Goal: Task Accomplishment & Management: Complete application form

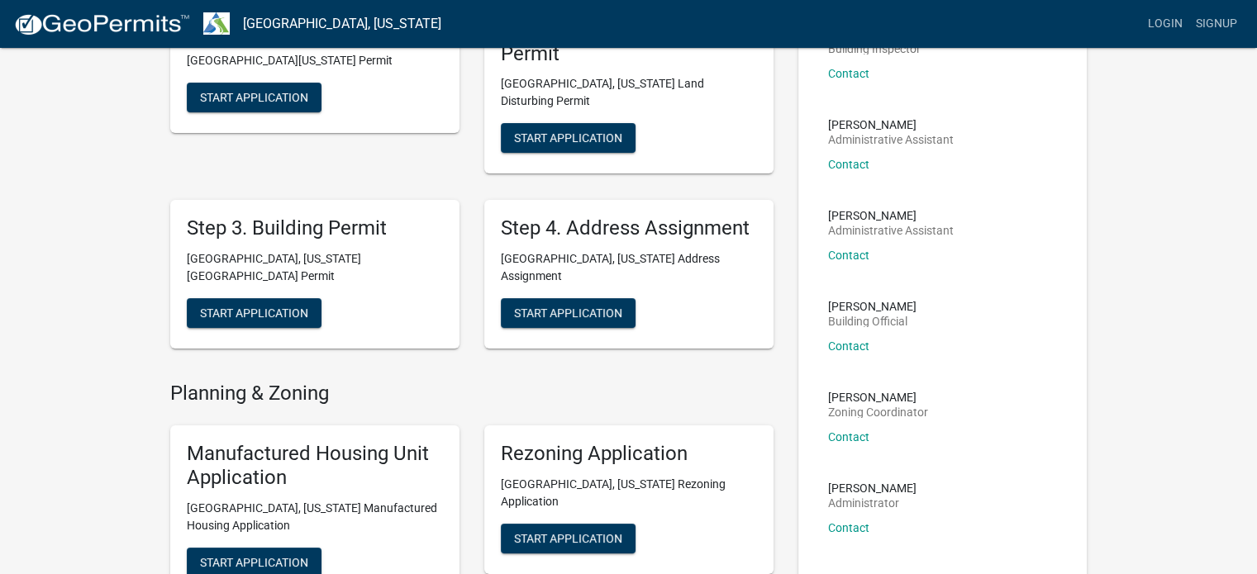
scroll to position [165, 0]
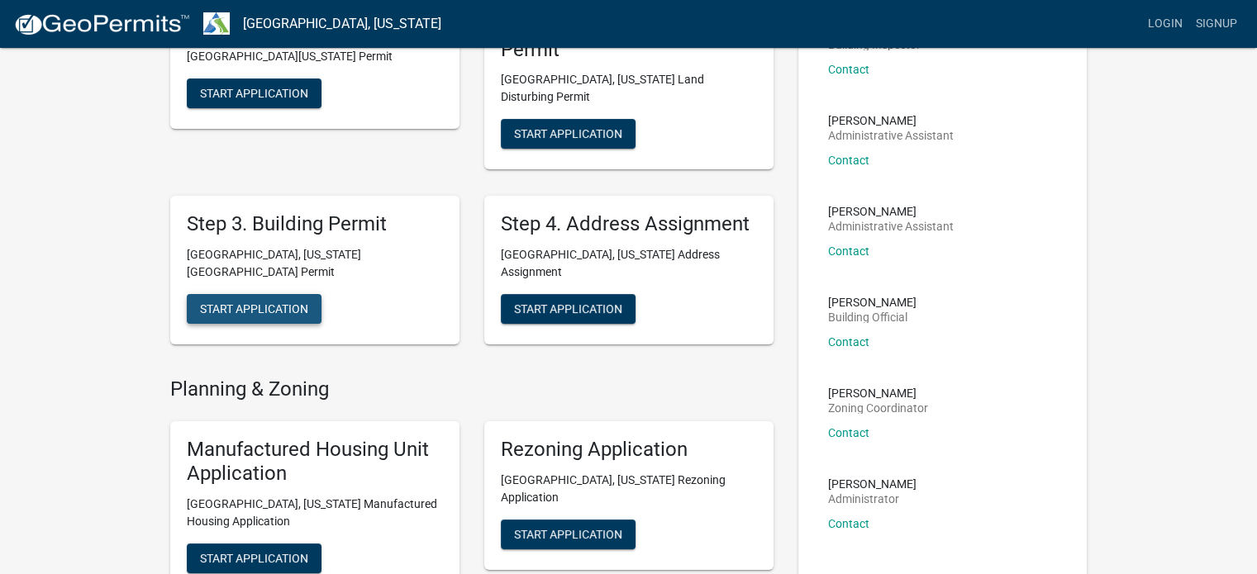
click at [263, 302] on span "Start Application" at bounding box center [254, 308] width 108 height 13
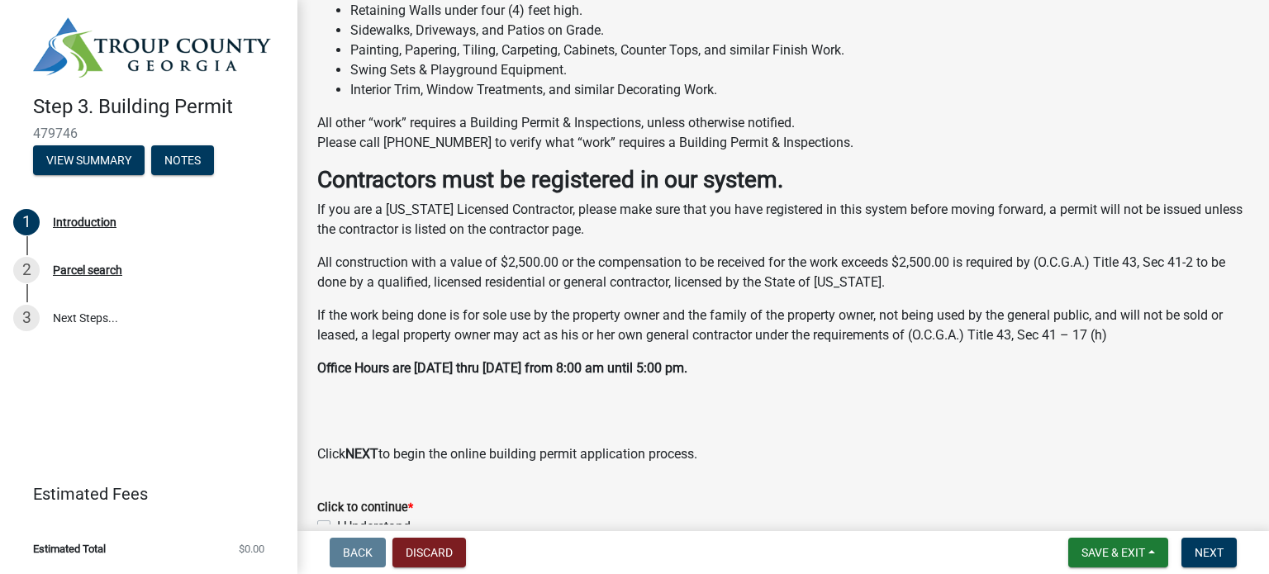
scroll to position [505, 0]
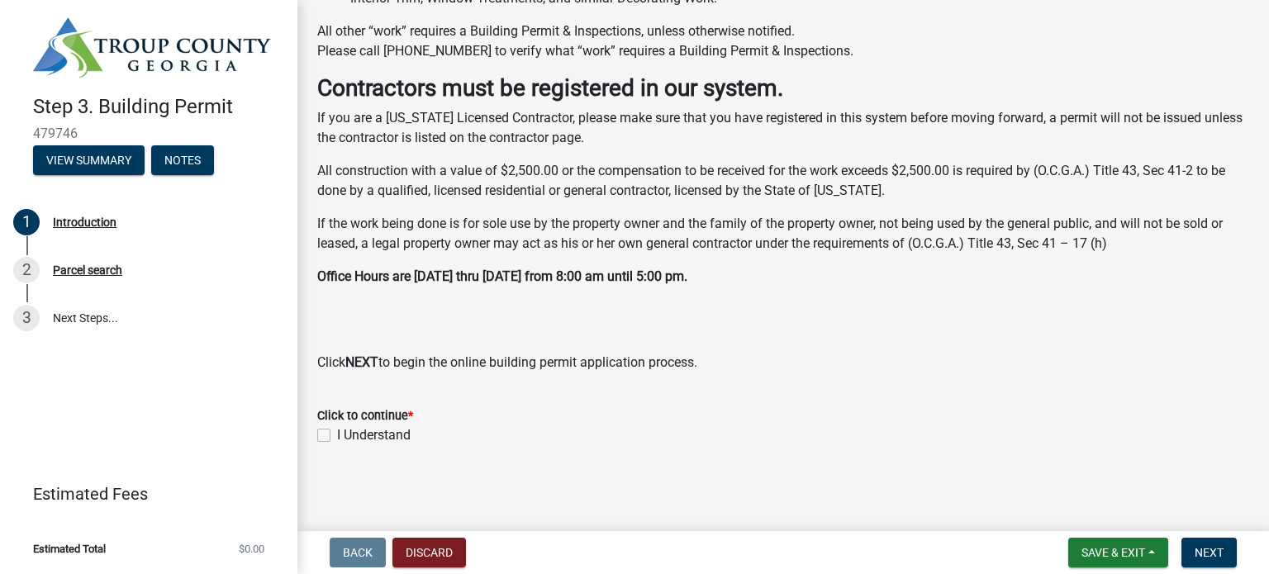
click at [337, 429] on label "I Understand" at bounding box center [374, 435] width 74 height 20
click at [337, 429] on input "I Understand" at bounding box center [342, 430] width 11 height 11
checkbox input "true"
click at [1205, 551] on span "Next" at bounding box center [1209, 552] width 29 height 13
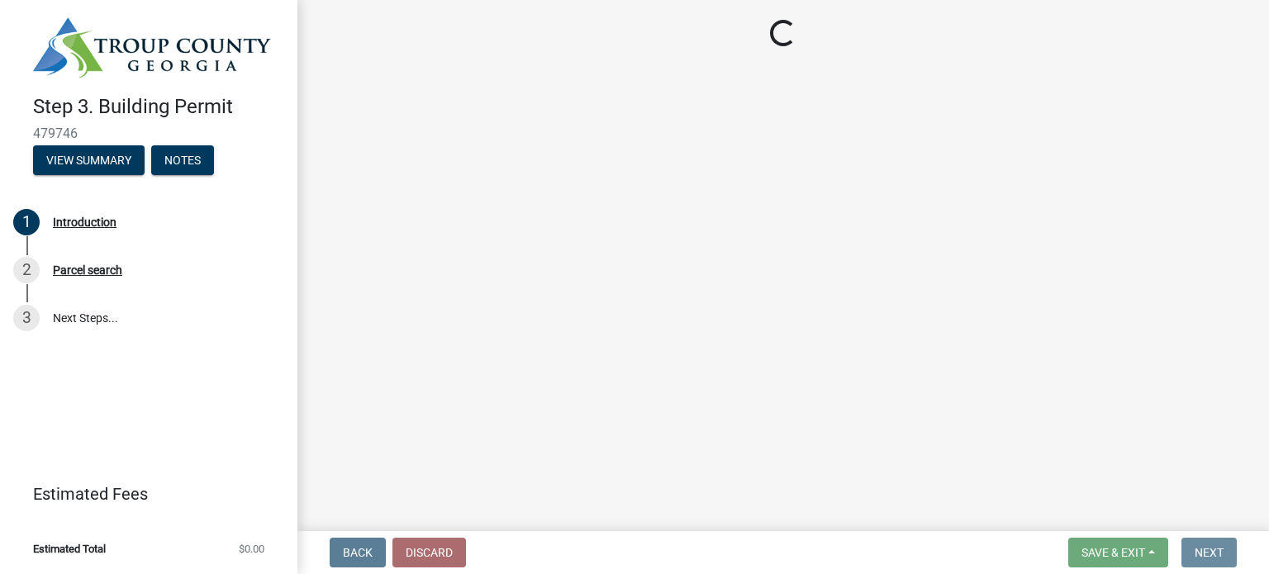
scroll to position [0, 0]
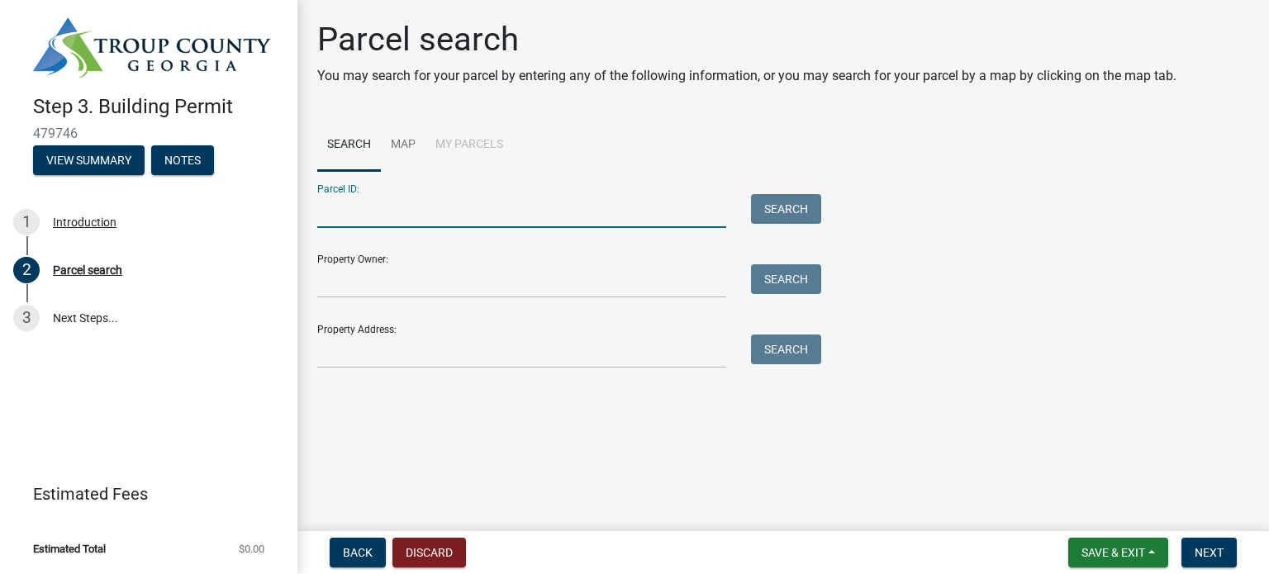
drag, startPoint x: 380, startPoint y: 218, endPoint x: 416, endPoint y: 224, distance: 36.8
click at [380, 218] on input "Parcel ID:" at bounding box center [521, 211] width 409 height 34
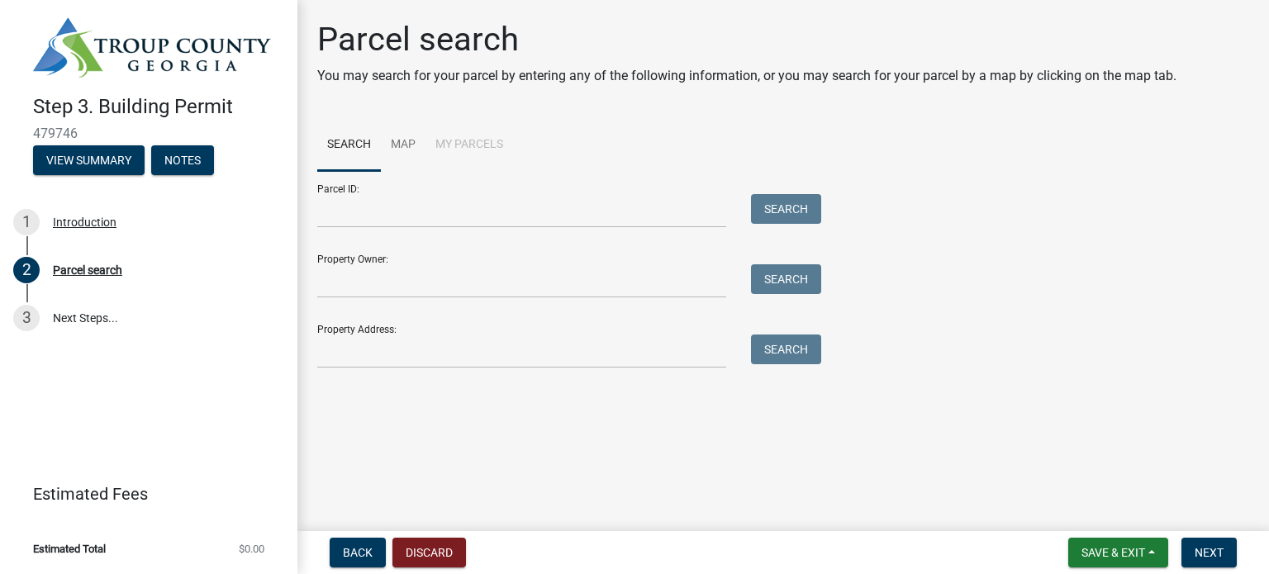
click at [443, 140] on li "My Parcels" at bounding box center [469, 145] width 88 height 53
click at [407, 141] on link "Map" at bounding box center [403, 145] width 45 height 53
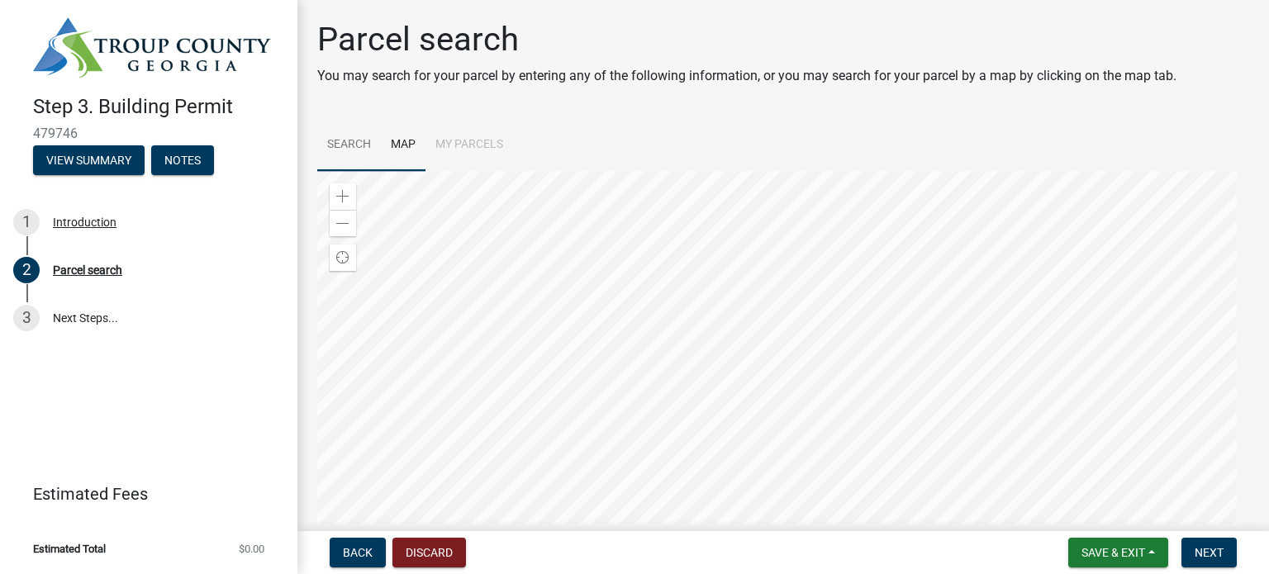
click at [348, 140] on link "Search" at bounding box center [349, 145] width 64 height 53
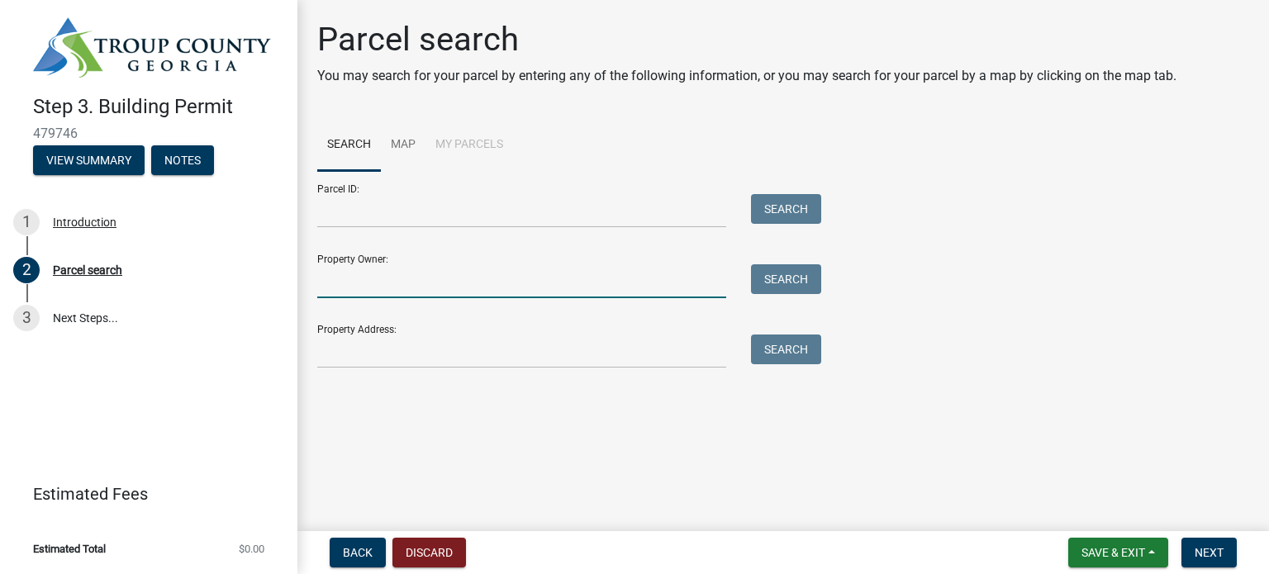
click at [478, 280] on input "Property Owner:" at bounding box center [521, 281] width 409 height 34
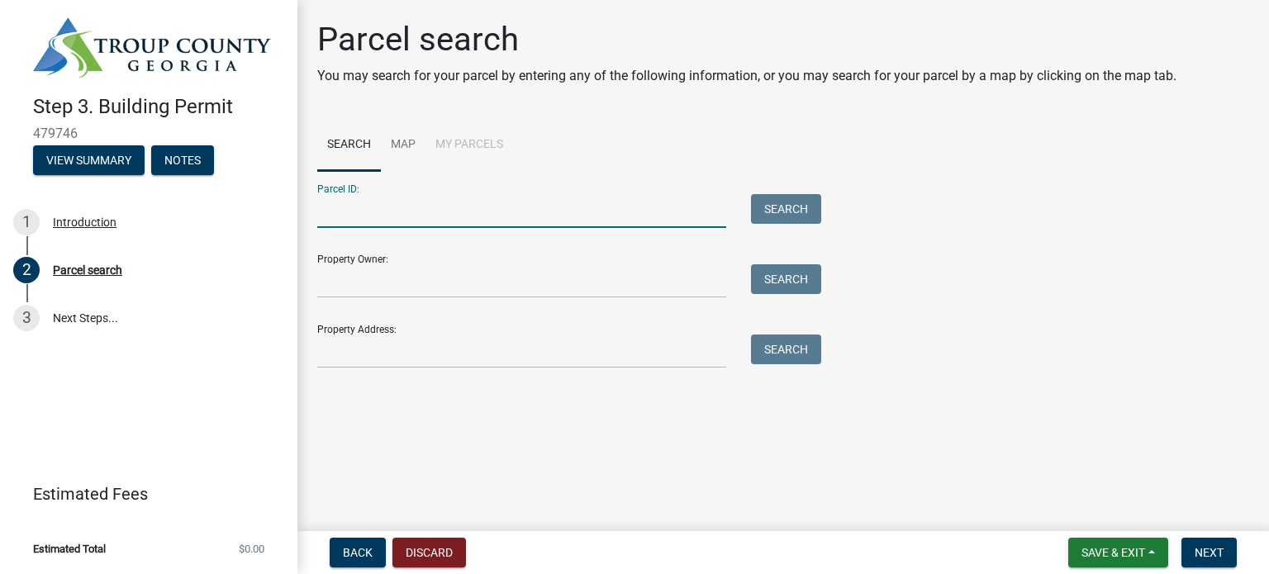
click at [426, 215] on input "Parcel ID:" at bounding box center [521, 211] width 409 height 34
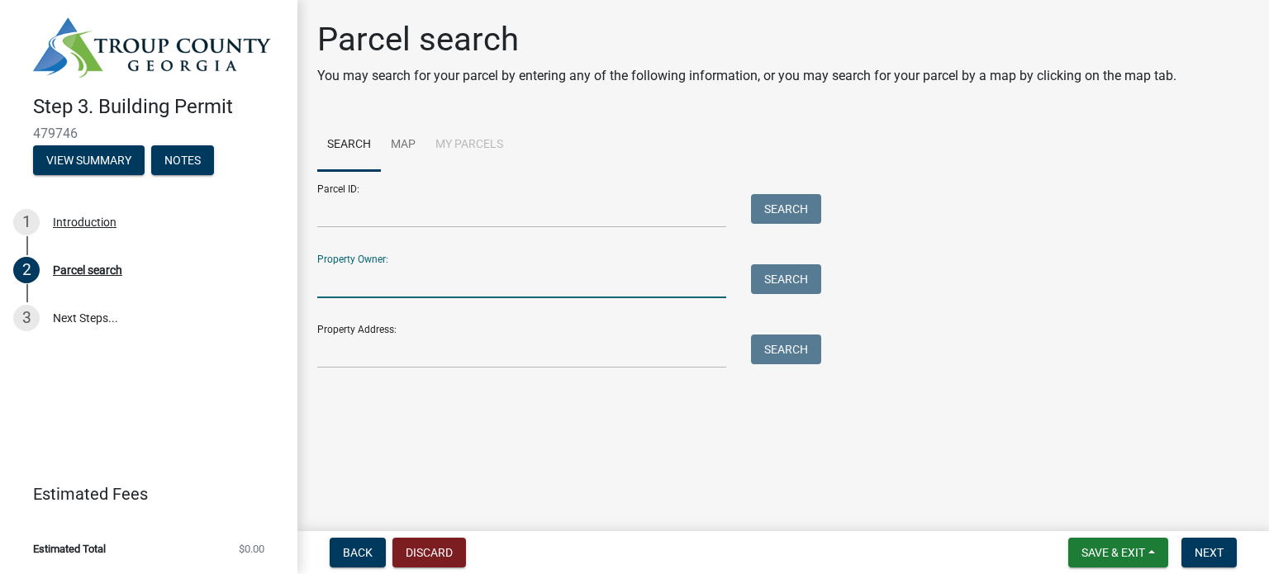
click at [378, 279] on input "Property Owner:" at bounding box center [521, 281] width 409 height 34
type input "[PERSON_NAME]"
click at [794, 282] on button "Search" at bounding box center [786, 279] width 70 height 30
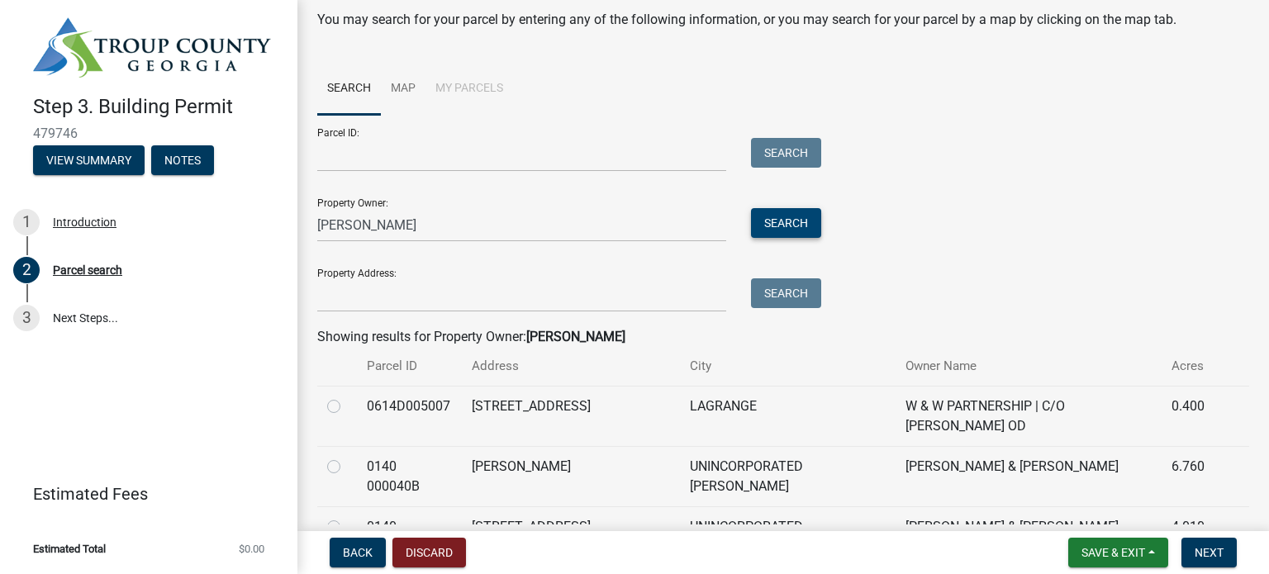
scroll to position [165, 0]
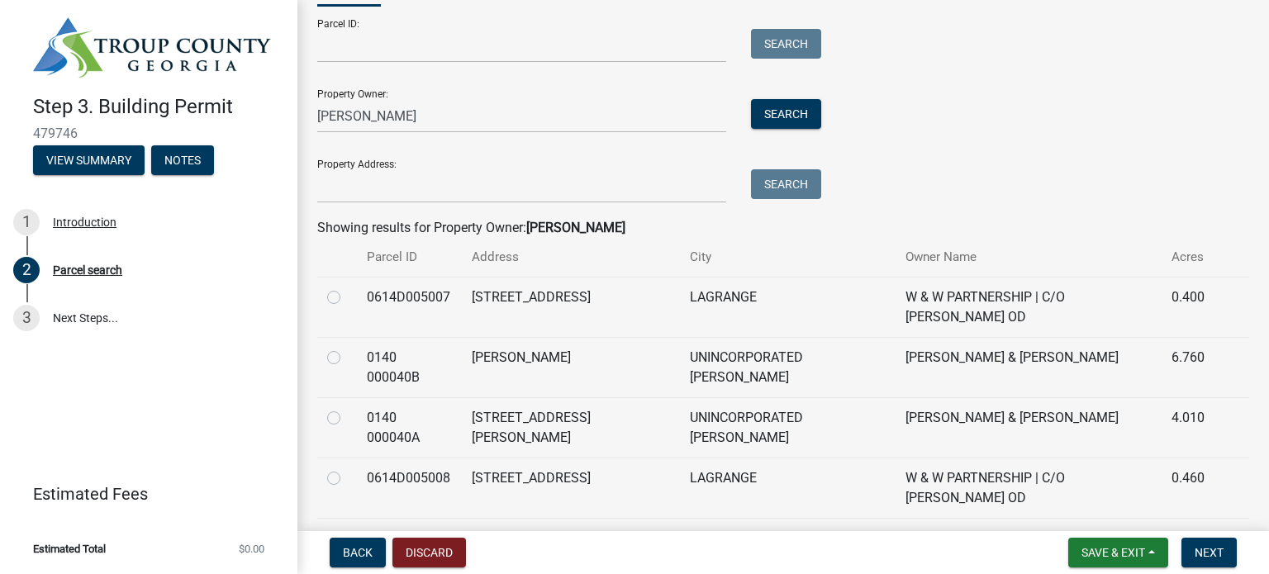
click at [347, 348] on label at bounding box center [347, 348] width 0 height 0
click at [347, 348] on 000040B "radio" at bounding box center [352, 353] width 11 height 11
radio 000040B "true"
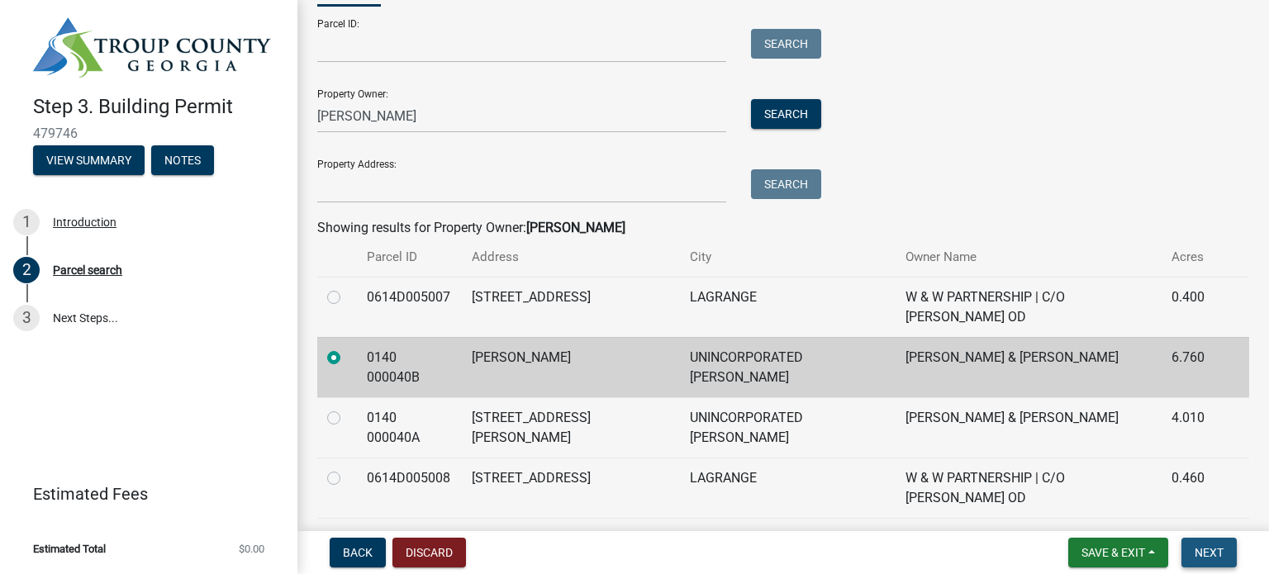
click at [1229, 544] on button "Next" at bounding box center [1208, 553] width 55 height 30
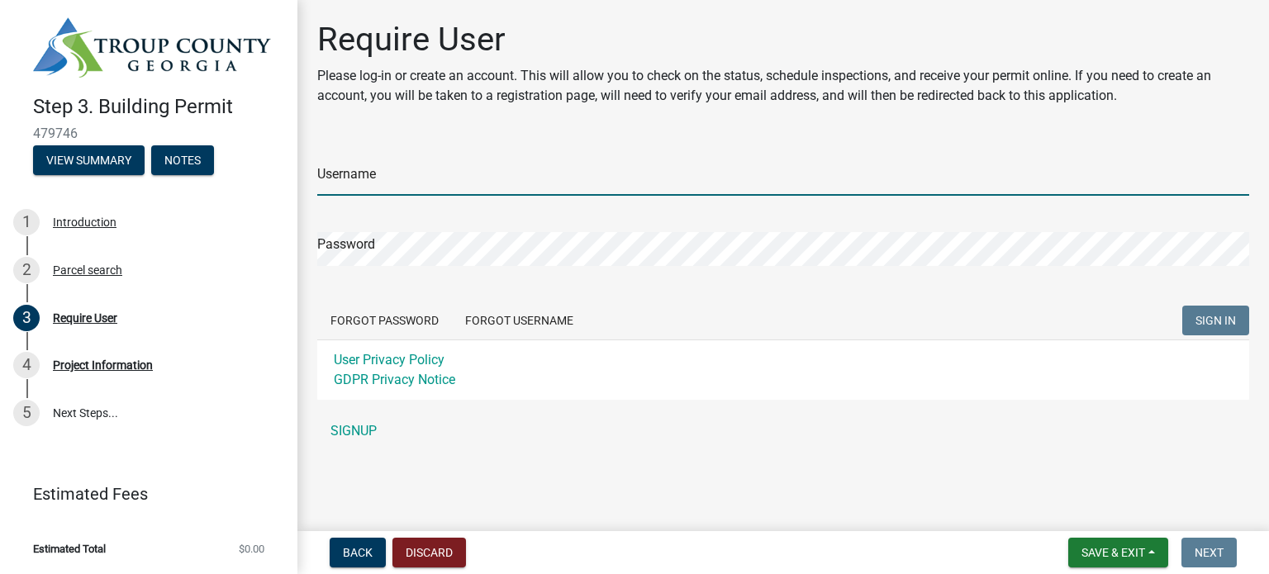
type input "[EMAIL_ADDRESS][DOMAIN_NAME]"
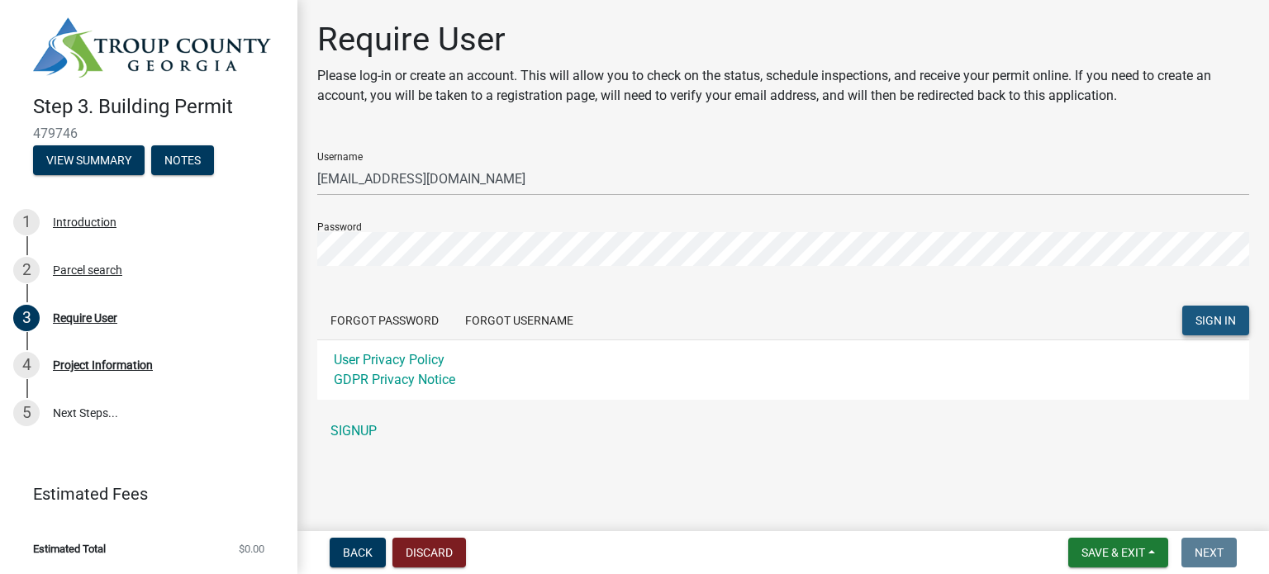
click at [1209, 323] on span "SIGN IN" at bounding box center [1215, 320] width 40 height 13
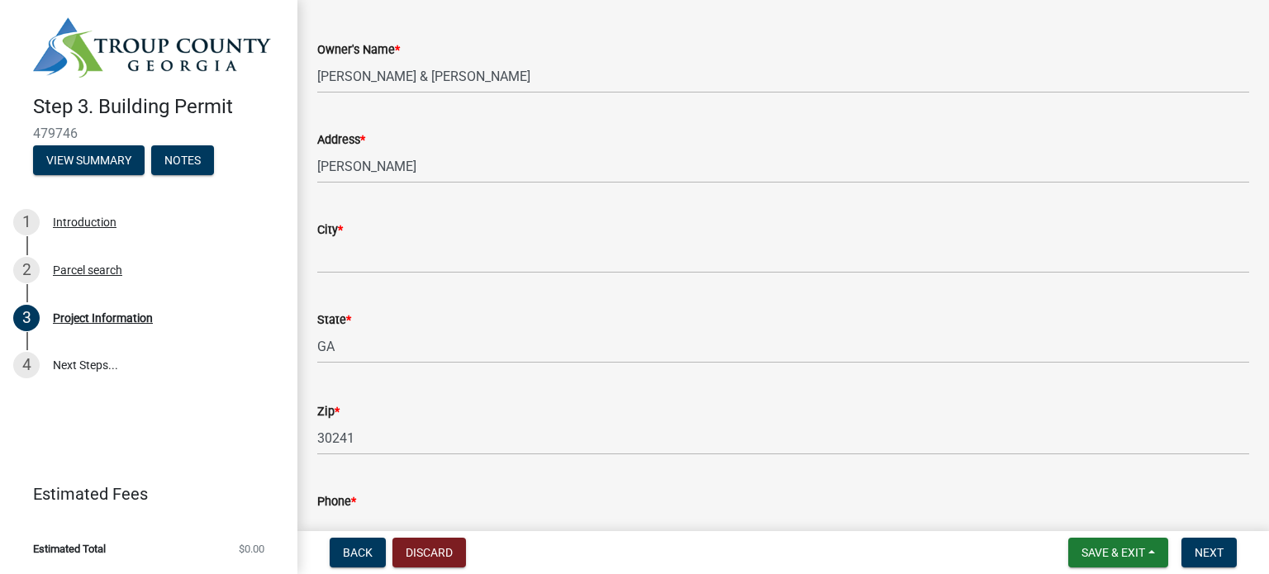
scroll to position [248, 0]
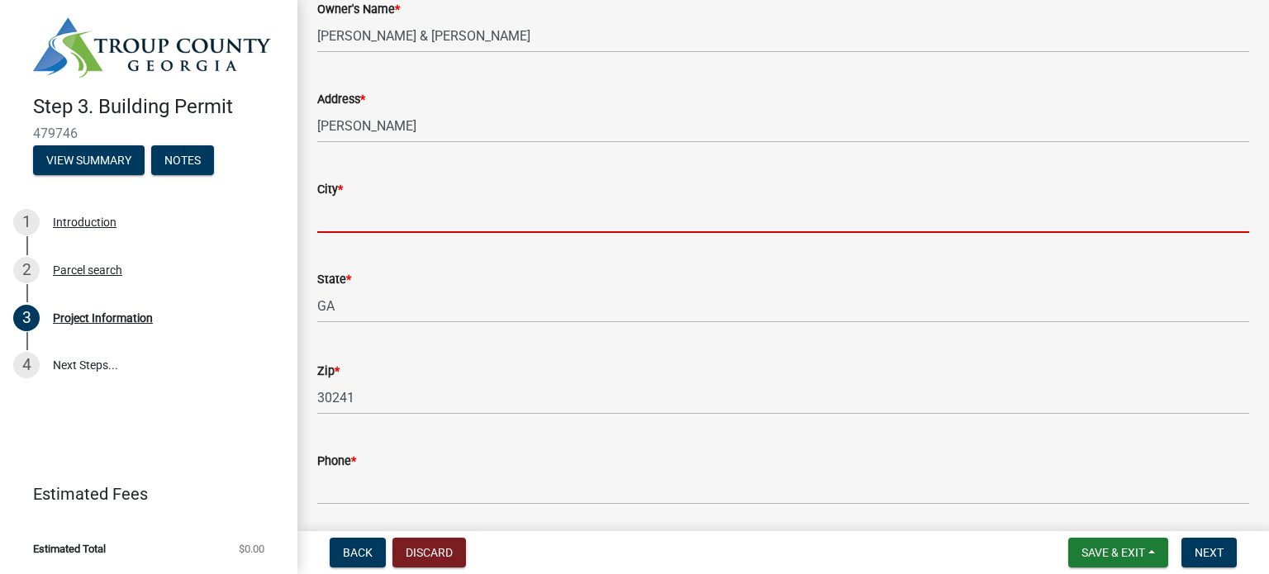
click at [385, 221] on input "City *" at bounding box center [783, 216] width 932 height 34
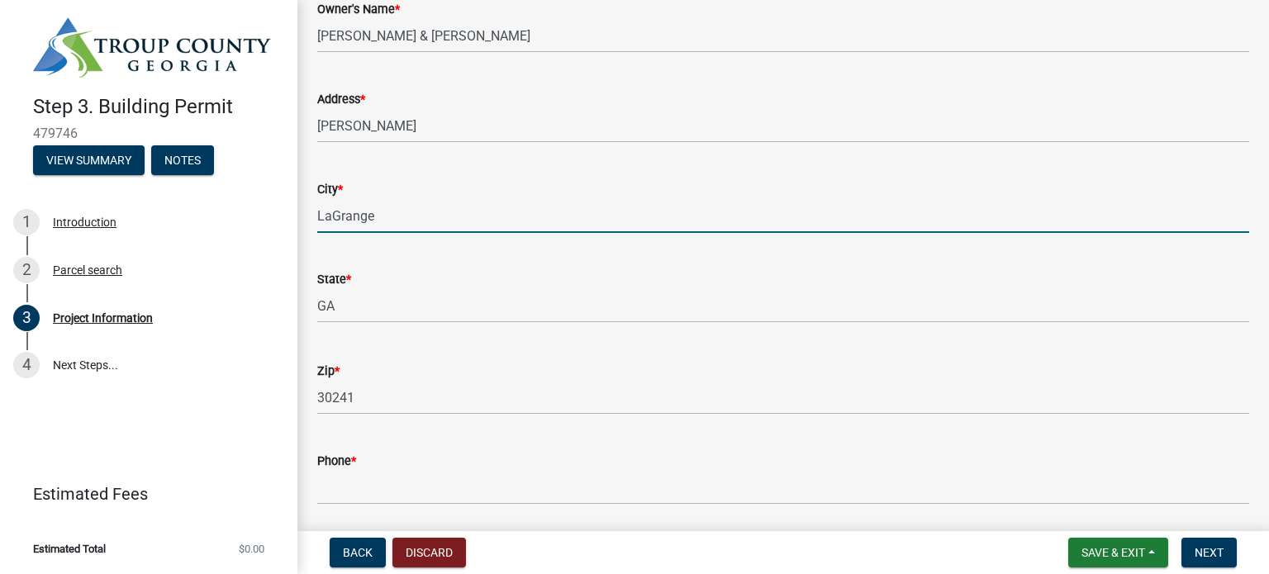
type input "LaGrange"
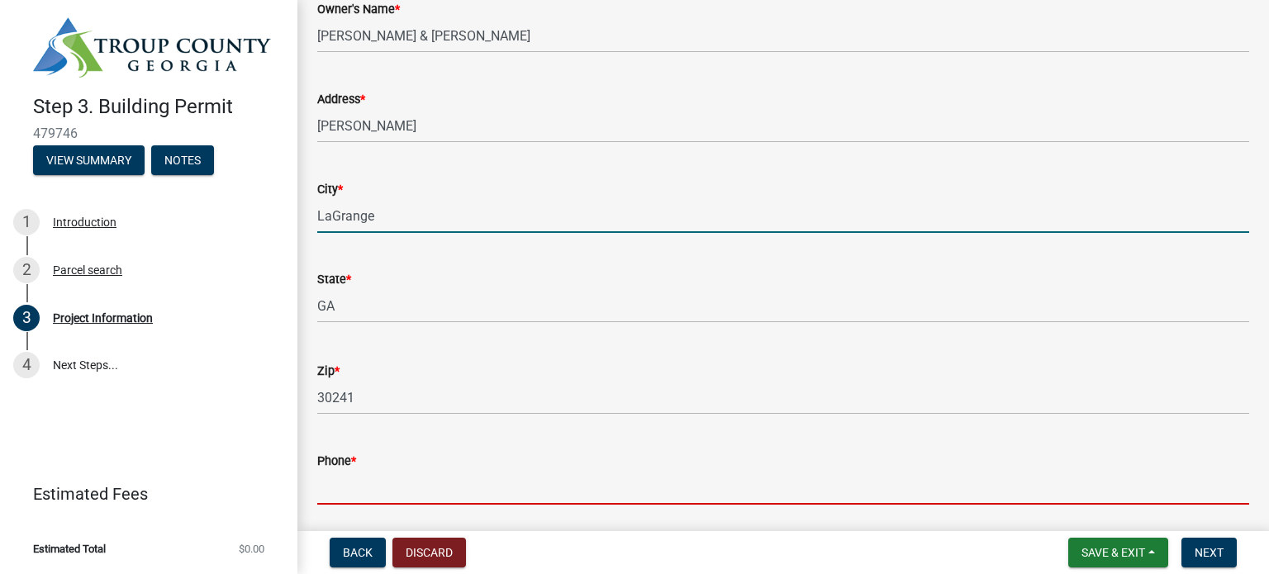
click at [437, 487] on input "Phone *" at bounding box center [783, 488] width 932 height 34
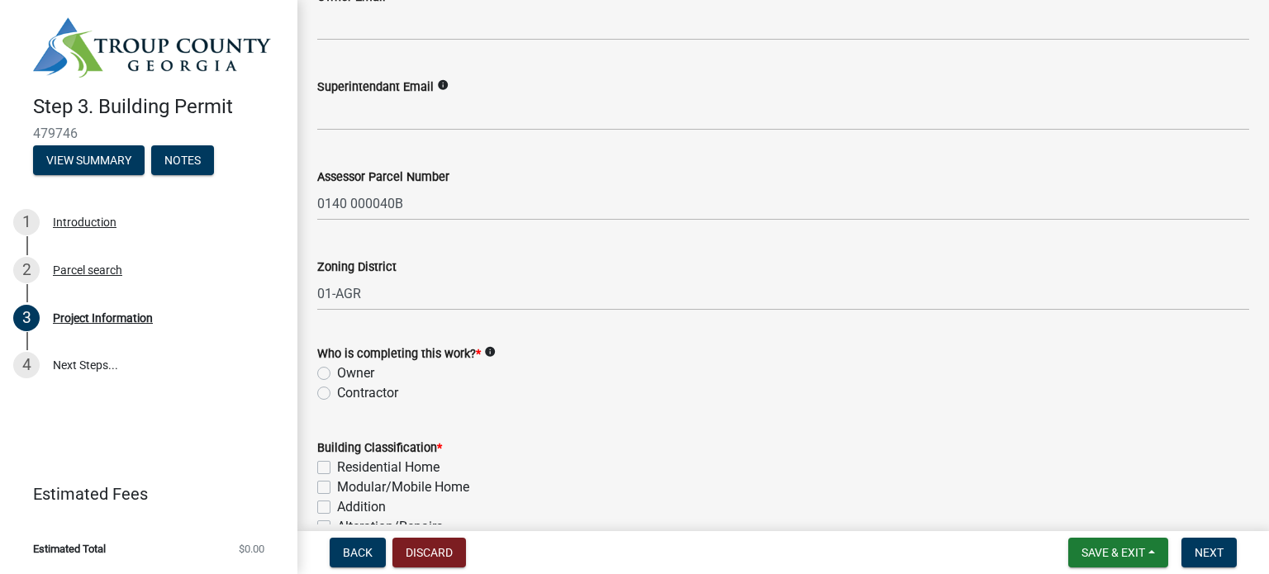
scroll to position [991, 0]
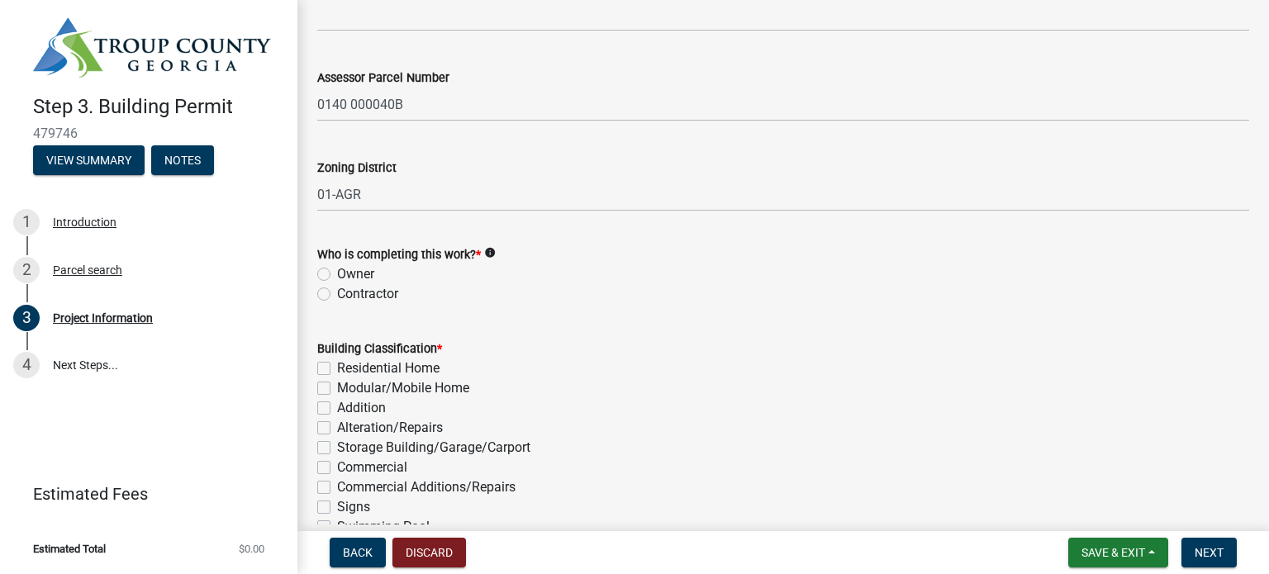
type input "[PHONE_NUMBER]"
click at [337, 297] on label "Contractor" at bounding box center [367, 294] width 61 height 20
click at [337, 295] on input "Contractor" at bounding box center [342, 289] width 11 height 11
radio input "true"
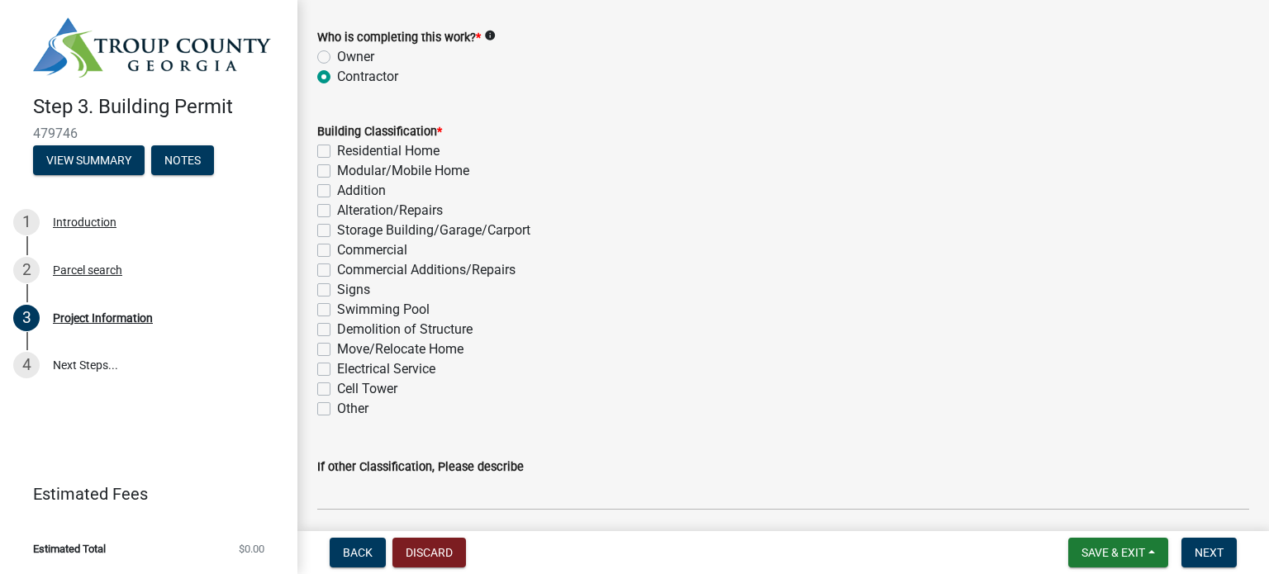
scroll to position [1239, 0]
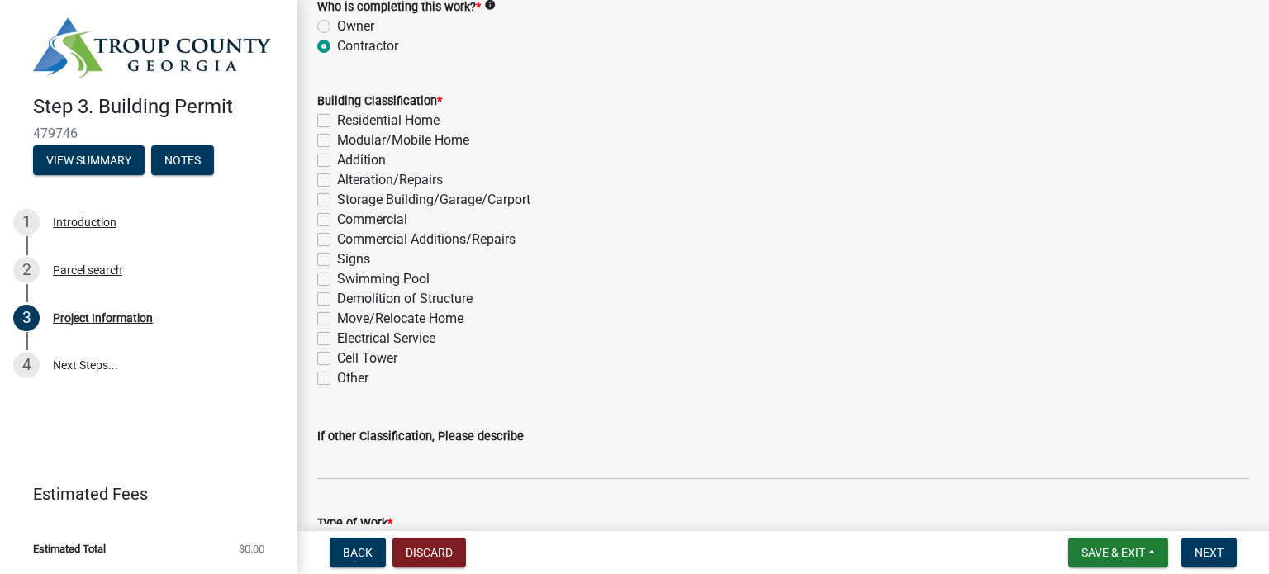
click at [337, 123] on label "Residential Home" at bounding box center [388, 121] width 102 height 20
click at [337, 121] on input "Residential Home" at bounding box center [342, 116] width 11 height 11
checkbox input "true"
checkbox input "false"
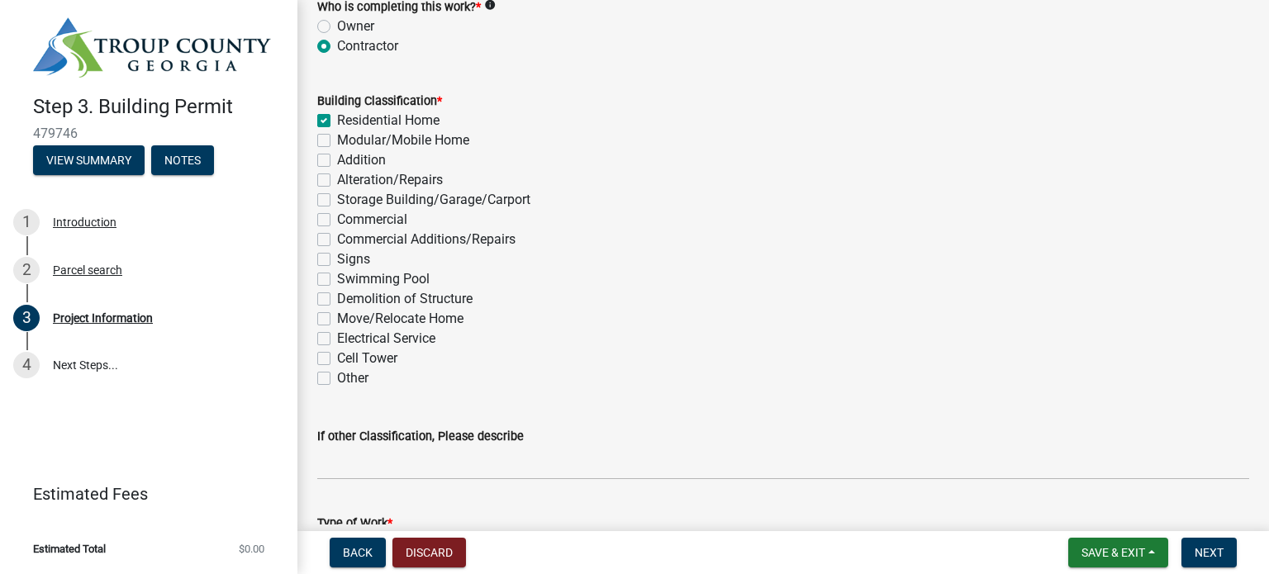
checkbox input "false"
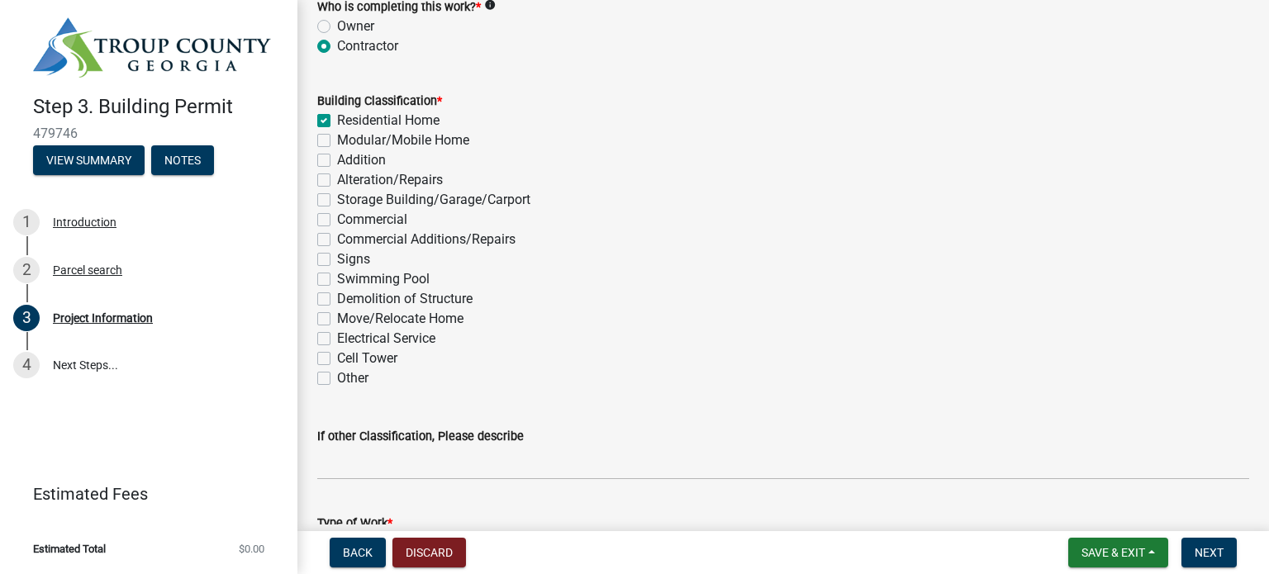
checkbox input "false"
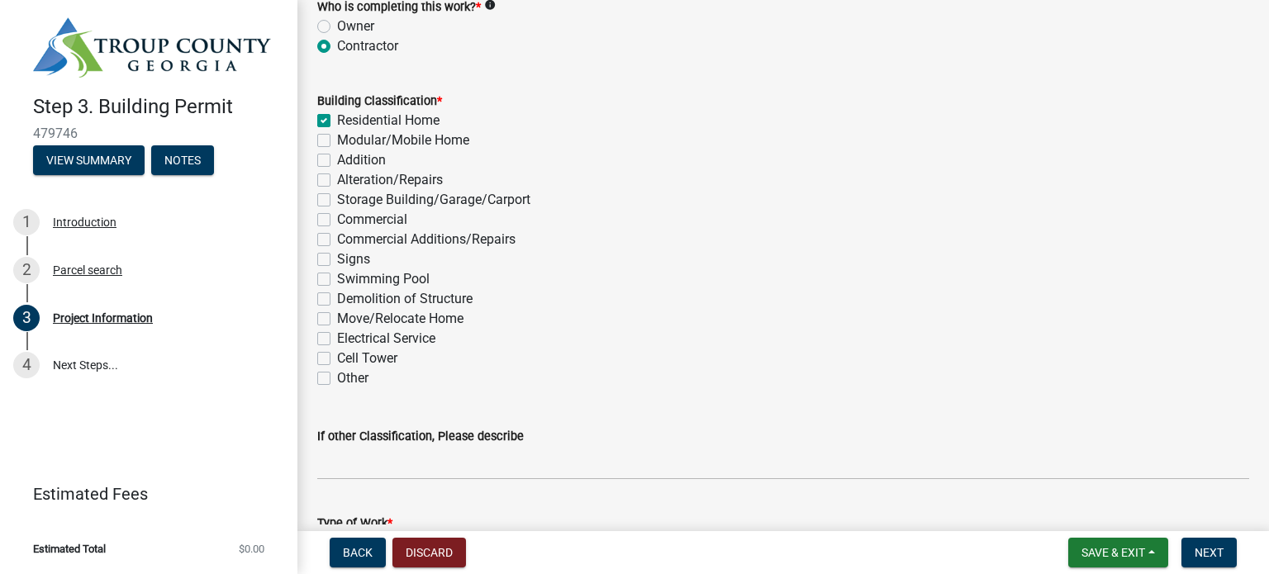
checkbox input "false"
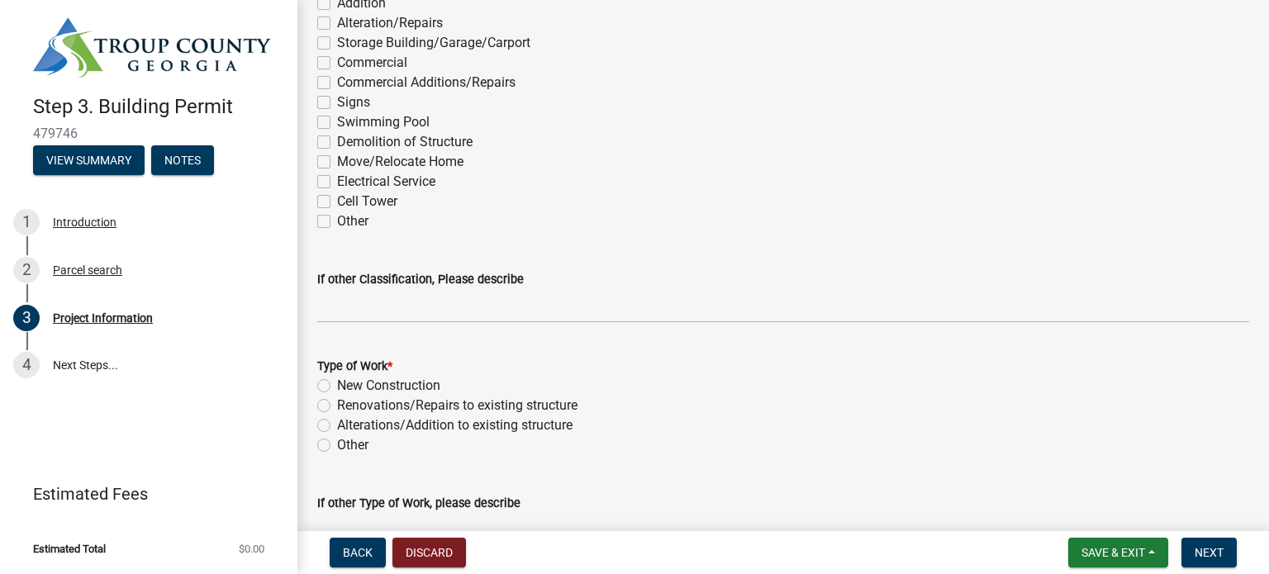
scroll to position [1404, 0]
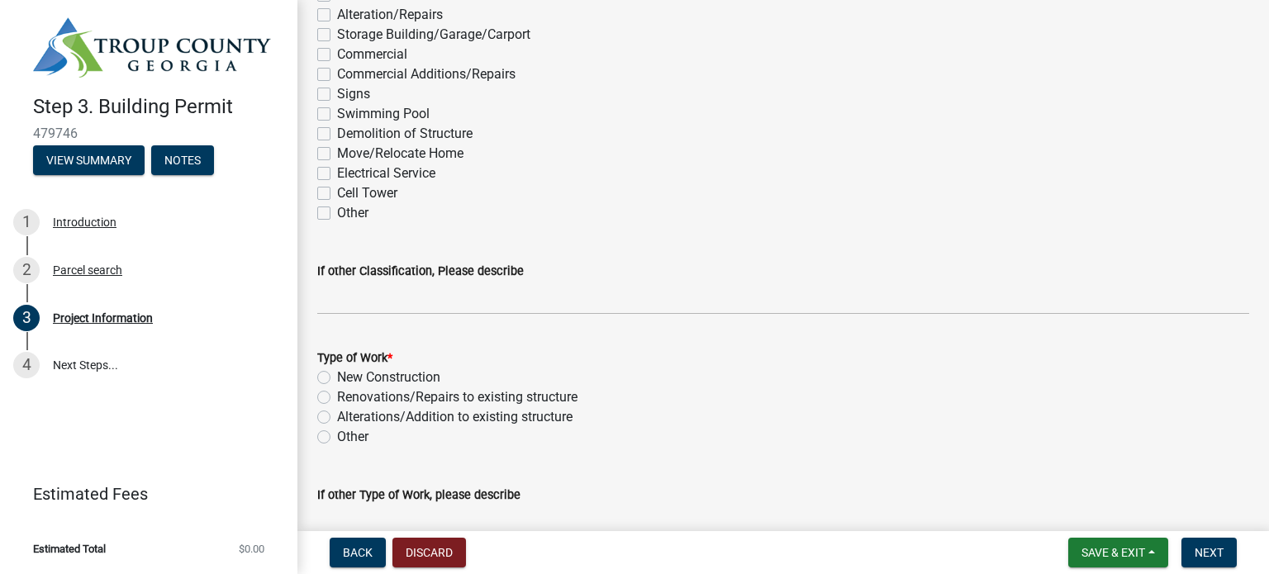
click at [337, 378] on label "New Construction" at bounding box center [388, 378] width 103 height 20
click at [337, 378] on input "New Construction" at bounding box center [342, 373] width 11 height 11
radio input "true"
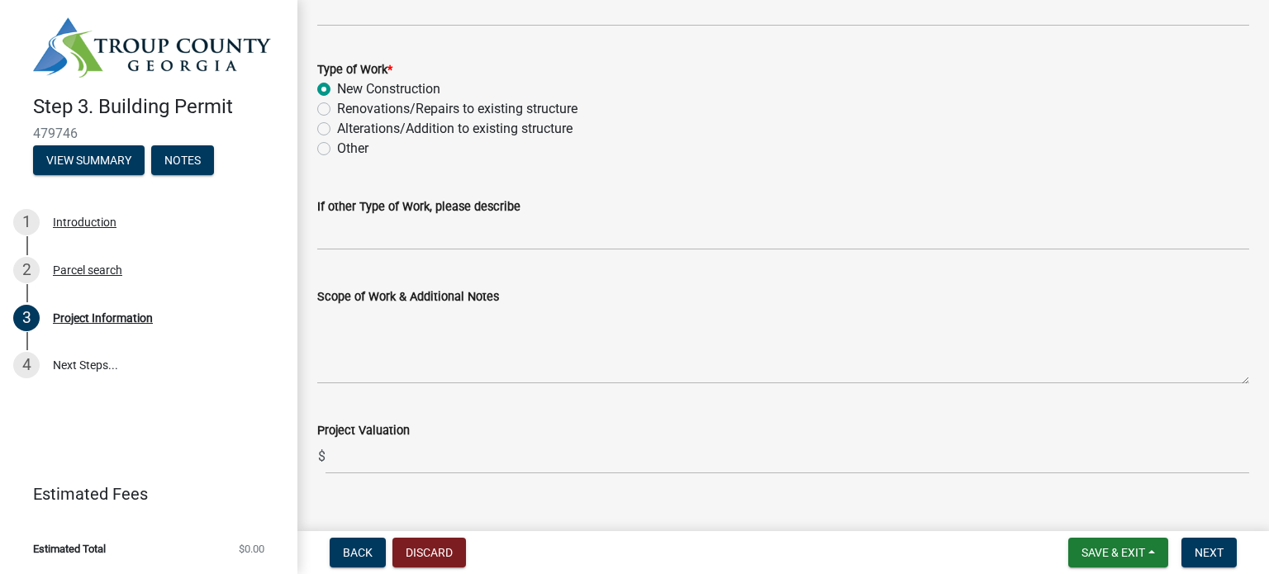
scroll to position [1722, 0]
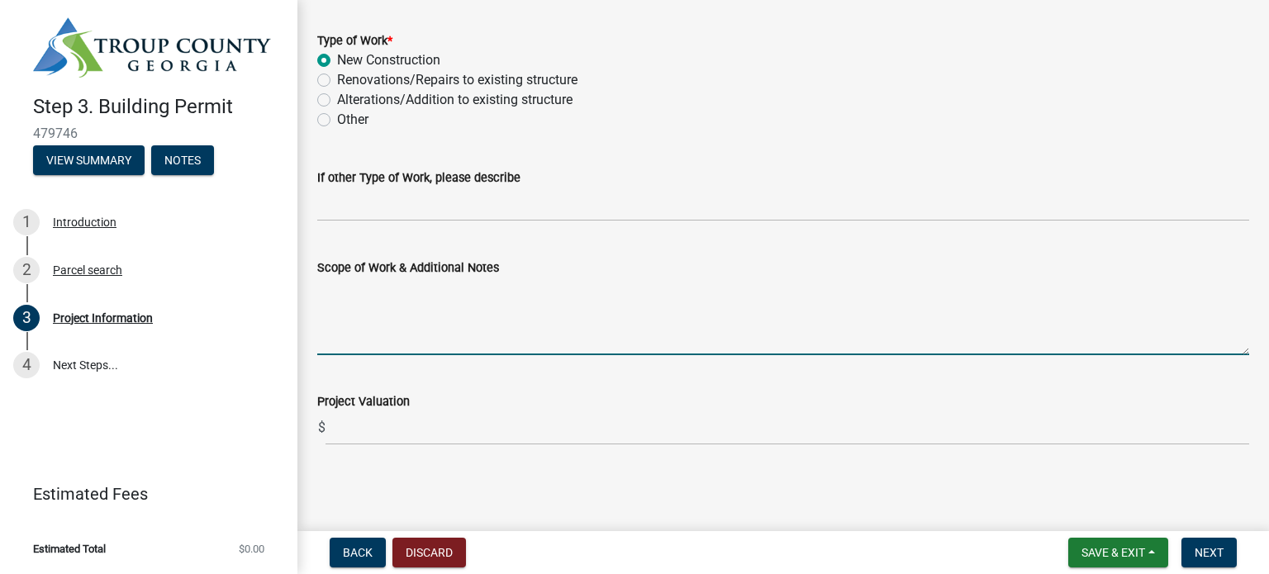
click at [393, 339] on textarea "Scope of Work & Additional Notes" at bounding box center [783, 317] width 932 height 78
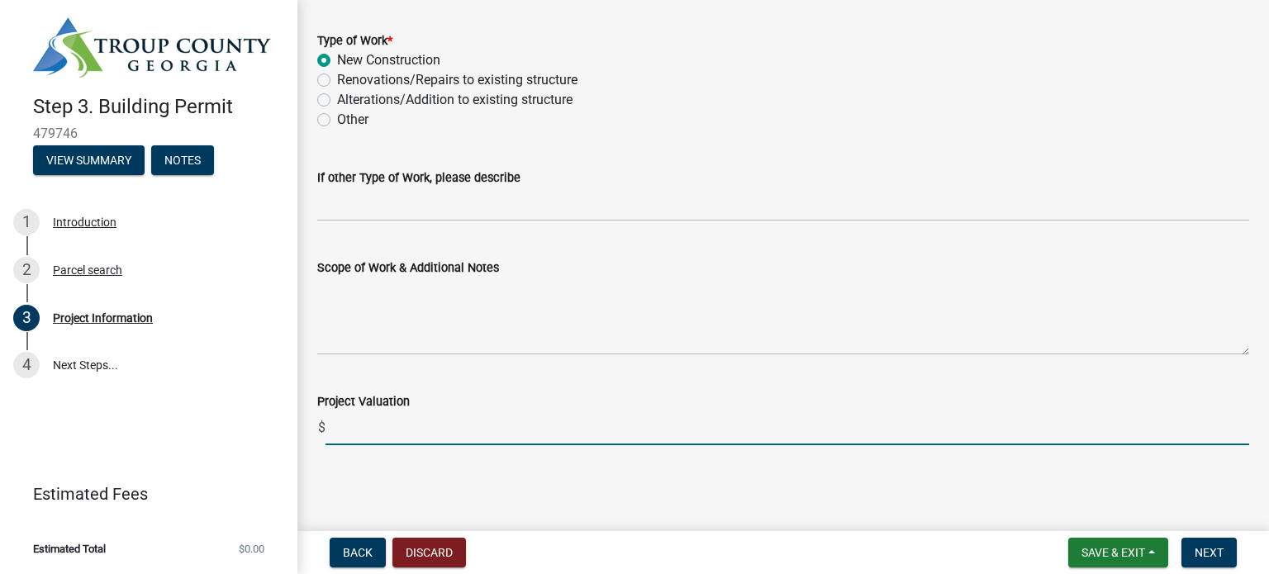
click at [400, 423] on input "text" at bounding box center [788, 428] width 924 height 34
type input "600000"
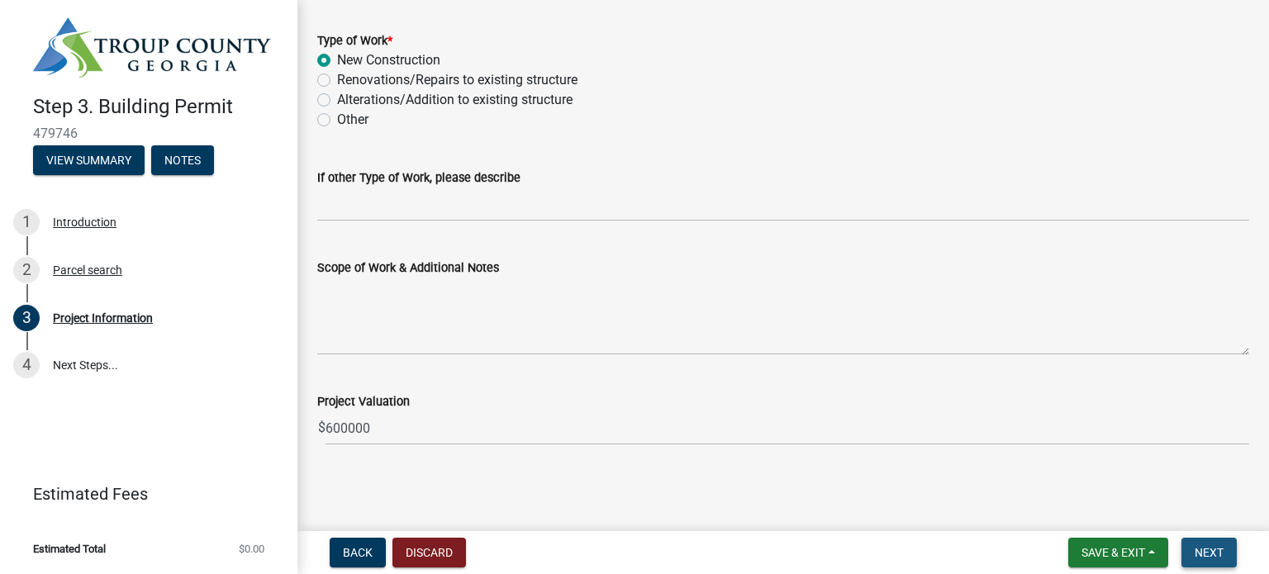
click at [1217, 554] on span "Next" at bounding box center [1209, 552] width 29 height 13
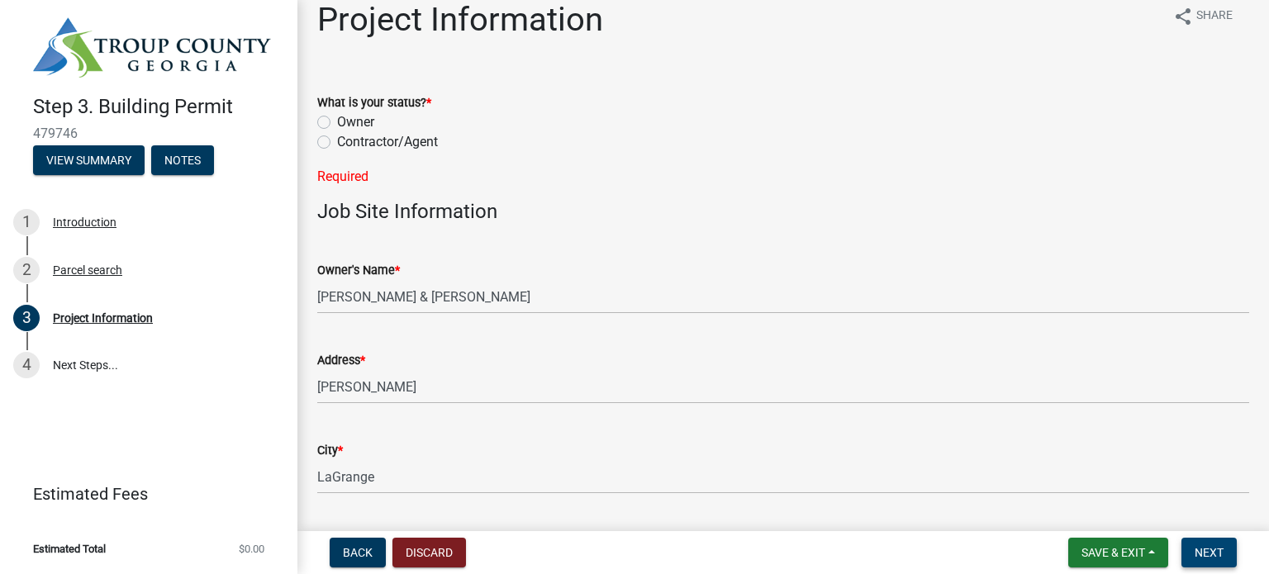
scroll to position [0, 0]
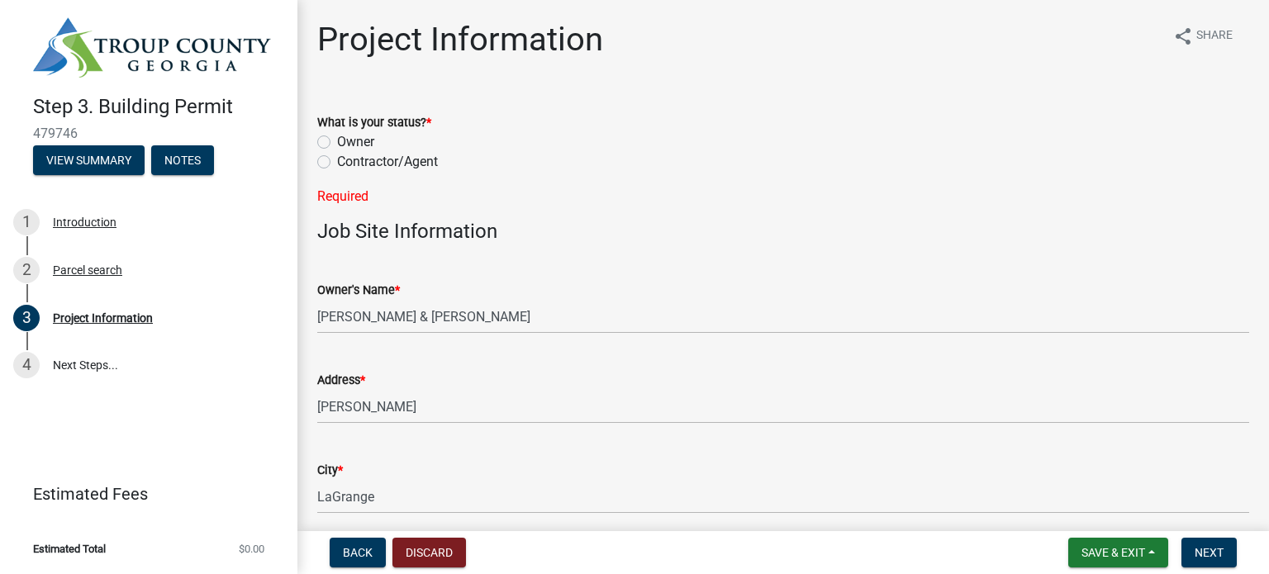
click at [337, 164] on label "Contractor/Agent" at bounding box center [387, 162] width 101 height 20
click at [337, 163] on input "Contractor/Agent" at bounding box center [342, 157] width 11 height 11
radio input "true"
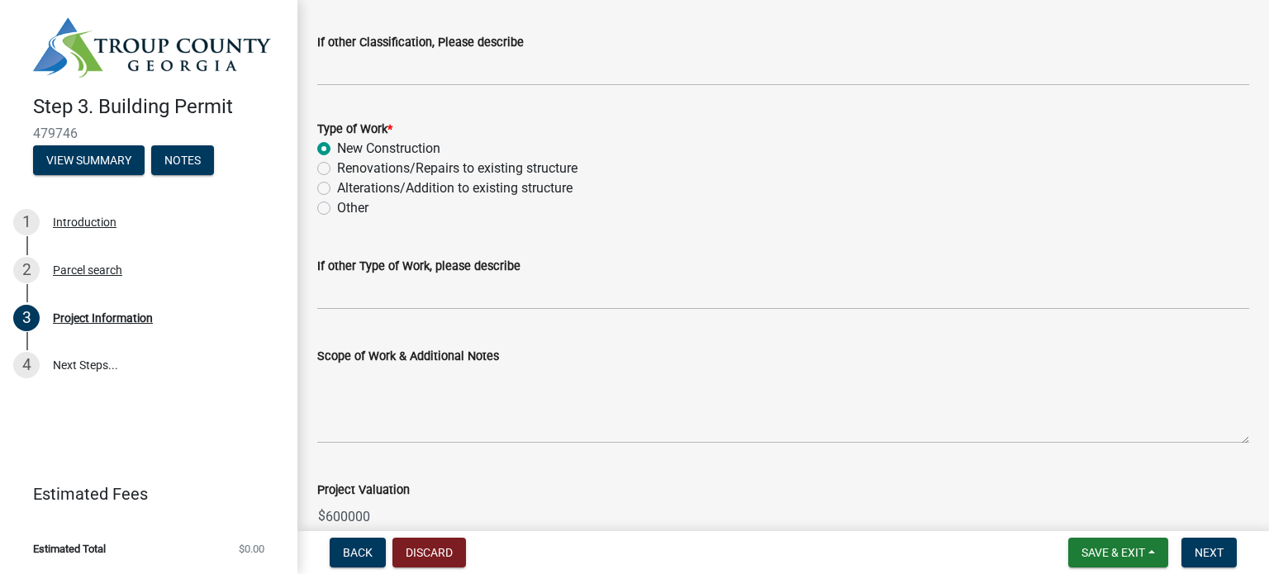
scroll to position [1722, 0]
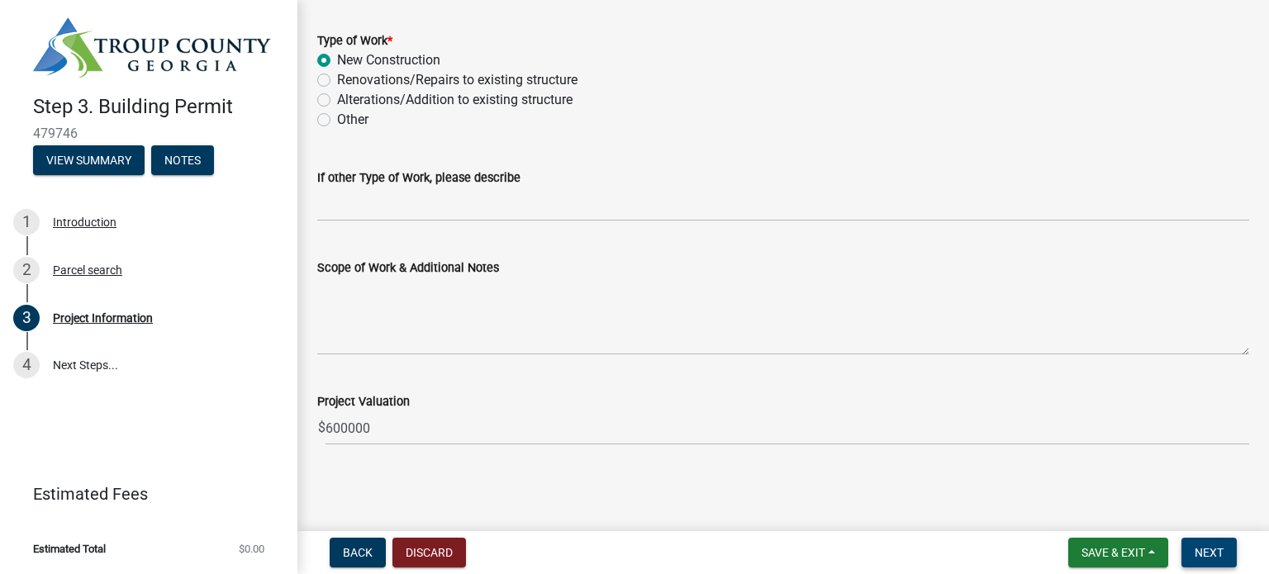
click at [1219, 555] on span "Next" at bounding box center [1209, 552] width 29 height 13
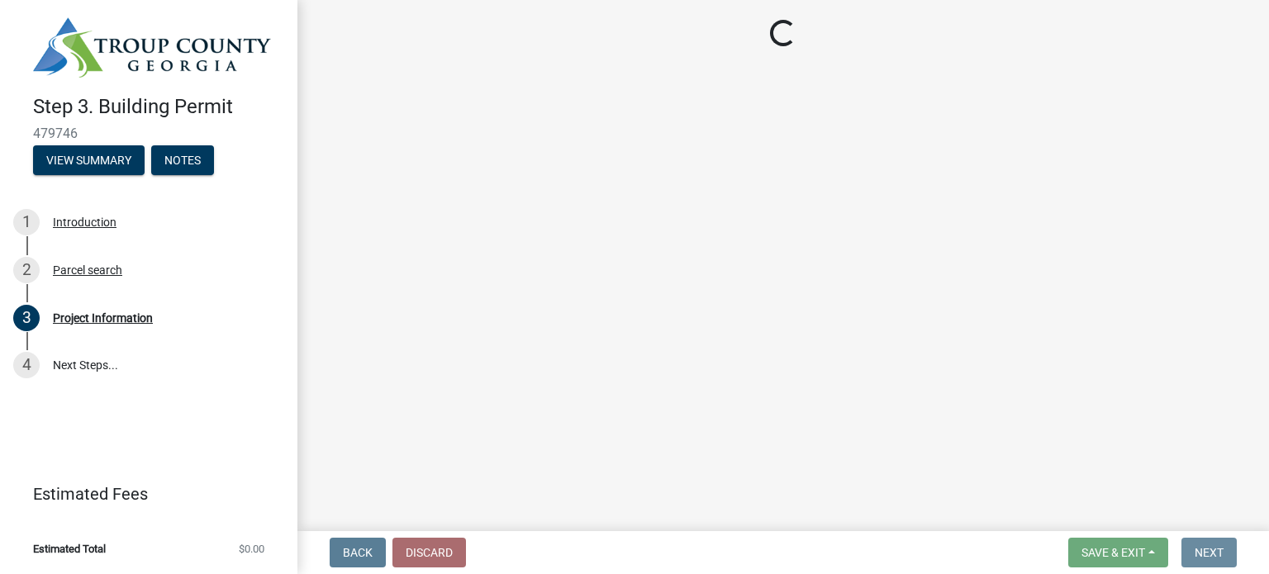
scroll to position [0, 0]
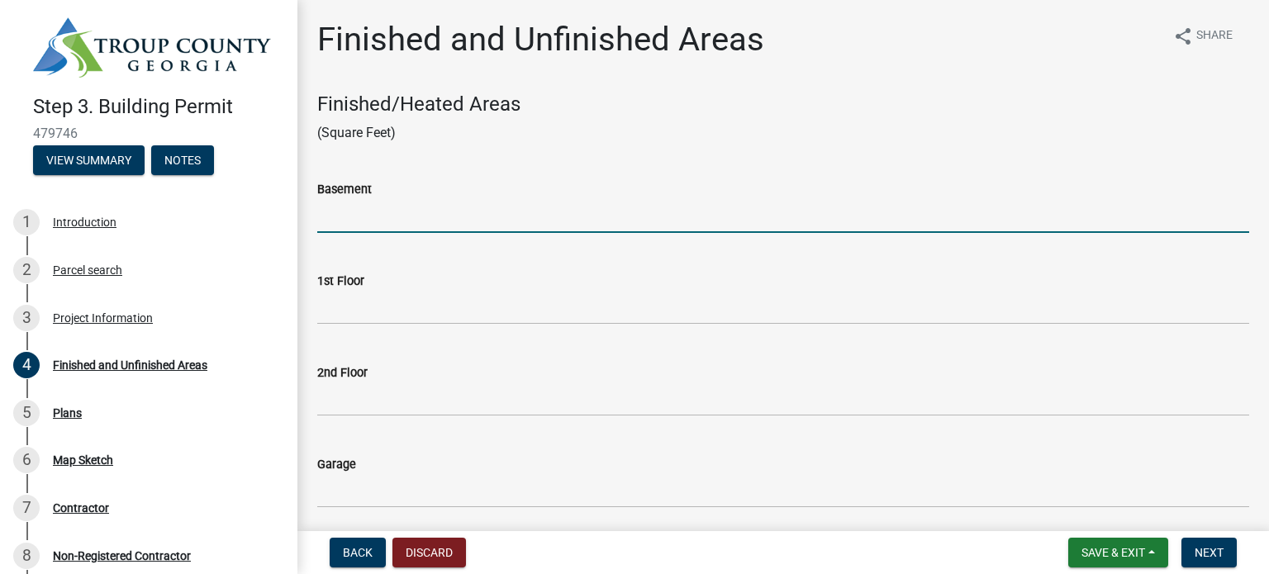
click at [339, 216] on input "text" at bounding box center [783, 216] width 932 height 34
type input "310"
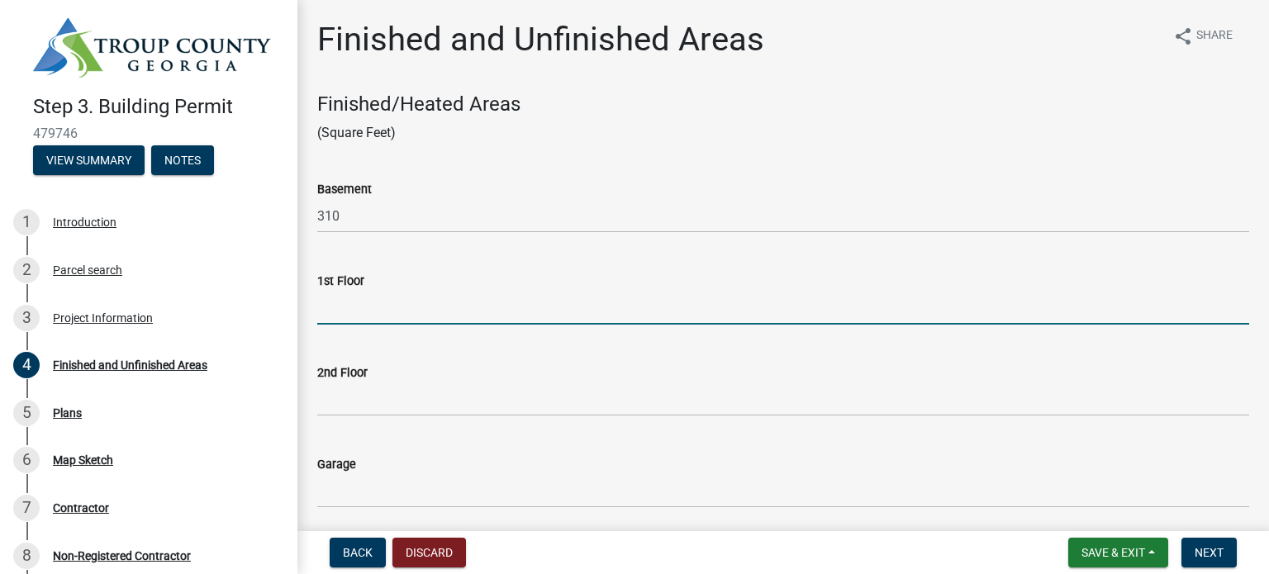
click at [349, 315] on input "text" at bounding box center [783, 308] width 932 height 34
type input "1950"
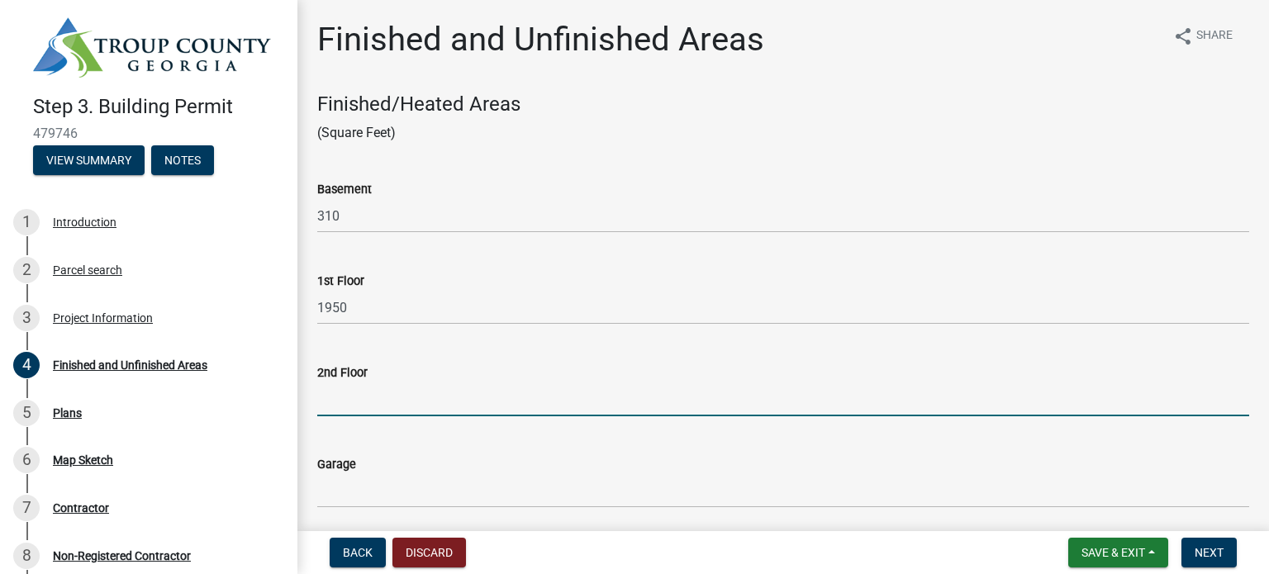
click at [436, 408] on input "text" at bounding box center [783, 400] width 932 height 34
type input "840"
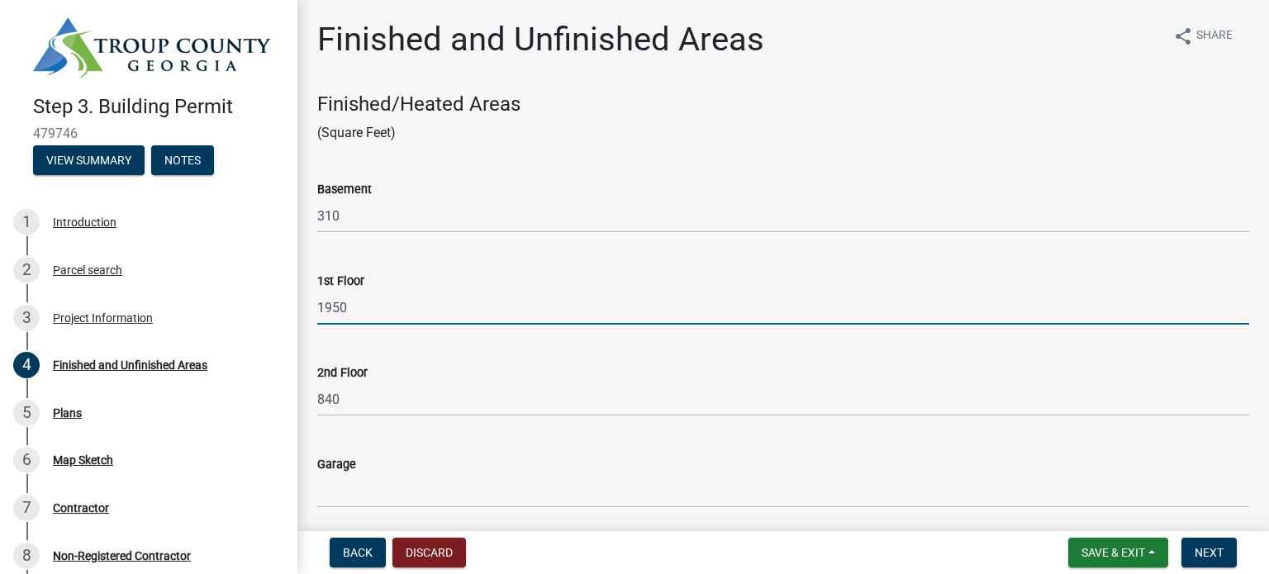
click at [435, 311] on input "1950" at bounding box center [783, 308] width 932 height 34
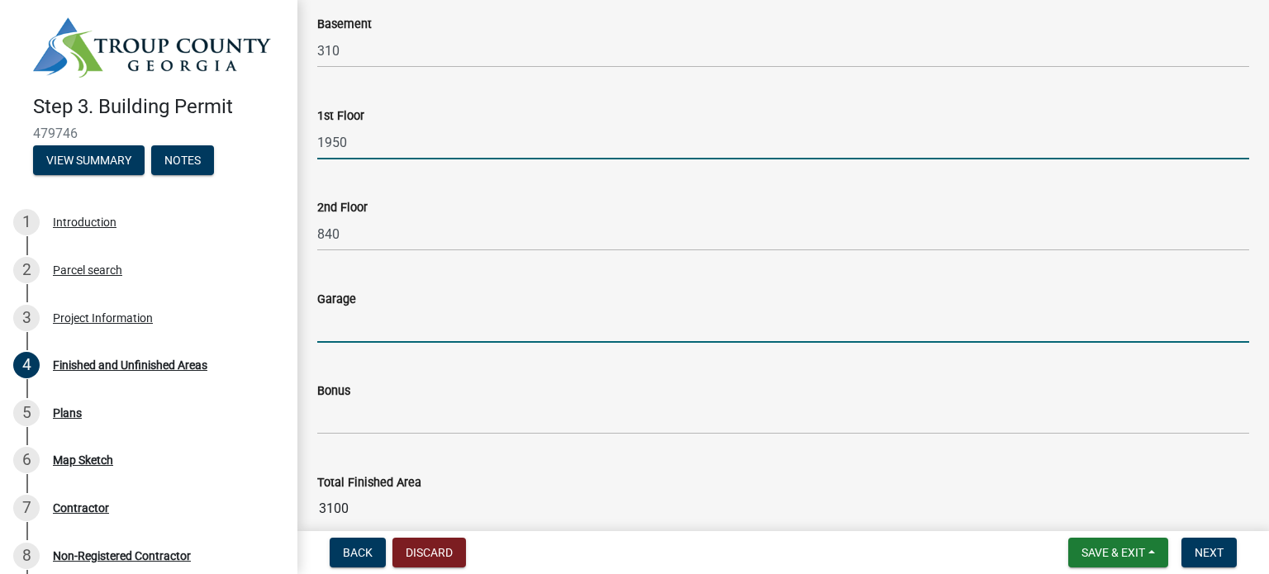
click at [400, 322] on input "text" at bounding box center [783, 326] width 932 height 34
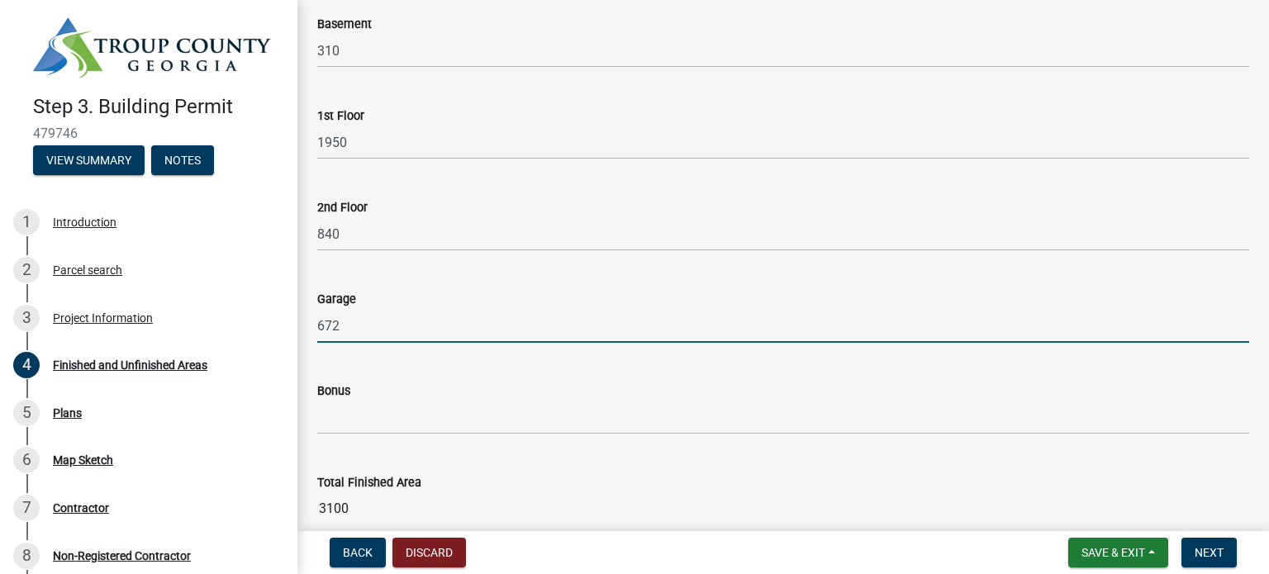
type input "672"
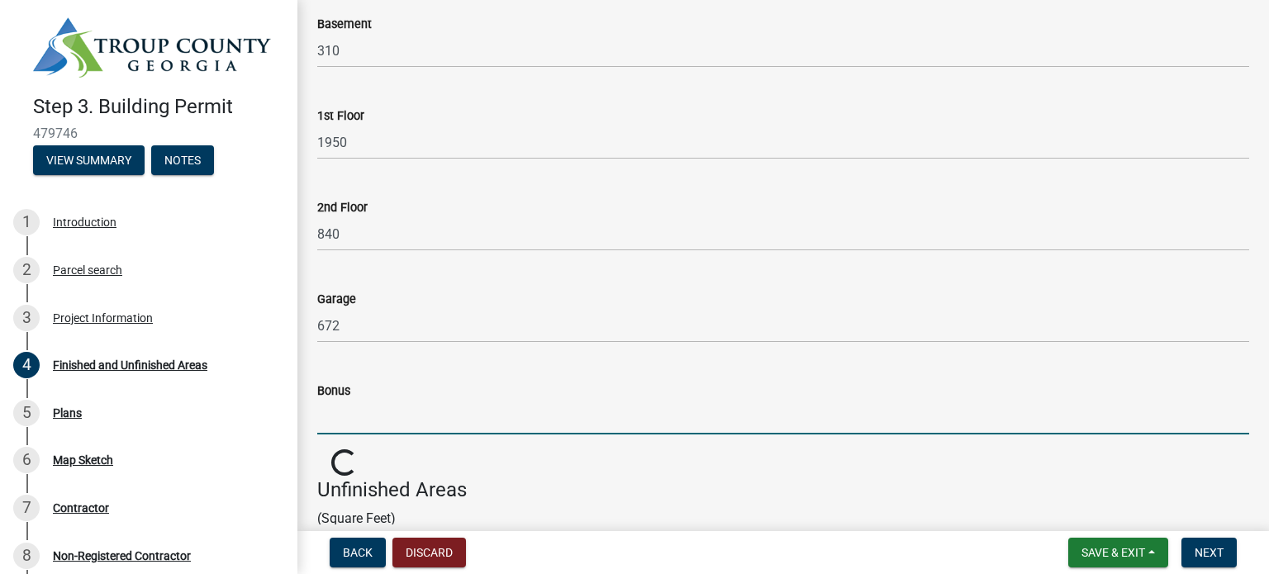
click at [476, 399] on form "Bonus" at bounding box center [783, 408] width 932 height 54
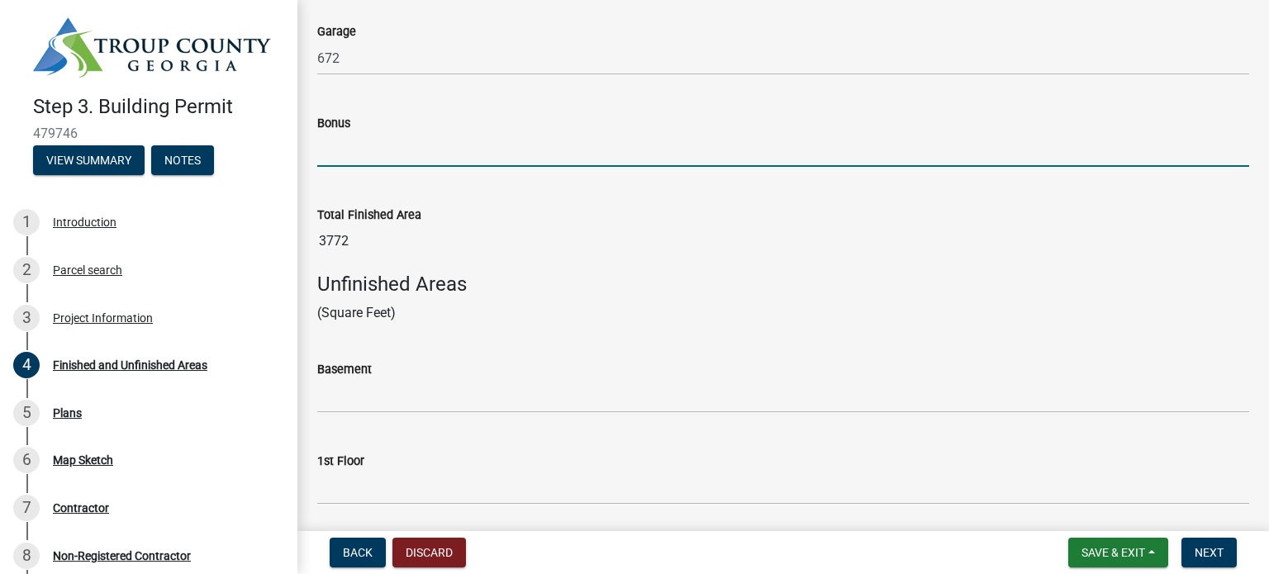
scroll to position [496, 0]
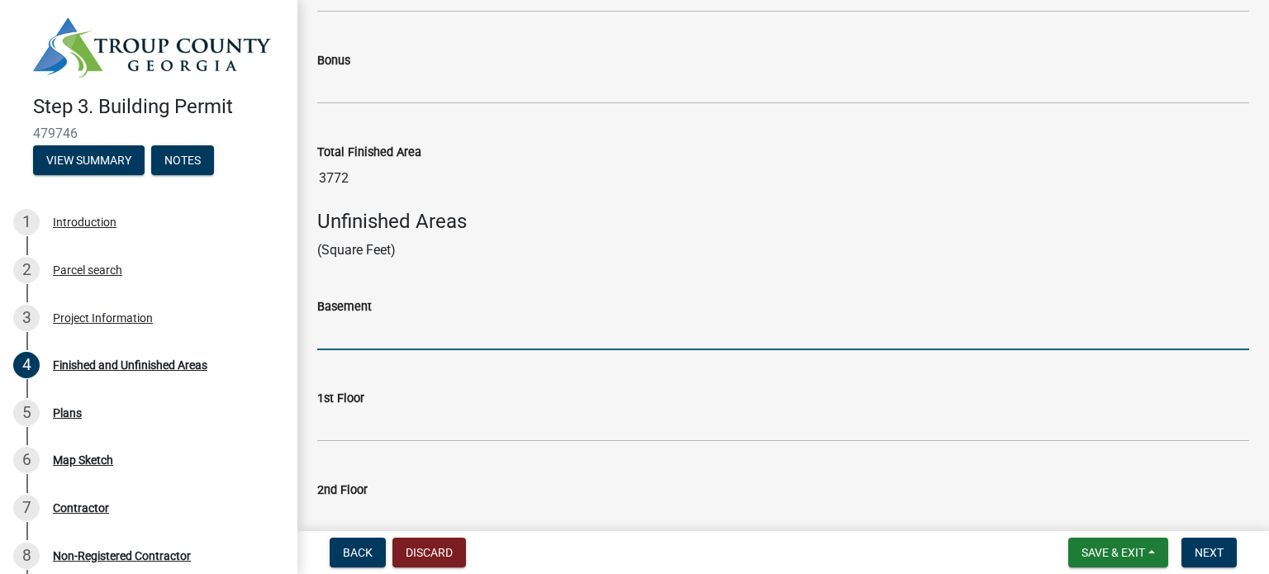
click at [367, 333] on input "text" at bounding box center [783, 333] width 932 height 34
type input "1531"
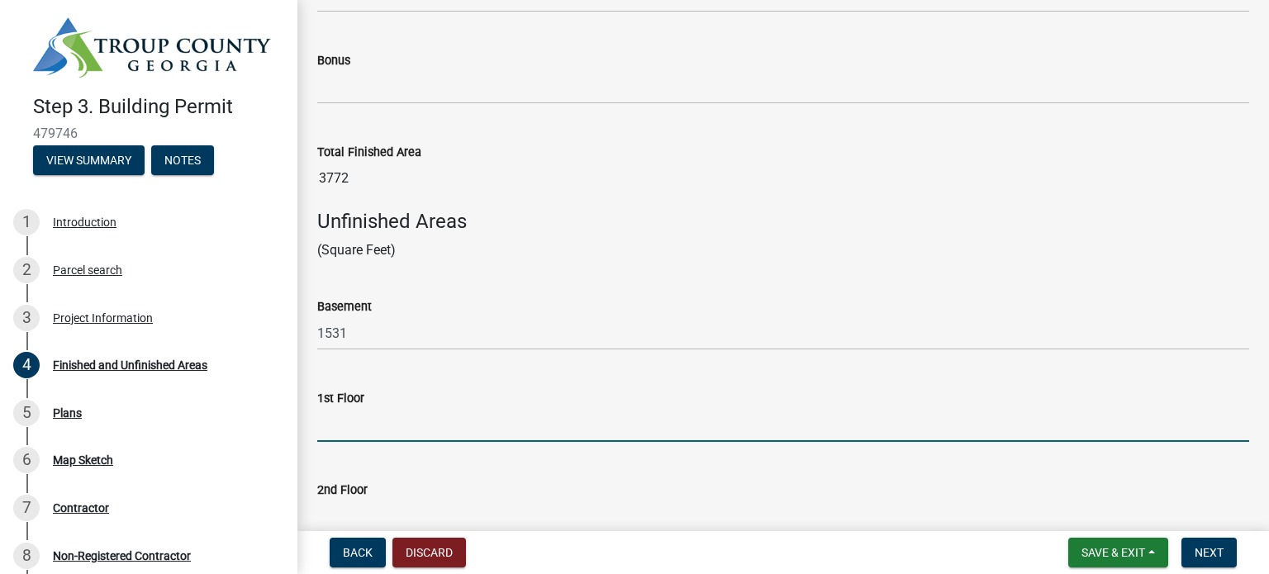
click at [354, 425] on input "text" at bounding box center [783, 425] width 932 height 34
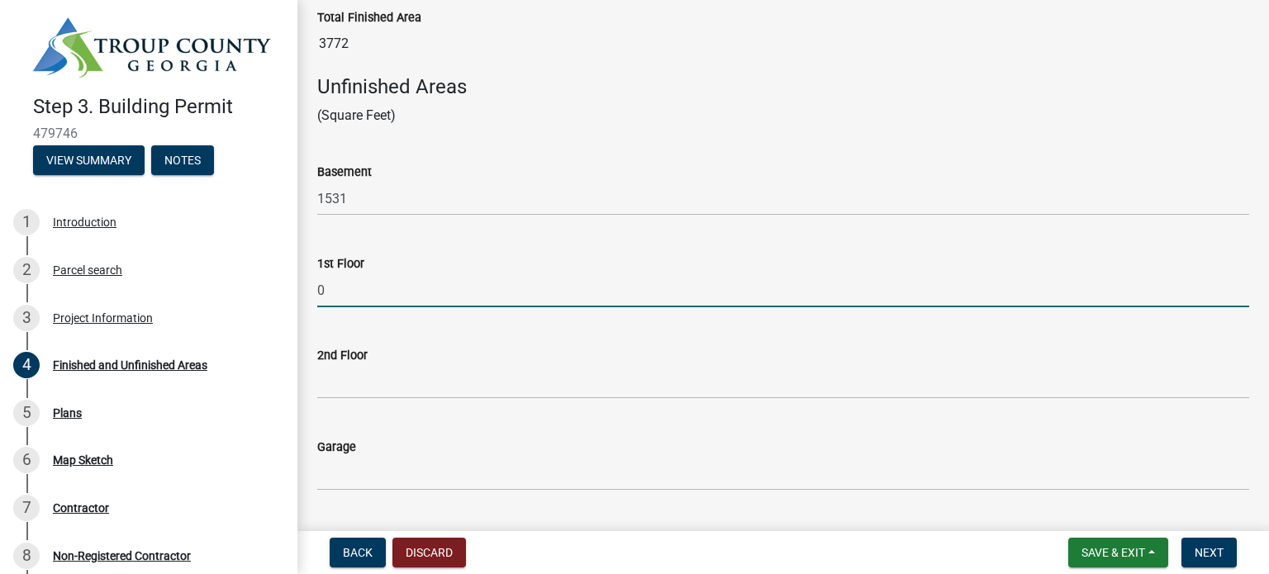
scroll to position [578, 0]
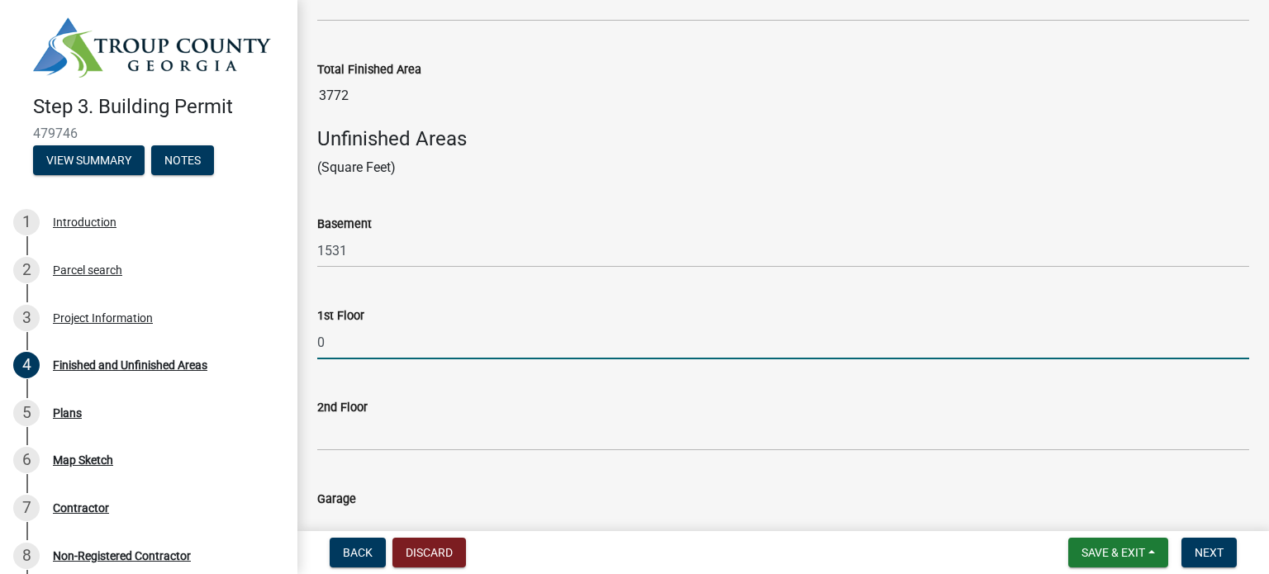
type input "0"
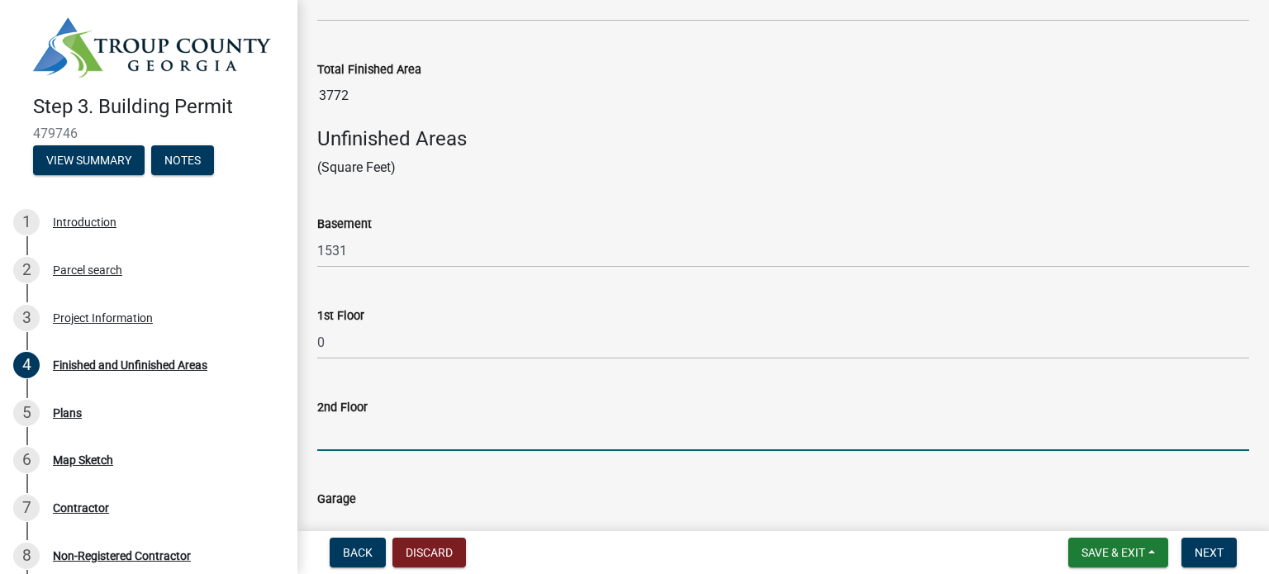
click at [356, 439] on input "text" at bounding box center [783, 434] width 932 height 34
type input "332"
click at [614, 492] on div "Garage" at bounding box center [783, 499] width 932 height 20
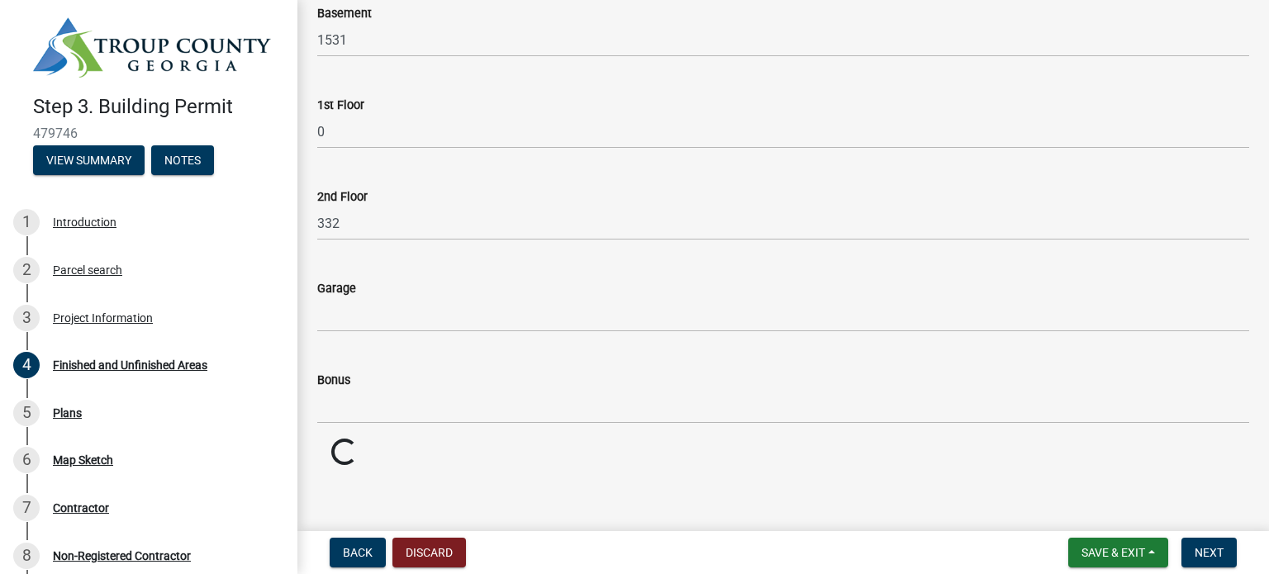
scroll to position [795, 0]
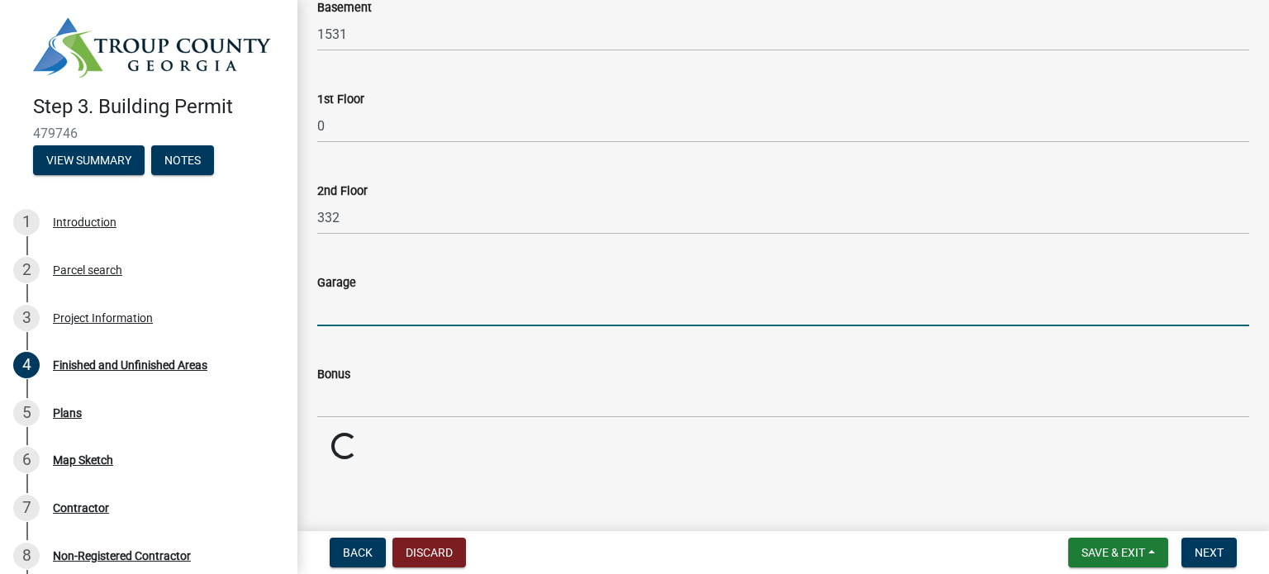
click at [406, 311] on input "text" at bounding box center [783, 309] width 932 height 34
type input "0"
drag, startPoint x: 635, startPoint y: 478, endPoint x: 615, endPoint y: 462, distance: 25.8
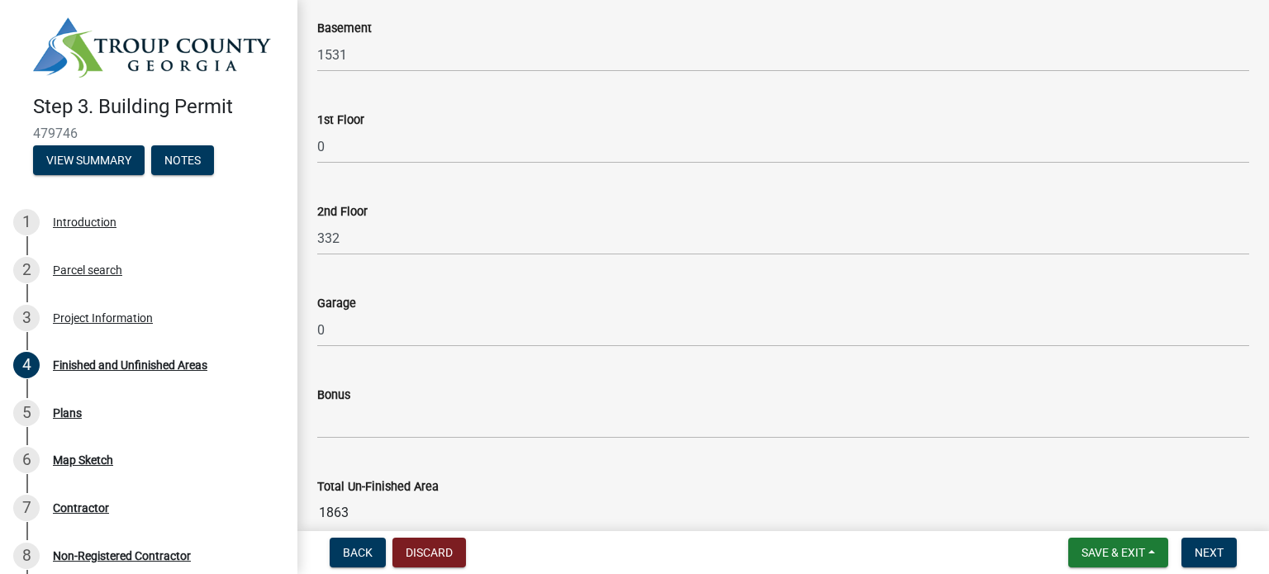
scroll to position [857, 0]
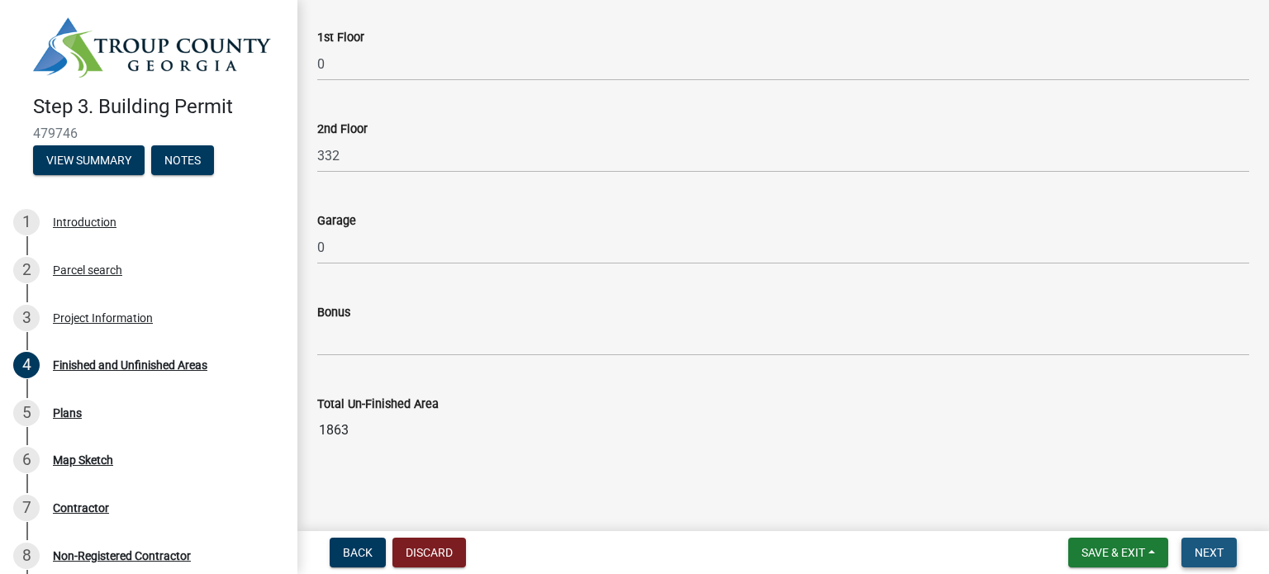
click at [1219, 550] on span "Next" at bounding box center [1209, 552] width 29 height 13
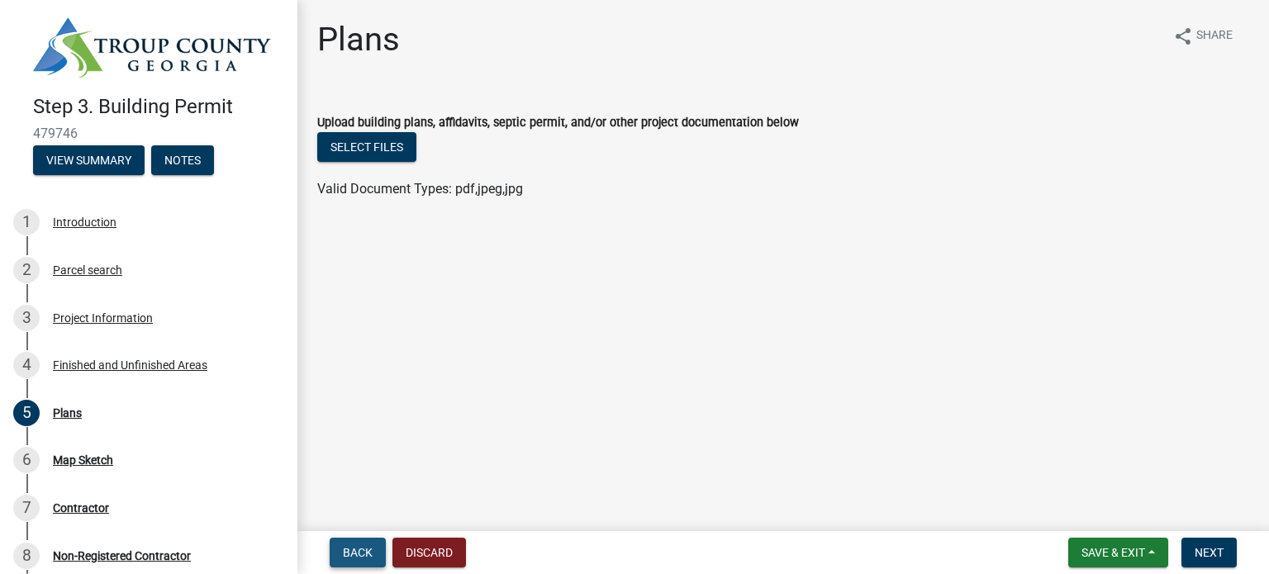
click at [350, 542] on button "Back" at bounding box center [358, 553] width 56 height 30
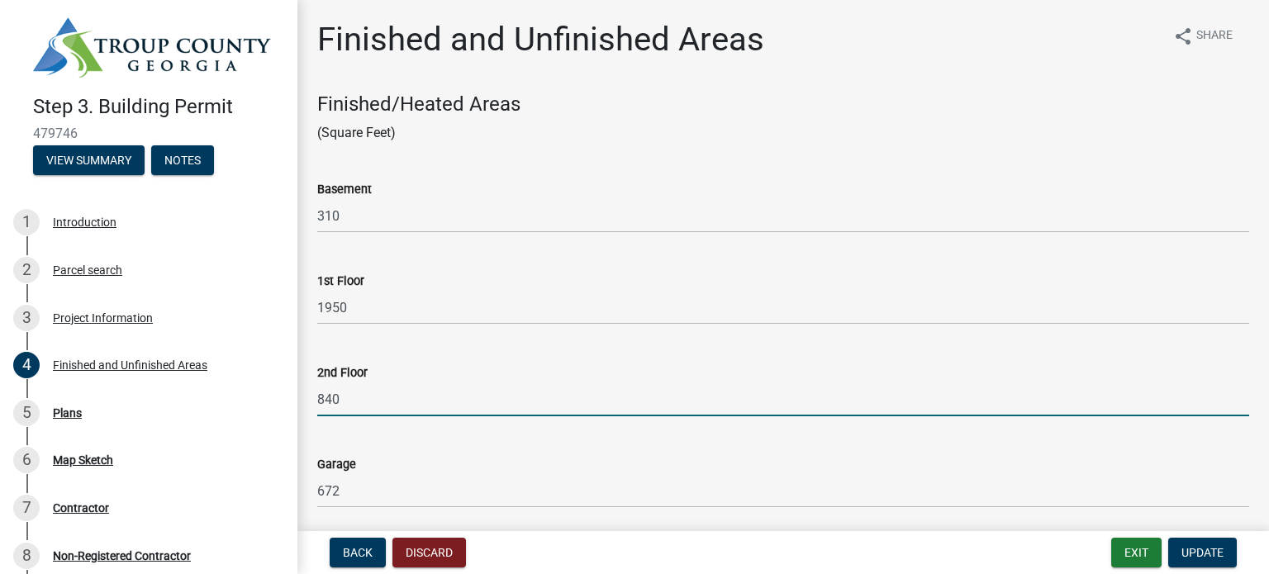
click at [354, 408] on input "840" at bounding box center [783, 400] width 932 height 34
type input "869"
click at [423, 441] on div "Garage 672" at bounding box center [783, 469] width 932 height 77
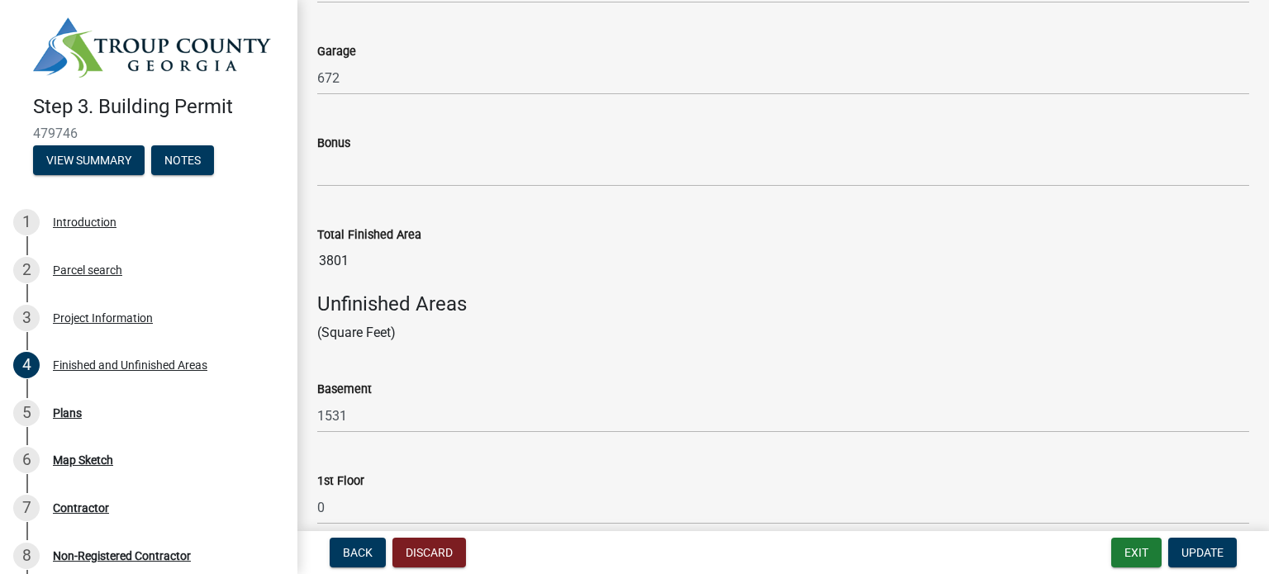
scroll to position [578, 0]
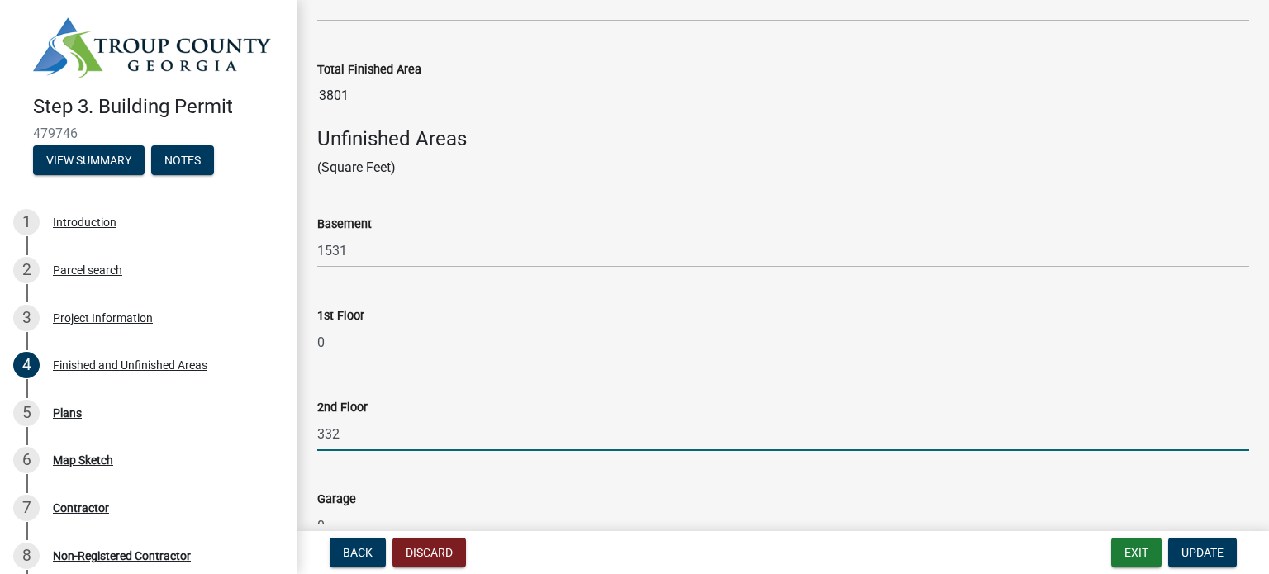
click at [369, 443] on input "332" at bounding box center [783, 434] width 932 height 34
type input "3"
type input "312"
click at [455, 466] on div "Garage 0" at bounding box center [783, 504] width 932 height 77
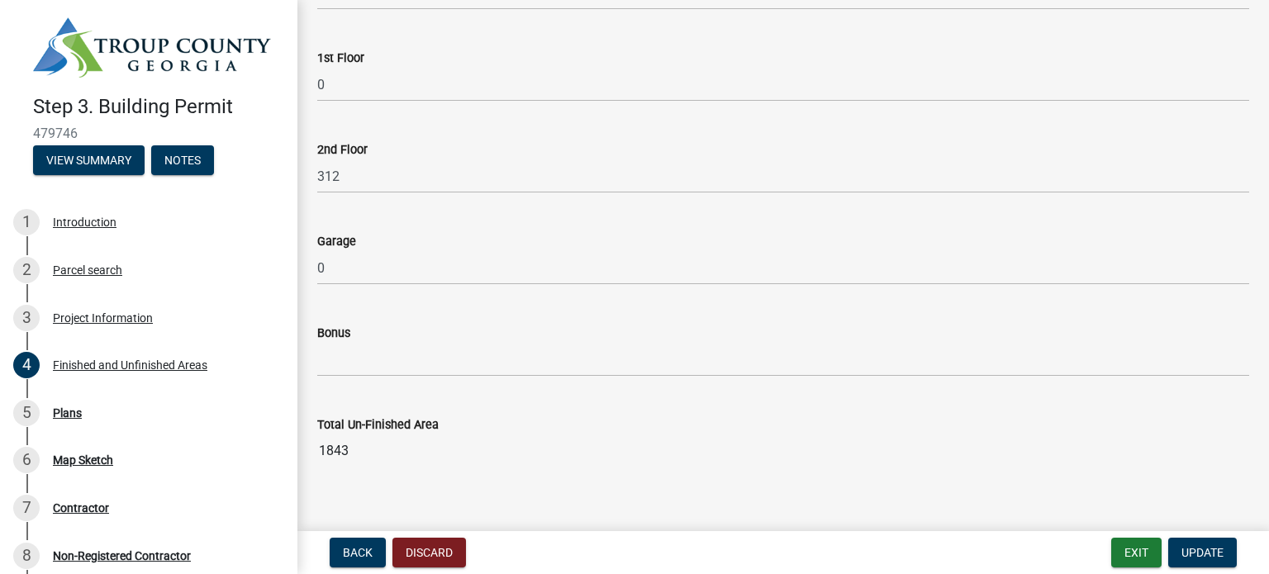
scroll to position [857, 0]
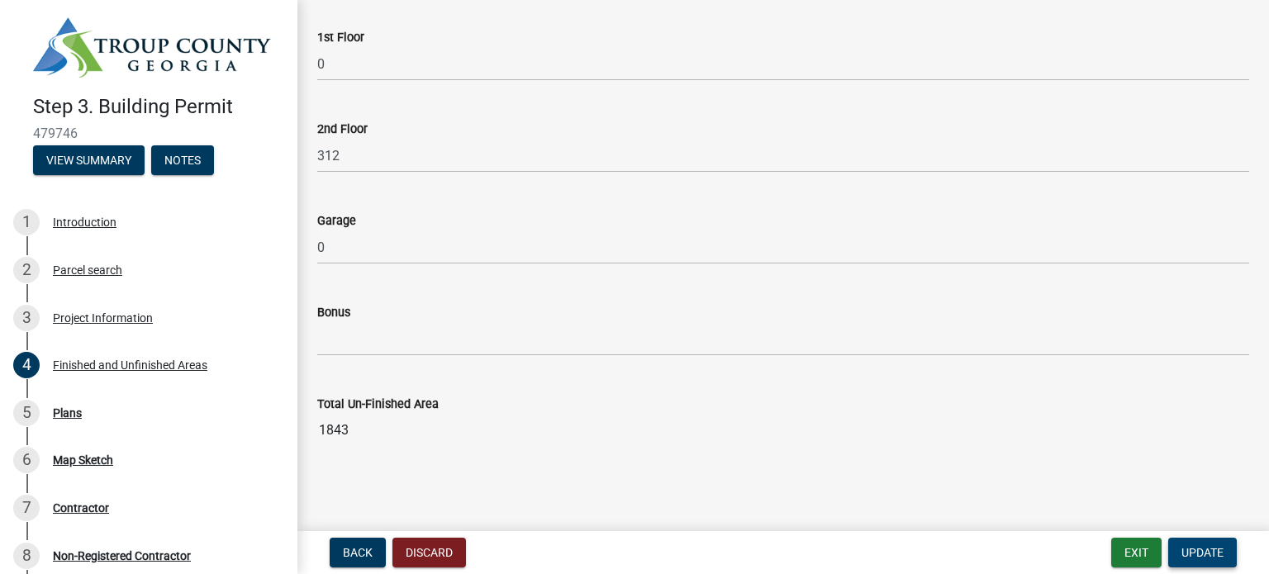
click at [1194, 549] on span "Update" at bounding box center [1202, 552] width 42 height 13
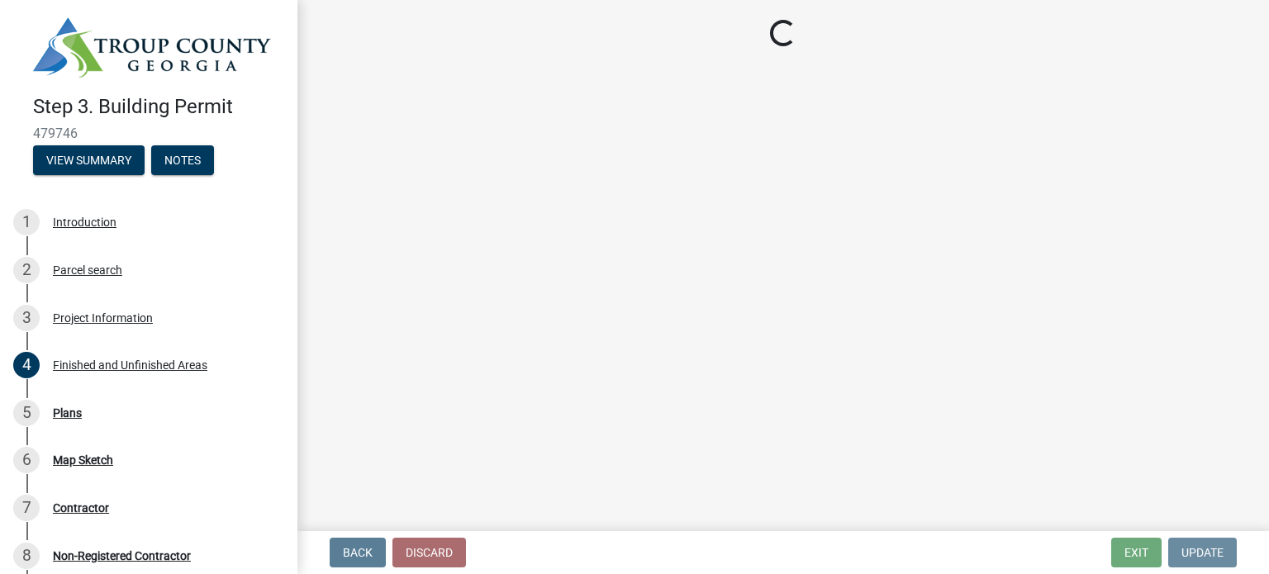
scroll to position [0, 0]
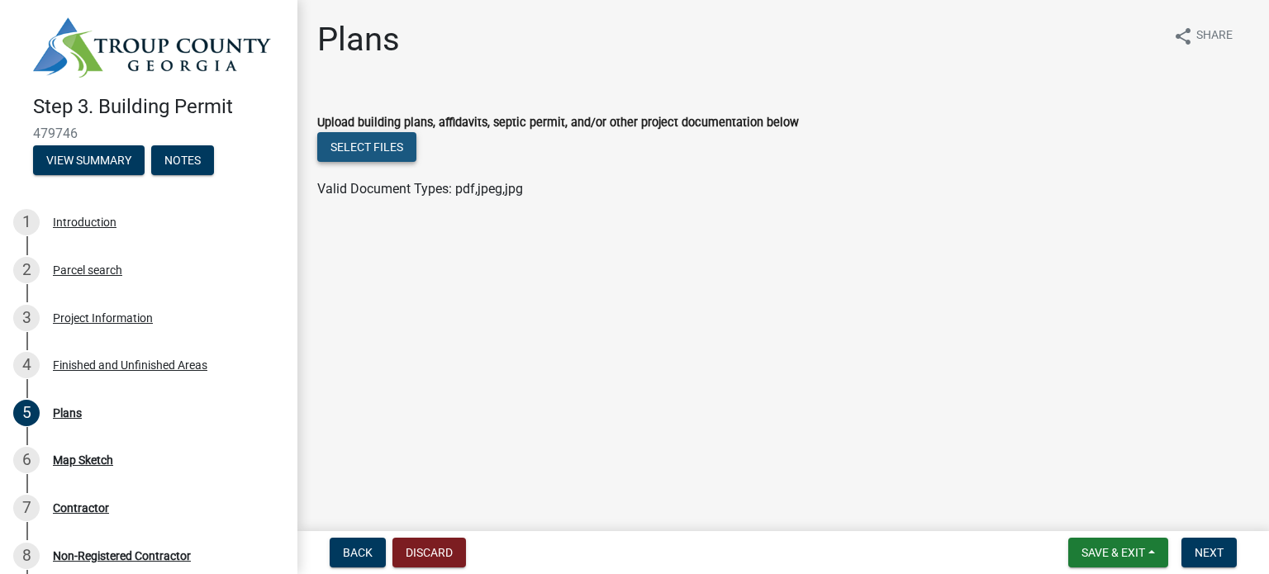
click at [393, 150] on button "Select files" at bounding box center [366, 147] width 99 height 30
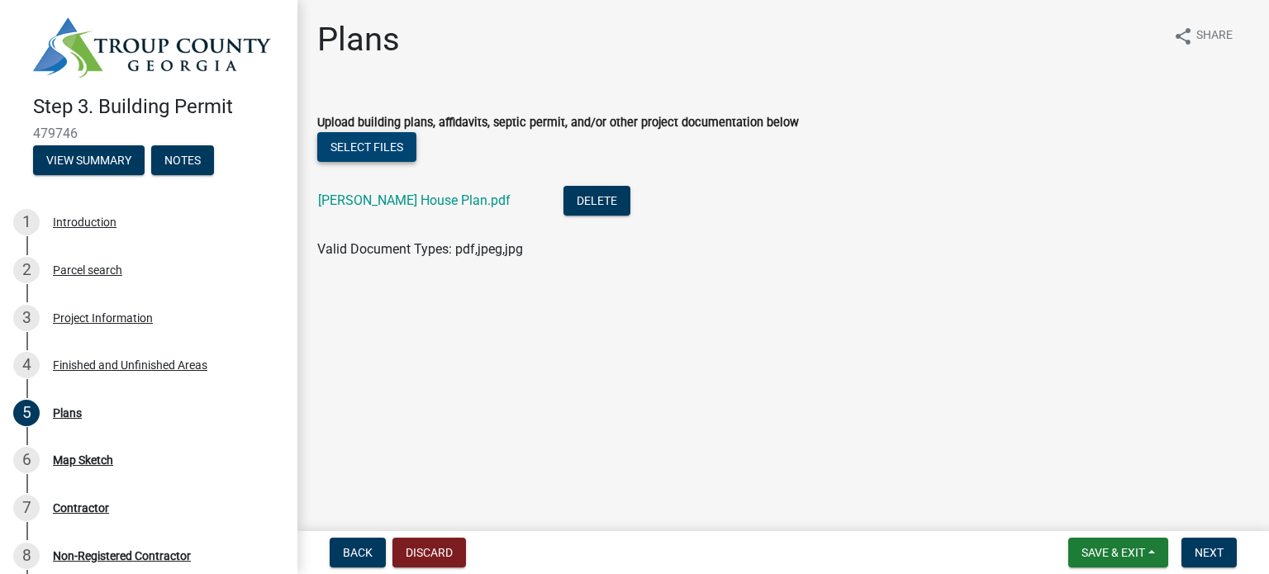
click at [380, 140] on button "Select files" at bounding box center [366, 147] width 99 height 30
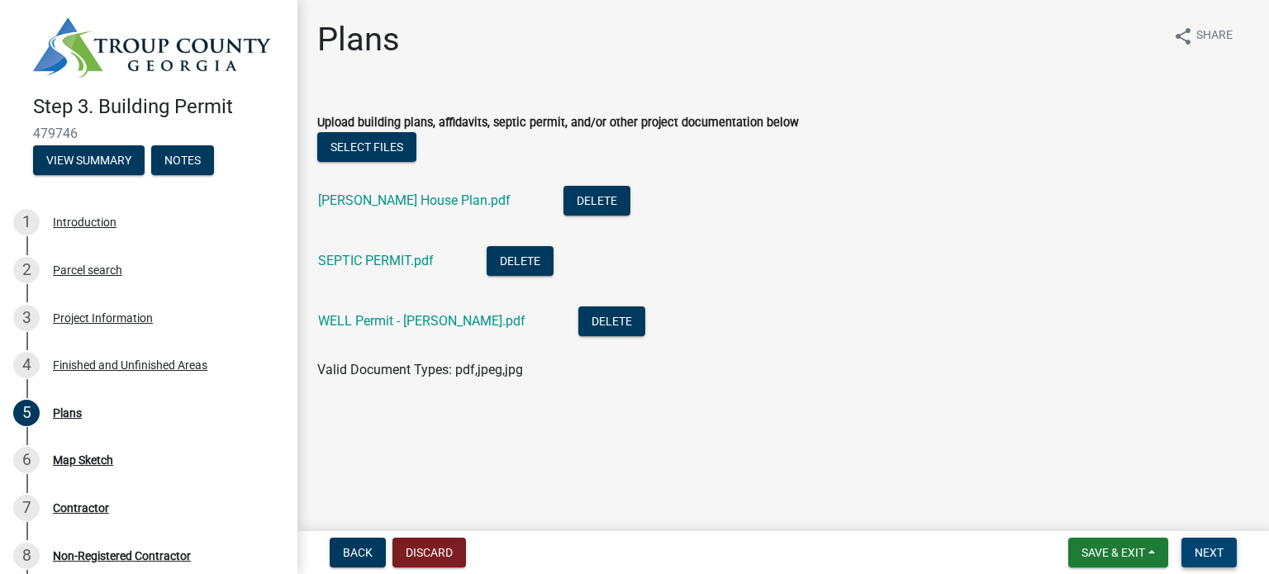
click at [1213, 555] on span "Next" at bounding box center [1209, 552] width 29 height 13
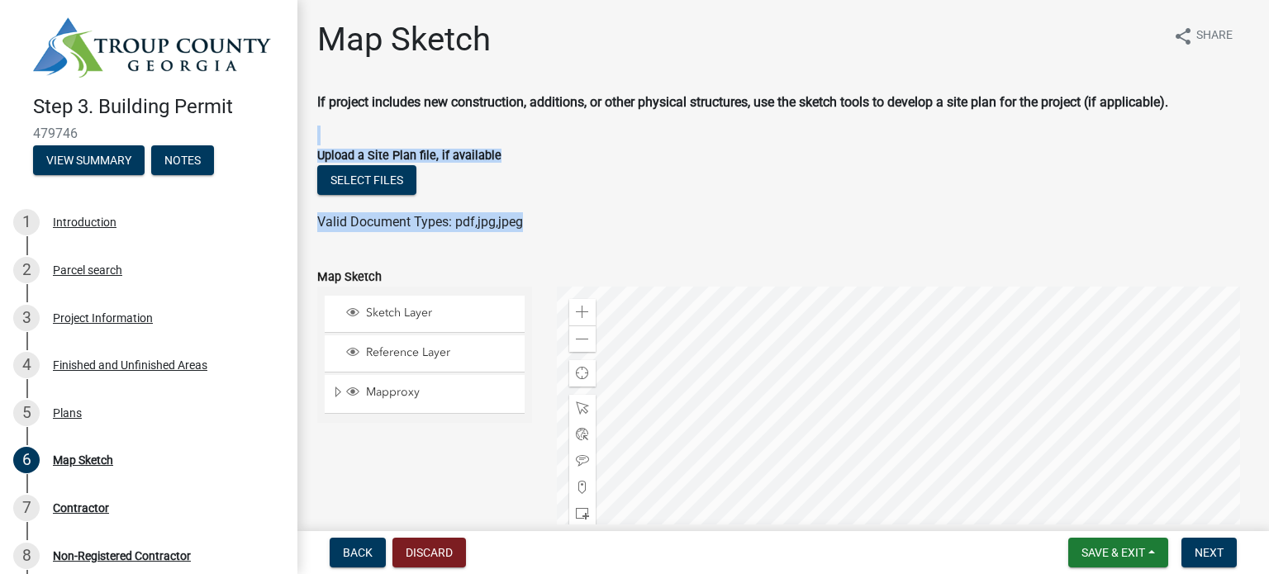
drag, startPoint x: 583, startPoint y: 221, endPoint x: 601, endPoint y: 138, distance: 84.6
click at [601, 138] on form "Upload a Site Plan file, if available Select files Valid Document Types: pdf,jp…" at bounding box center [783, 179] width 932 height 107
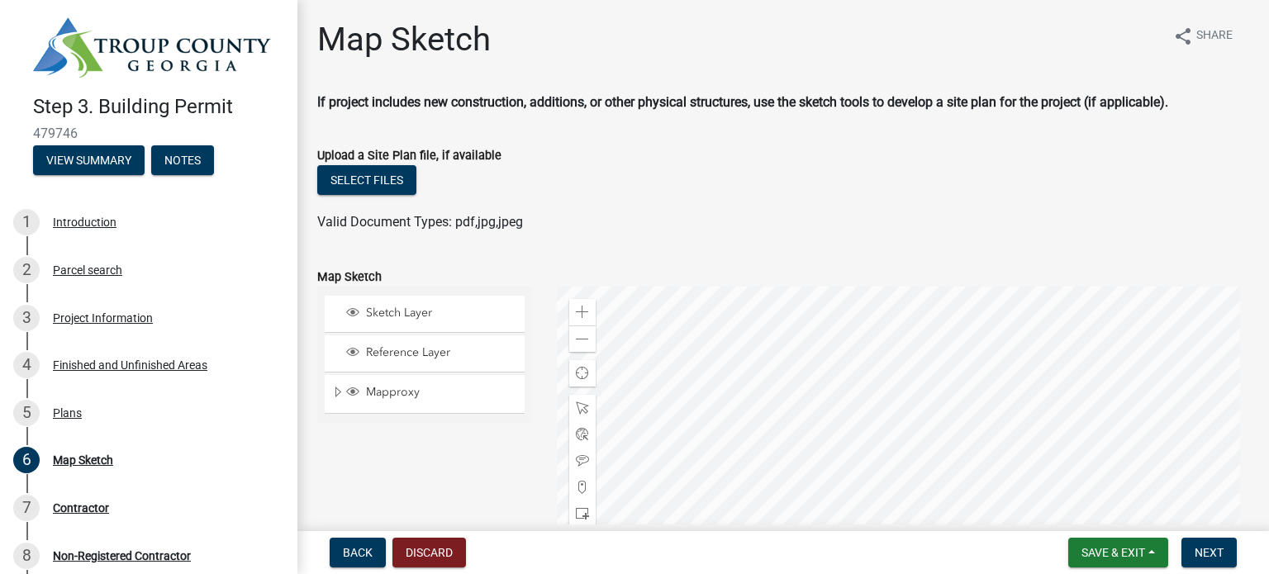
click at [494, 440] on div "Sketch Layer Reference Layer Mapproxy Address Points Fire Stations Waterlines R…" at bounding box center [425, 493] width 240 height 413
click at [380, 176] on button "Select files" at bounding box center [366, 180] width 99 height 30
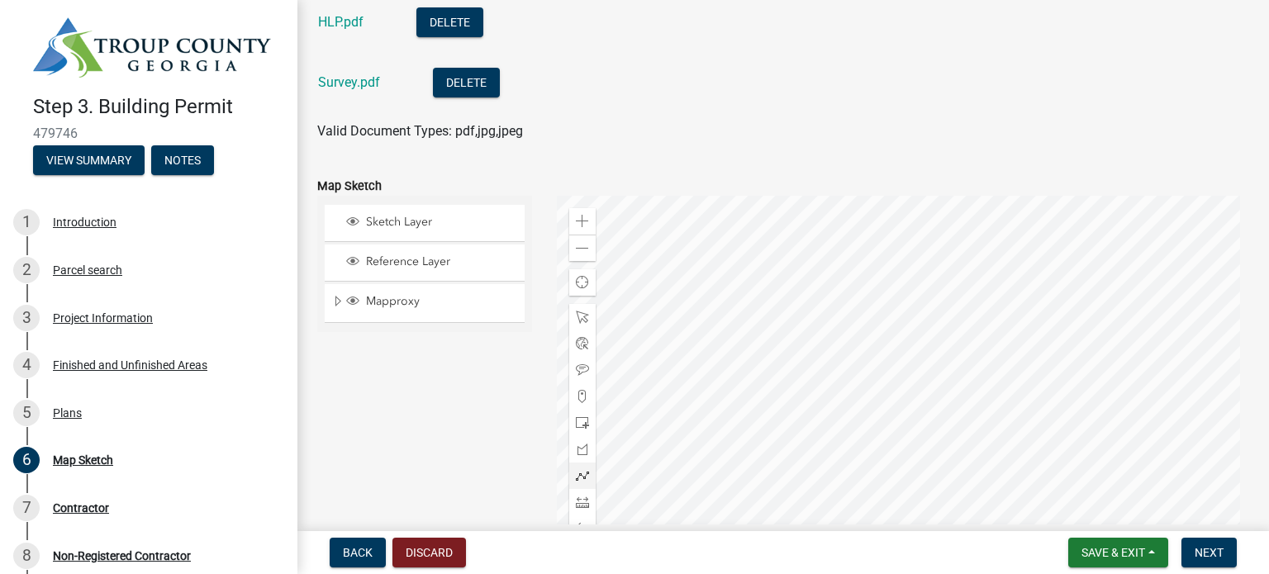
scroll to position [89, 0]
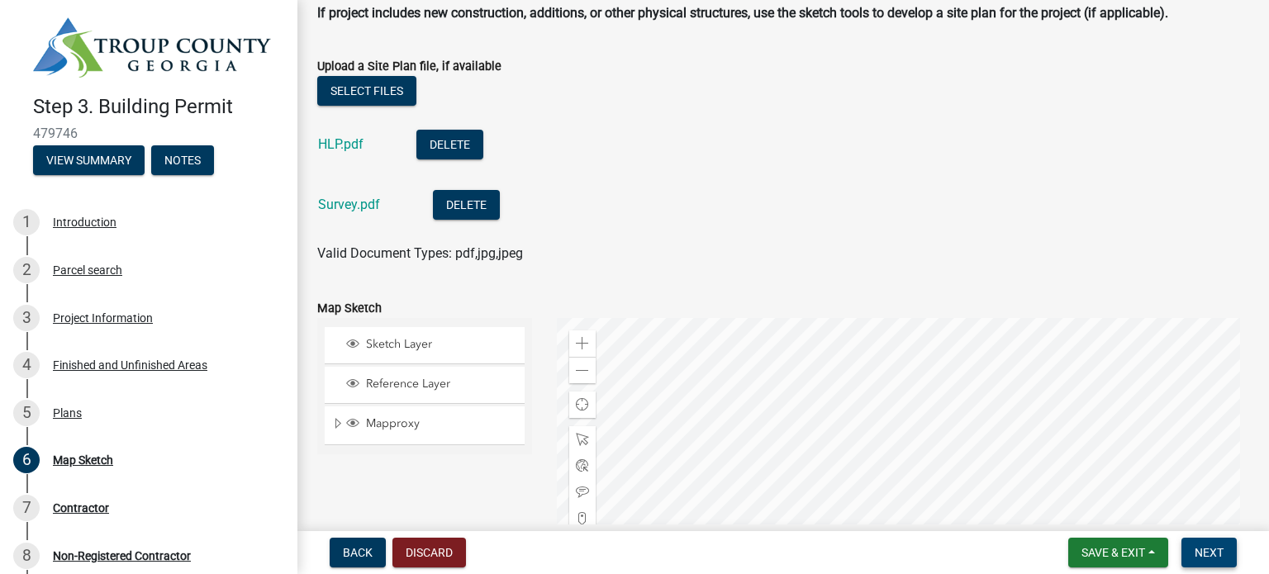
click at [1213, 551] on span "Next" at bounding box center [1209, 552] width 29 height 13
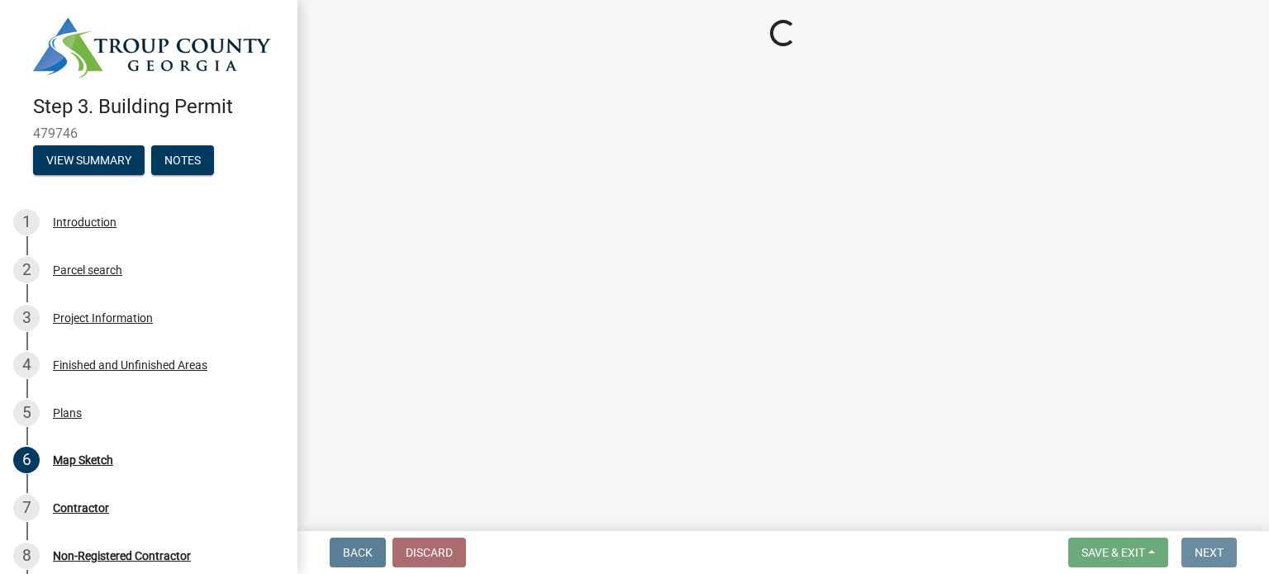
scroll to position [0, 0]
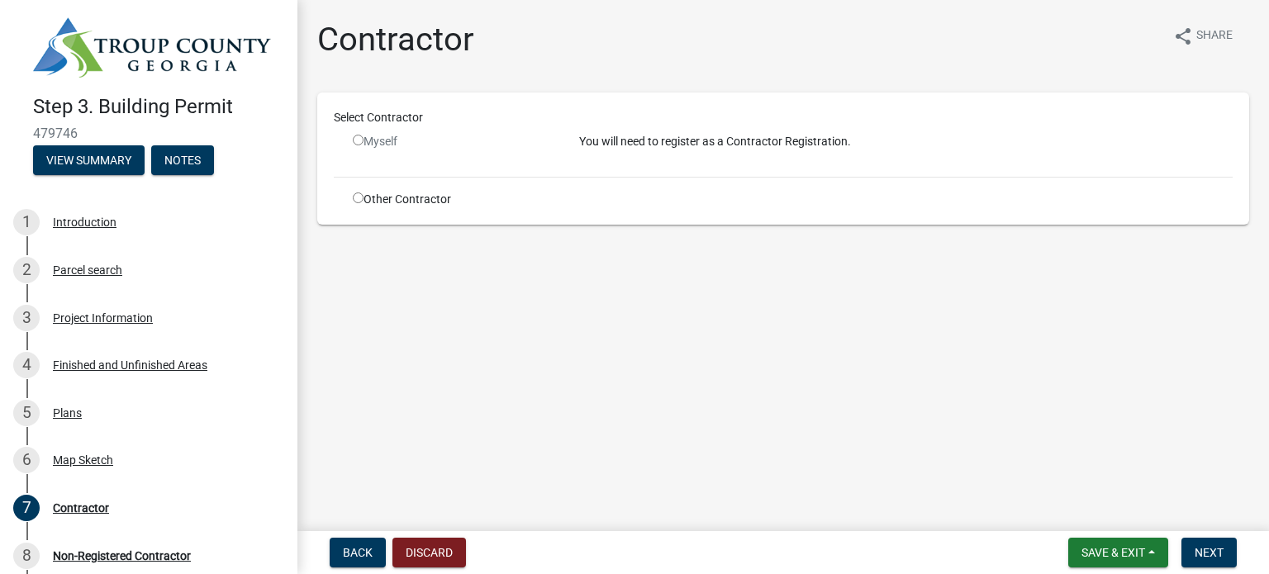
click at [360, 142] on input "radio" at bounding box center [358, 140] width 11 height 11
click at [359, 140] on input "radio" at bounding box center [358, 140] width 11 height 11
radio input "false"
click at [359, 194] on input "radio" at bounding box center [358, 197] width 11 height 11
radio input "true"
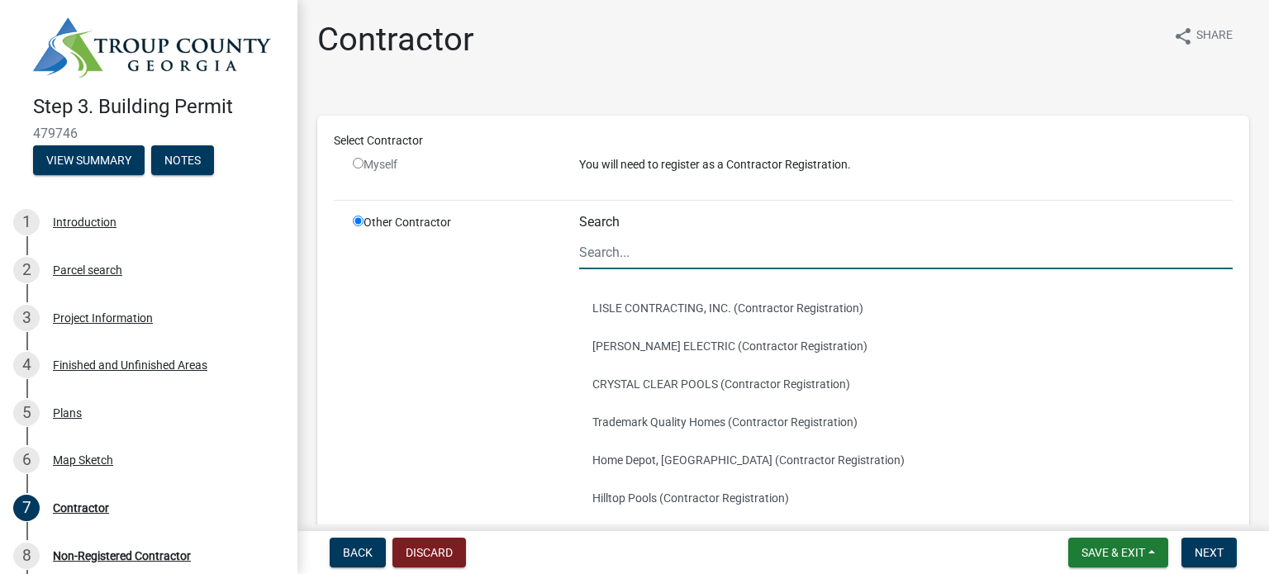
click at [651, 249] on input "Search" at bounding box center [905, 252] width 653 height 34
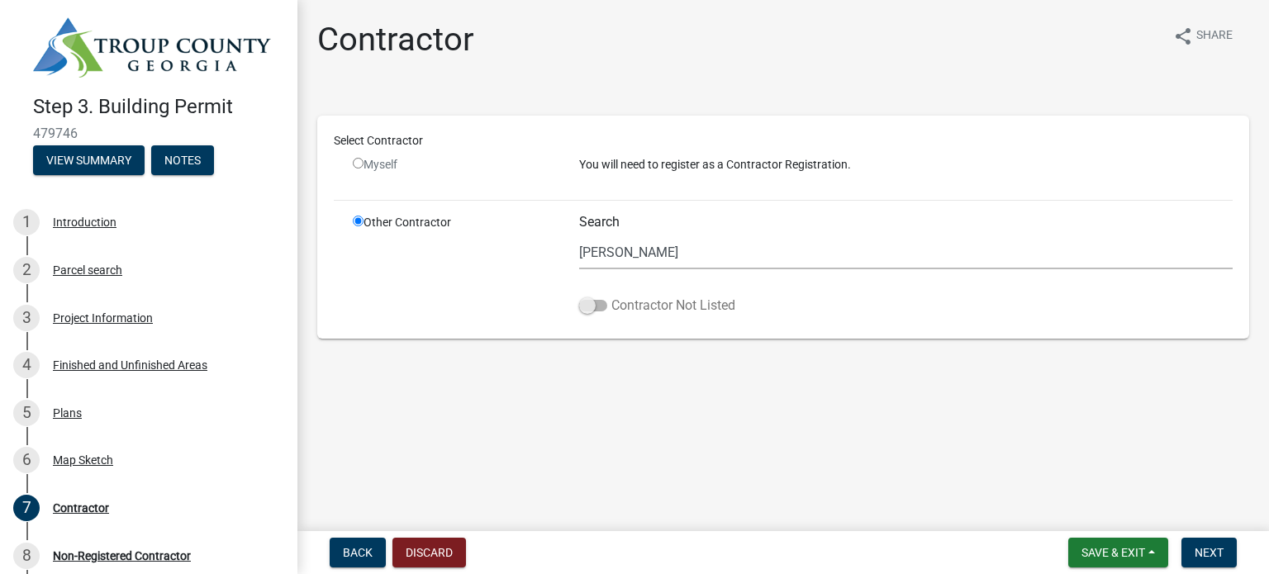
click at [602, 302] on span at bounding box center [593, 306] width 28 height 12
click at [611, 296] on input "Contractor Not Listed" at bounding box center [611, 296] width 0 height 0
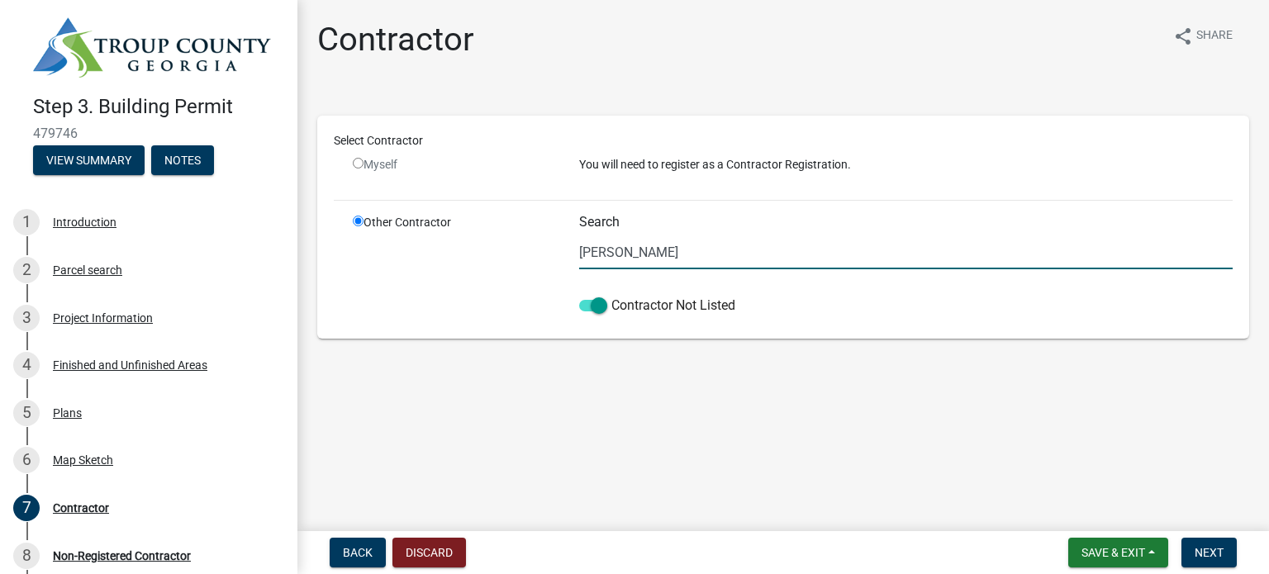
click at [633, 255] on input "[PERSON_NAME]" at bounding box center [905, 252] width 653 height 34
type input "l"
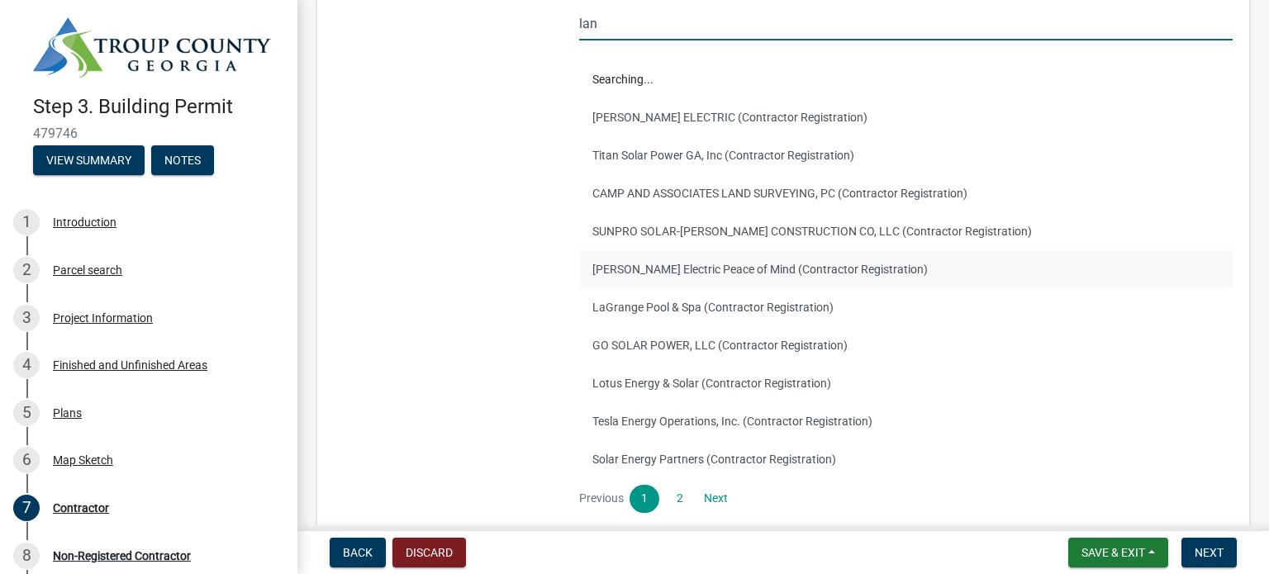
scroll to position [5, 0]
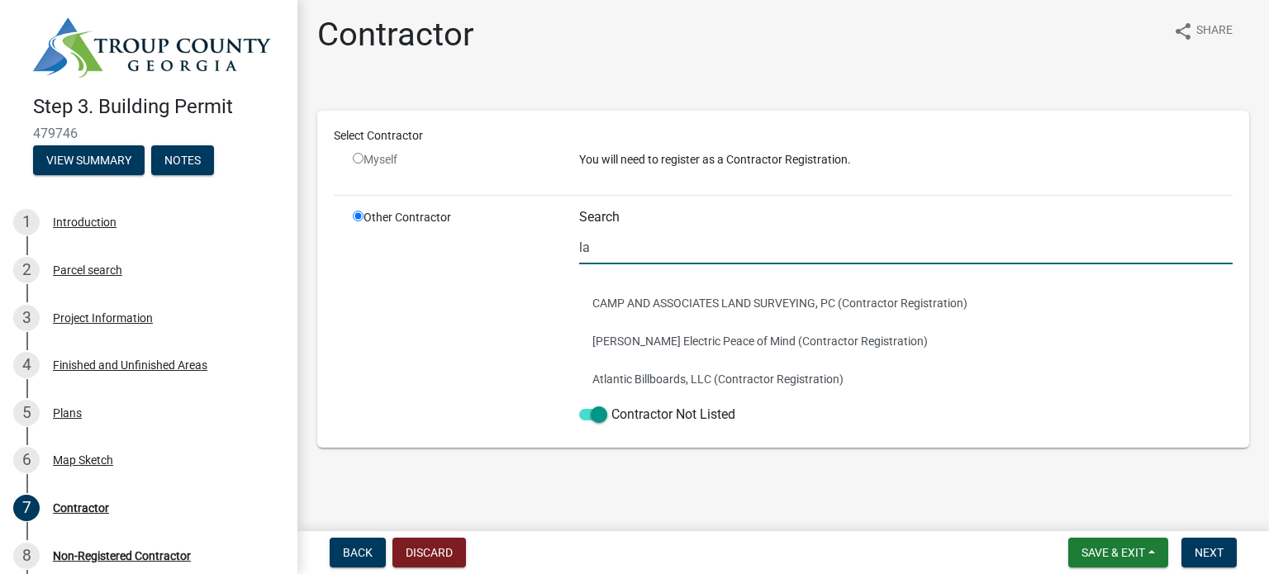
type input "l"
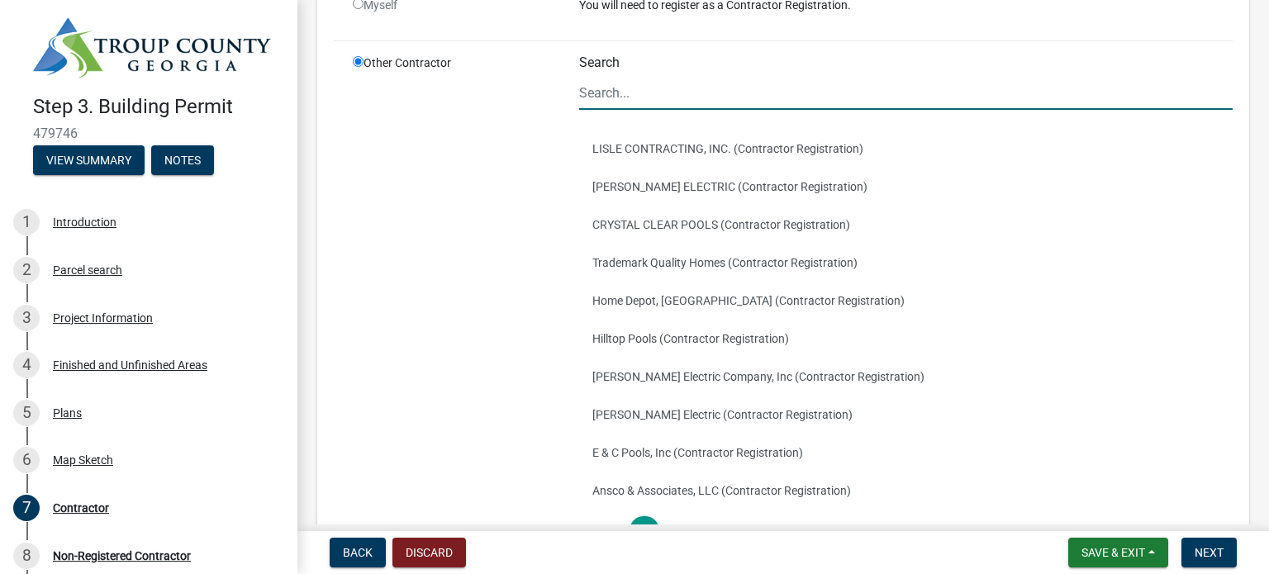
scroll to position [311, 0]
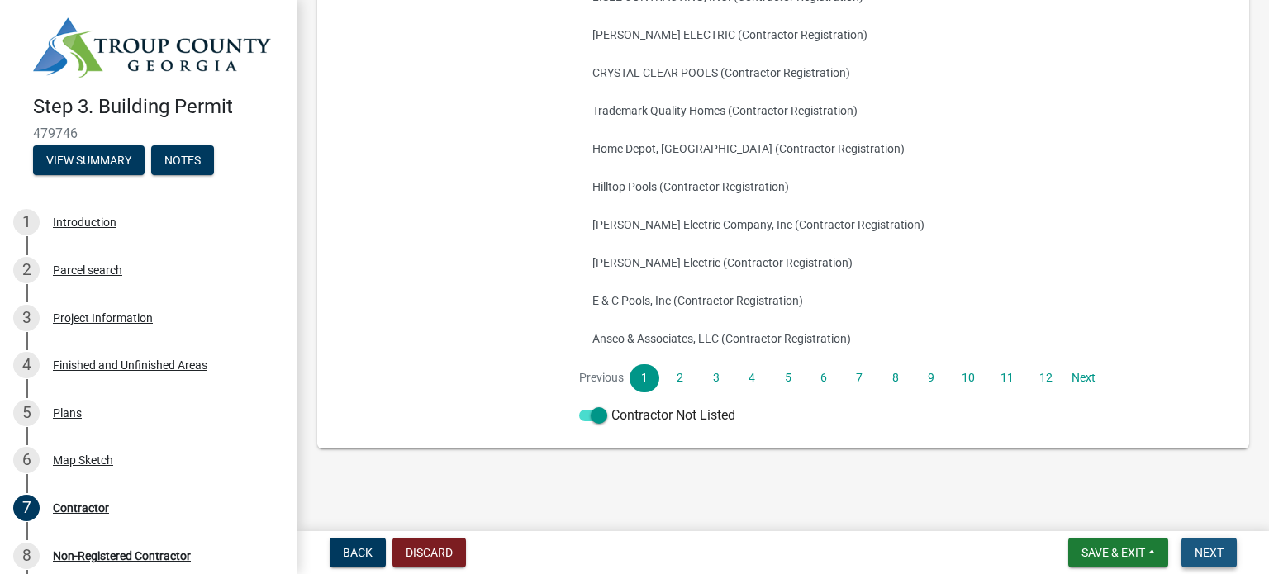
click at [1215, 560] on button "Next" at bounding box center [1208, 553] width 55 height 30
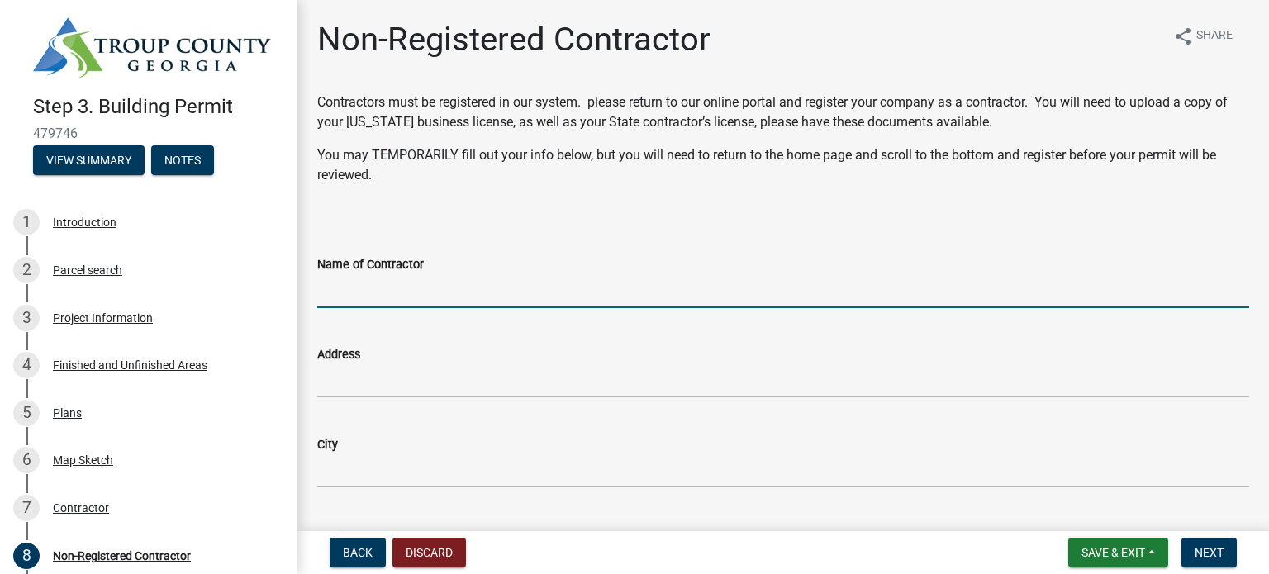
click at [378, 278] on input "Name of Contractor" at bounding box center [783, 291] width 932 height 34
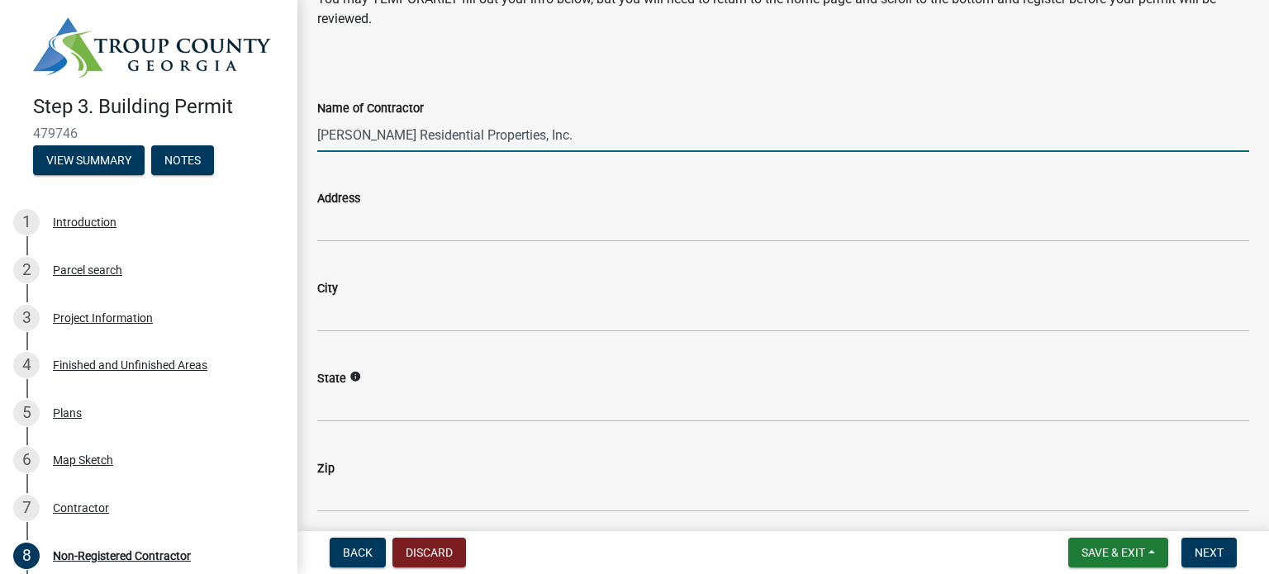
scroll to position [165, 0]
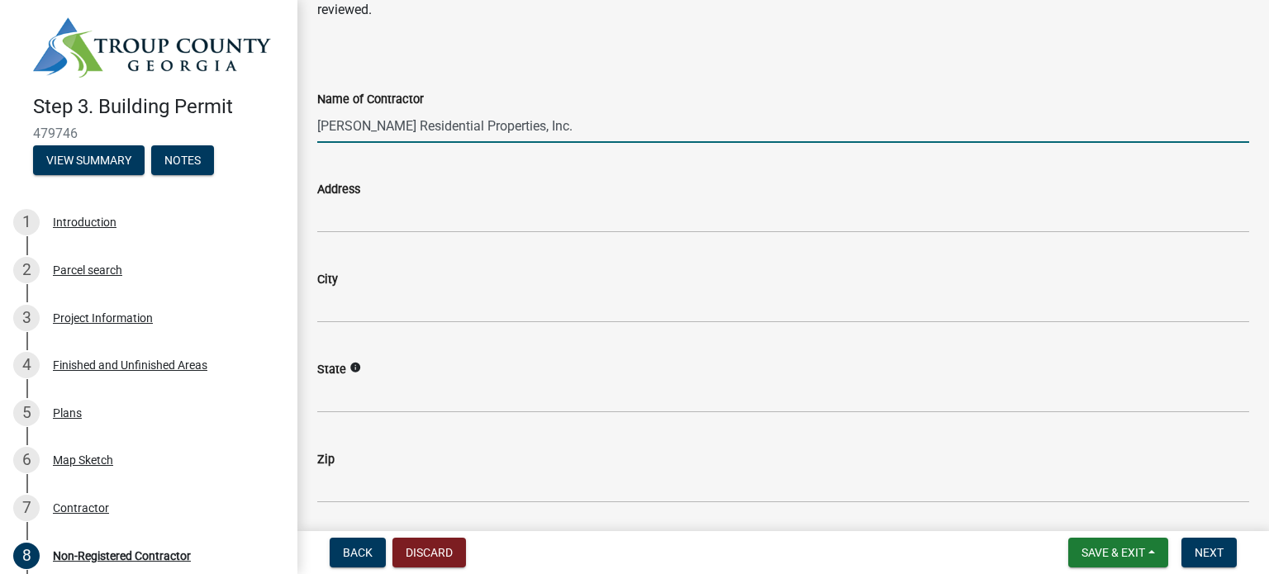
type input "[PERSON_NAME] Residential Properties, Inc."
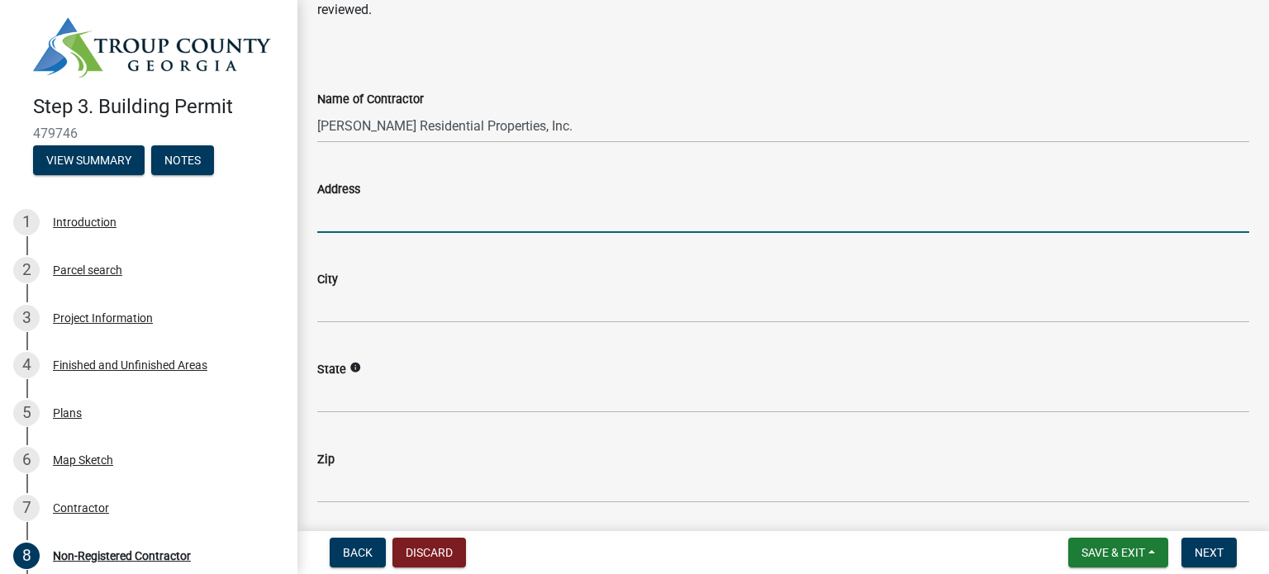
click at [340, 216] on input "Address" at bounding box center [783, 216] width 932 height 34
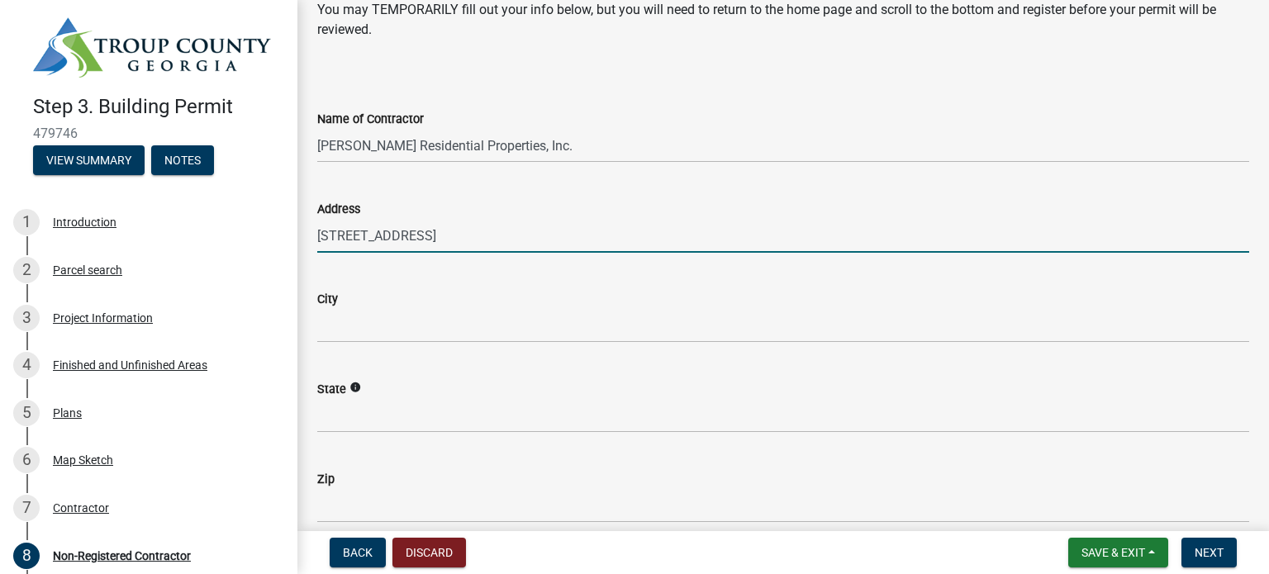
scroll to position [83, 0]
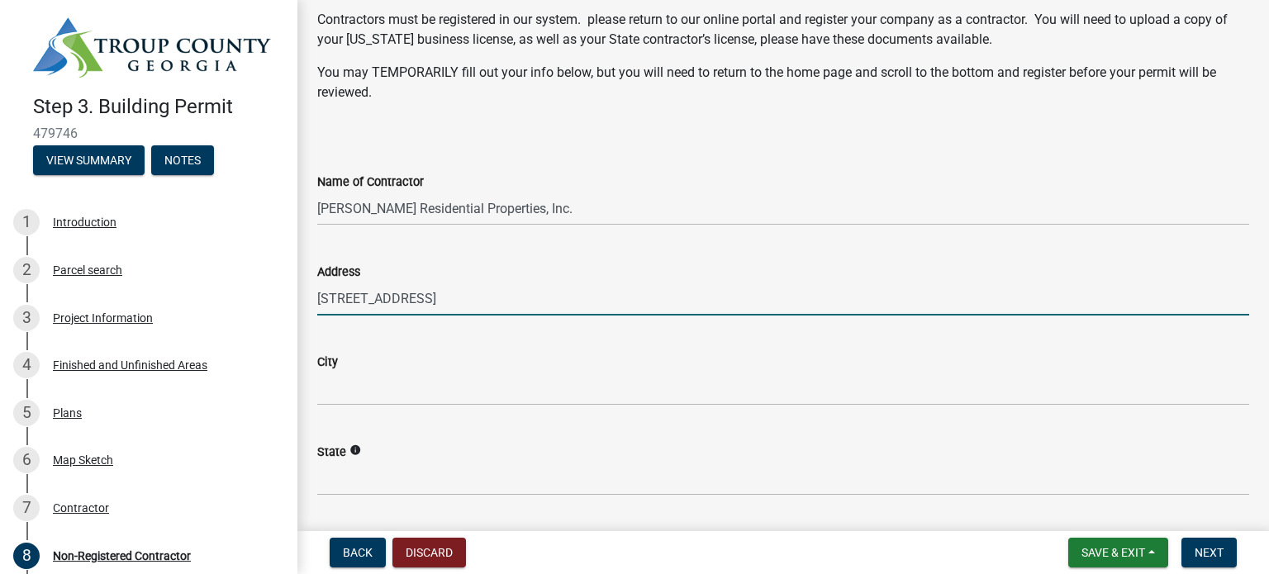
type input "[STREET_ADDRESS]"
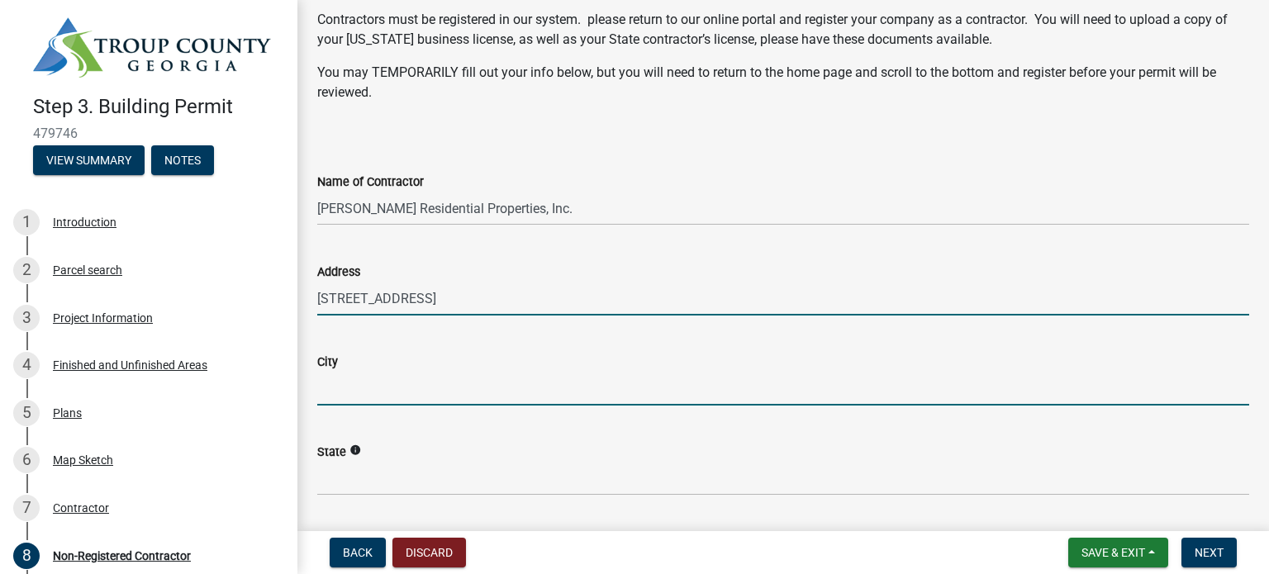
click at [344, 390] on input "City" at bounding box center [783, 389] width 932 height 34
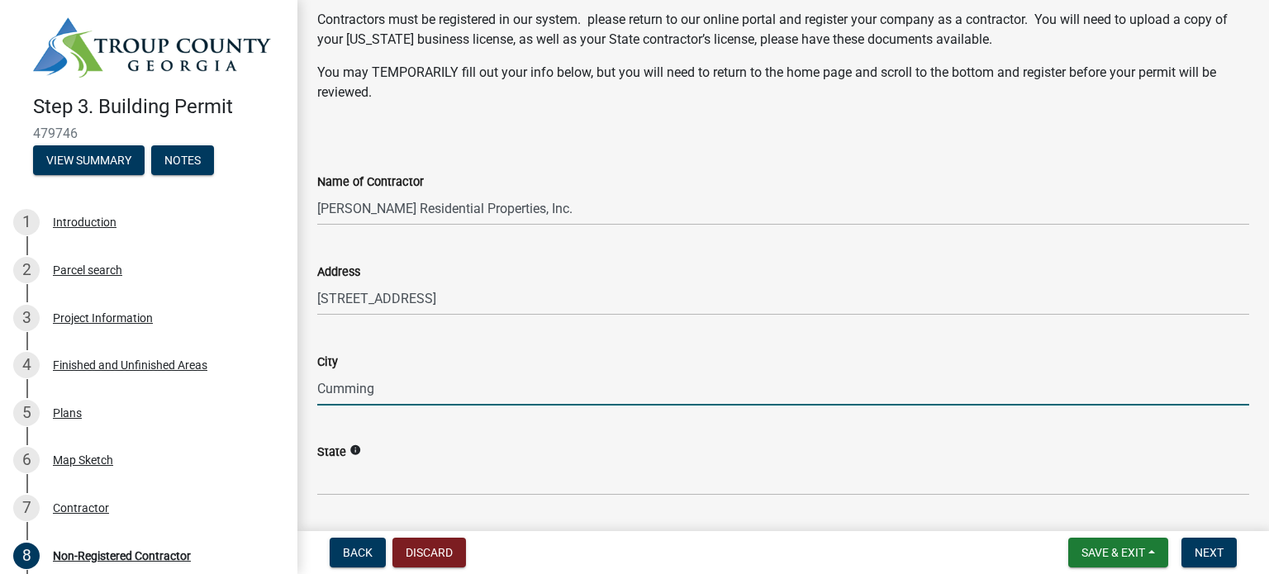
scroll to position [165, 0]
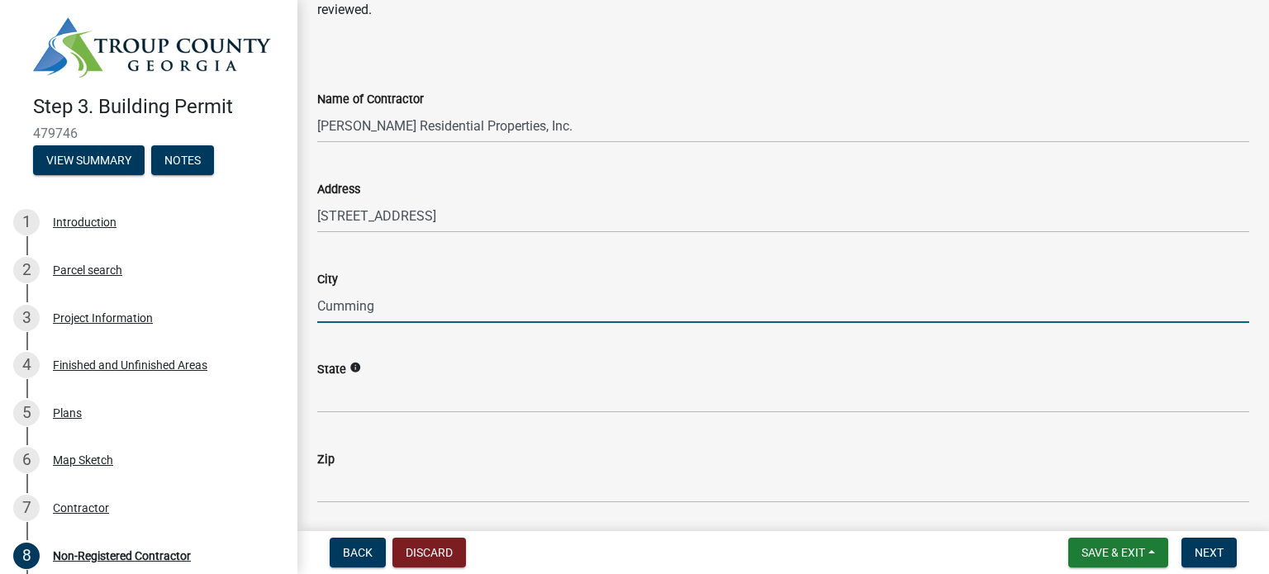
type input "Cumming"
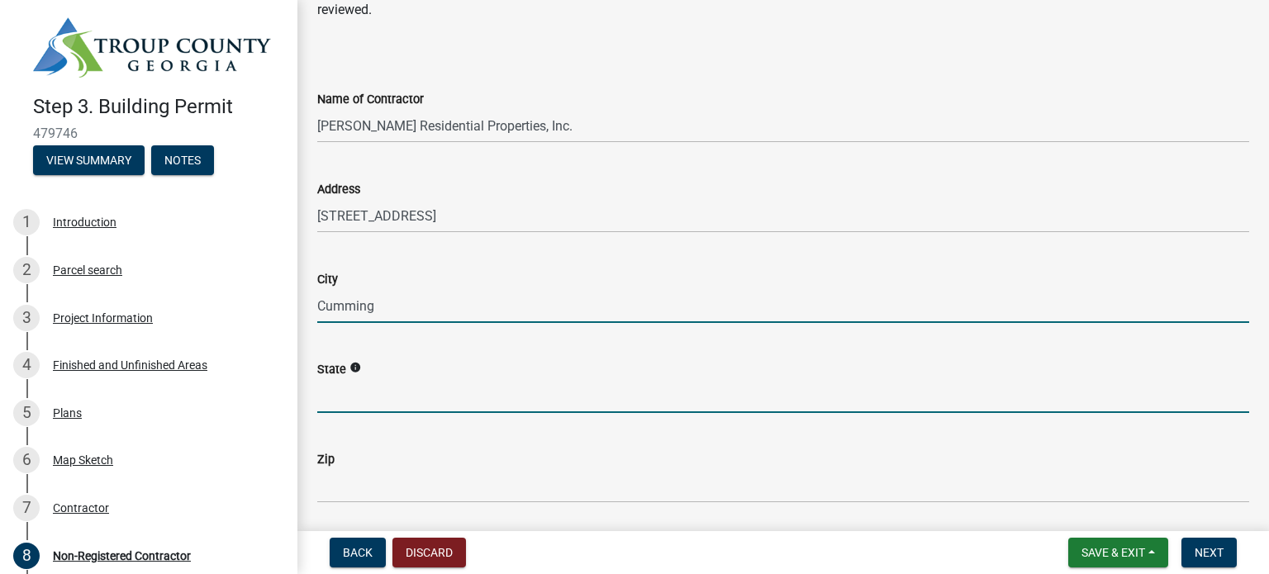
click at [416, 401] on input "State" at bounding box center [783, 396] width 932 height 34
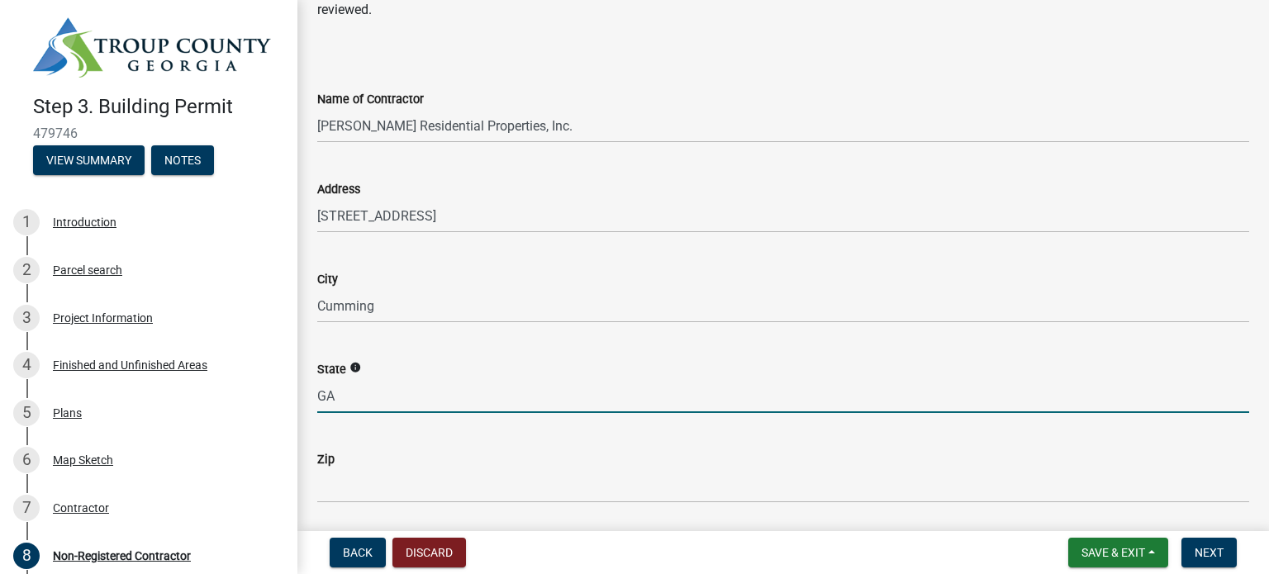
type input "GA"
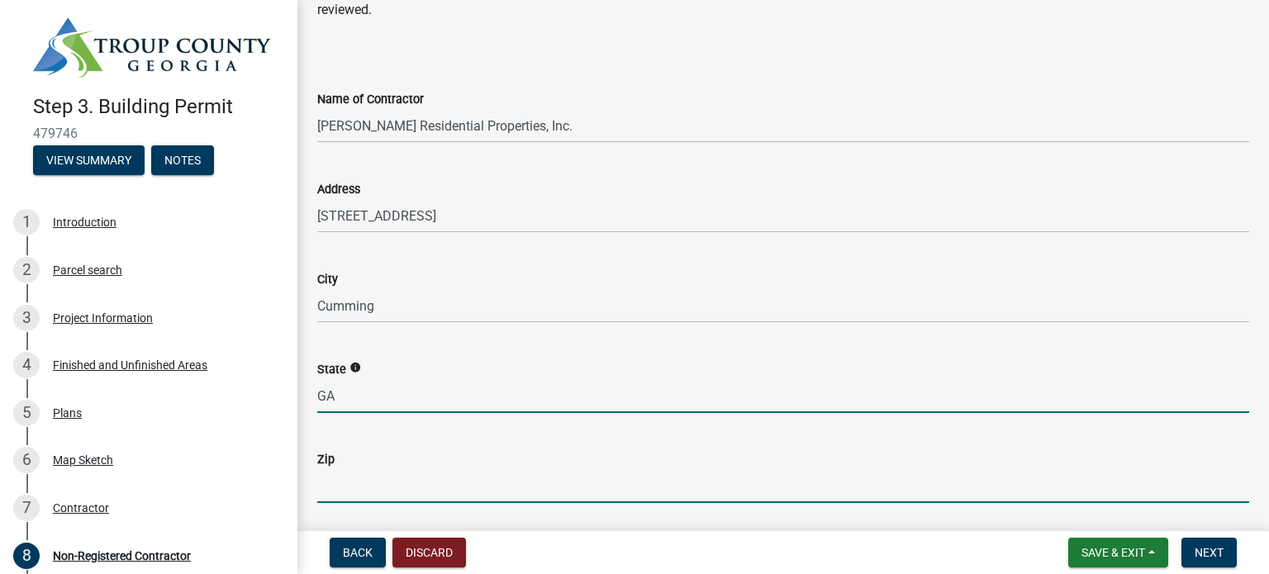
click at [337, 484] on input "Zip" at bounding box center [783, 486] width 932 height 34
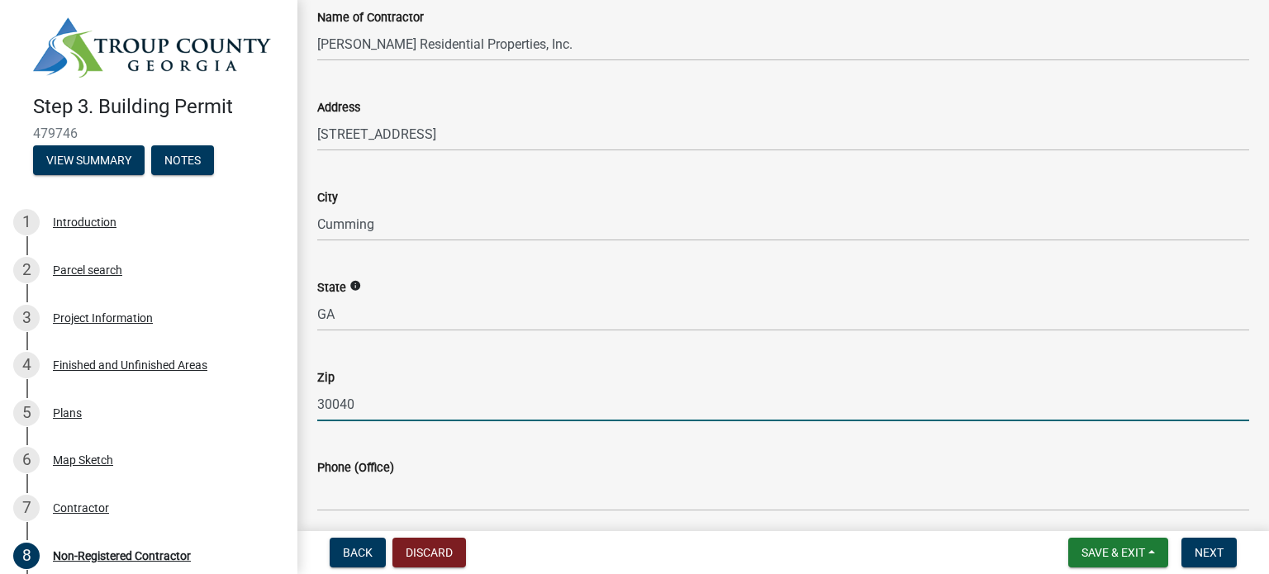
scroll to position [413, 0]
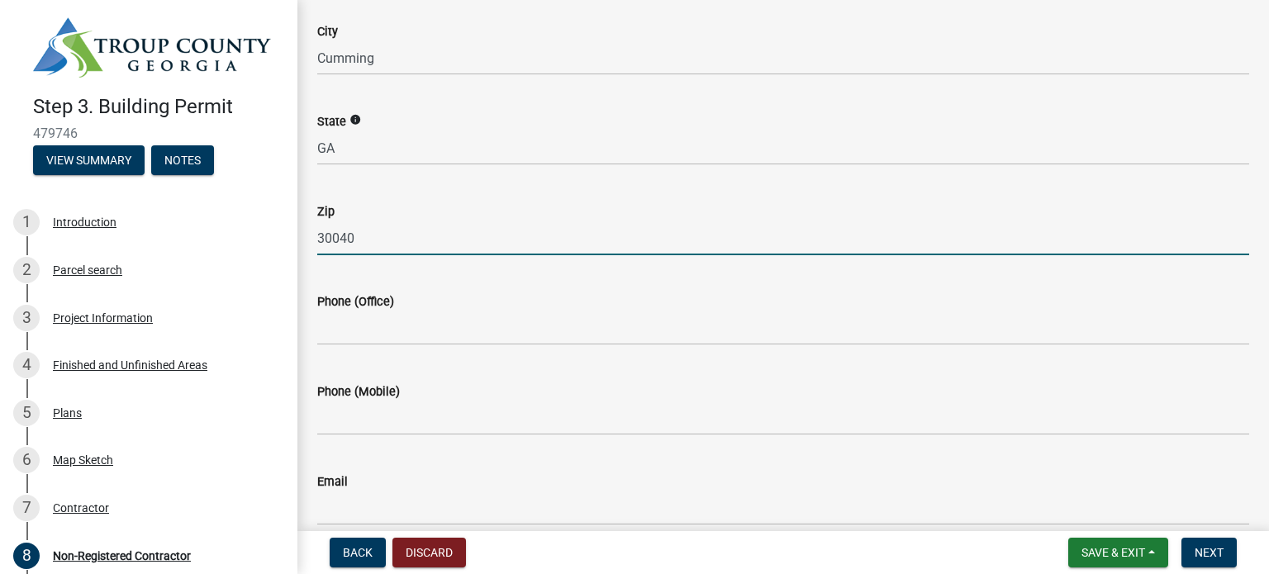
type input "30040"
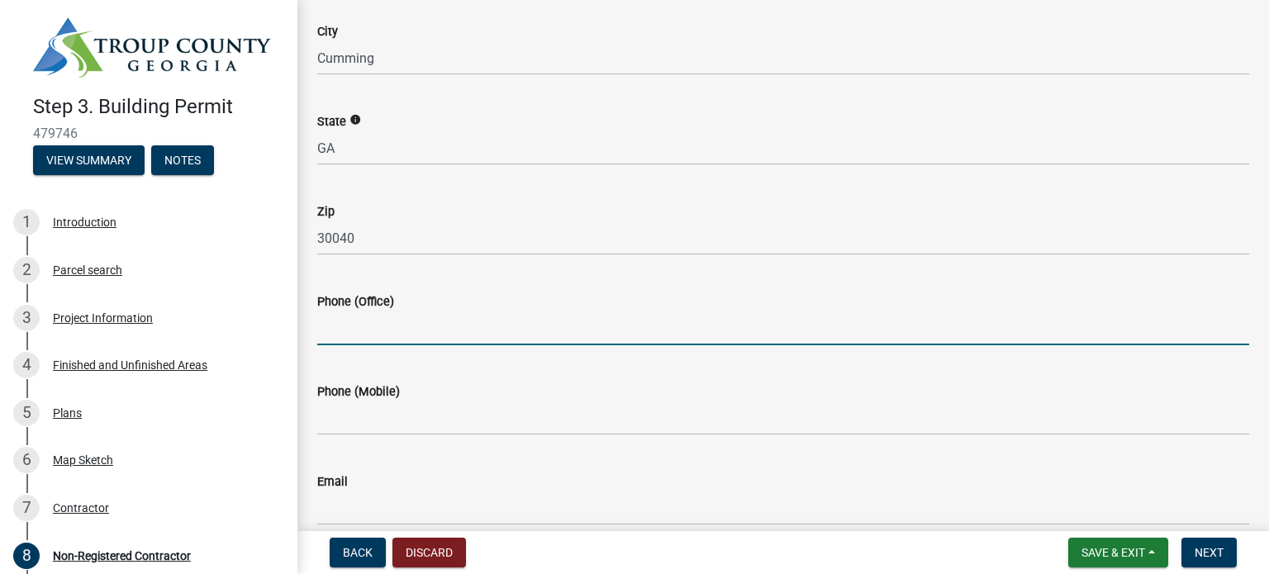
click at [444, 335] on input "Phone (Office)" at bounding box center [783, 328] width 932 height 34
type input "6786561767"
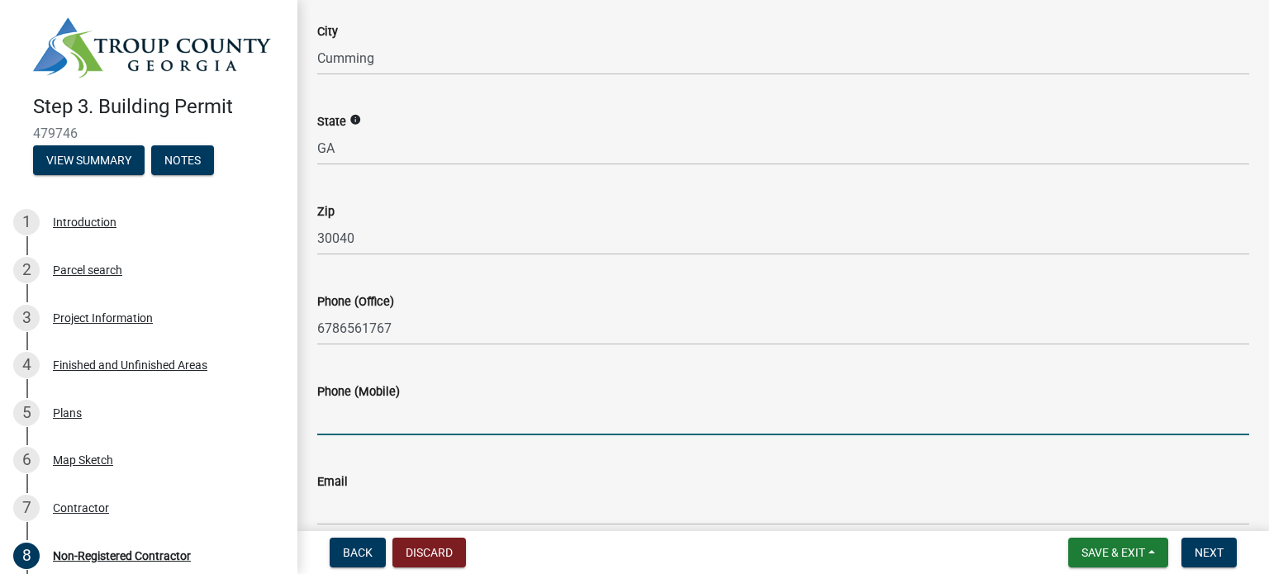
click at [453, 412] on input "Phone (Mobile)" at bounding box center [783, 419] width 932 height 34
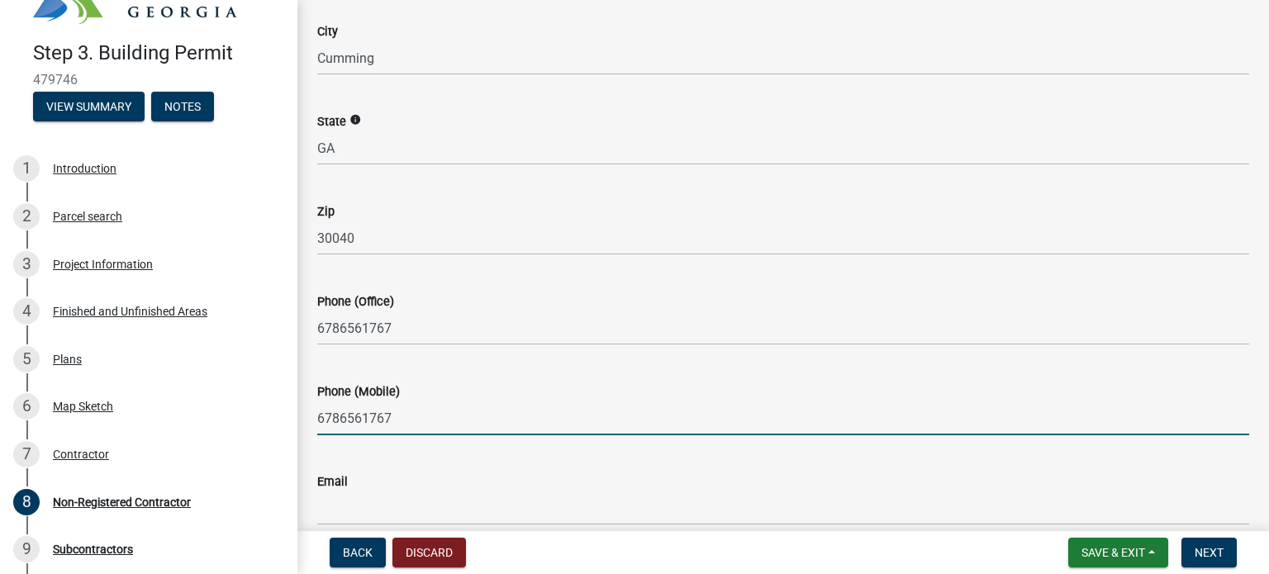
scroll to position [83, 0]
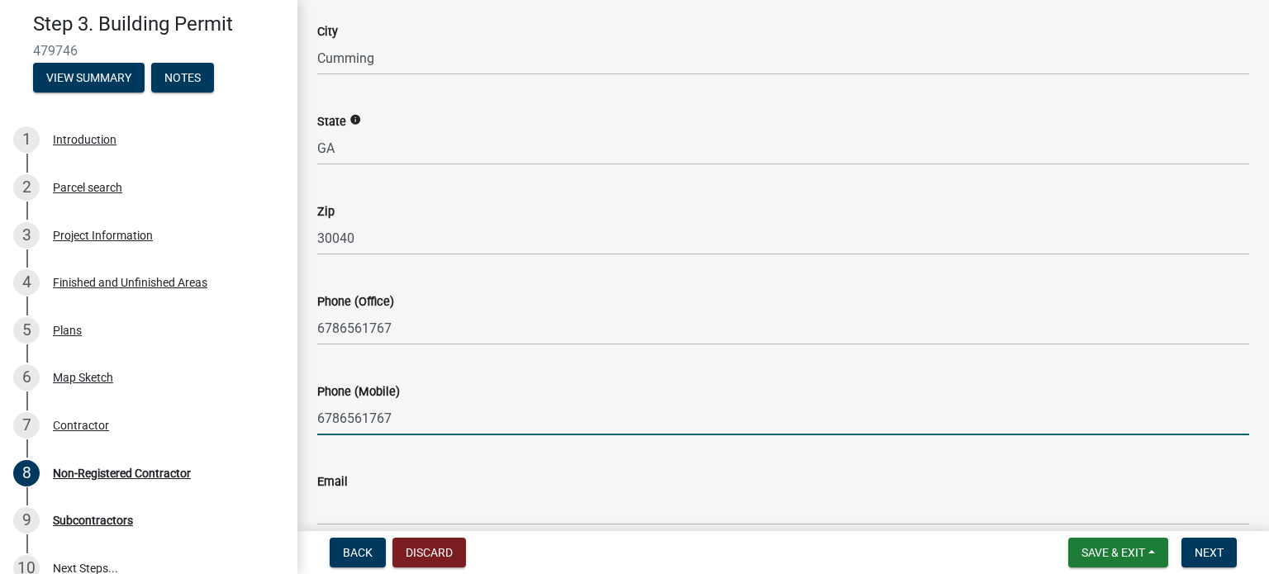
type input "6786561767"
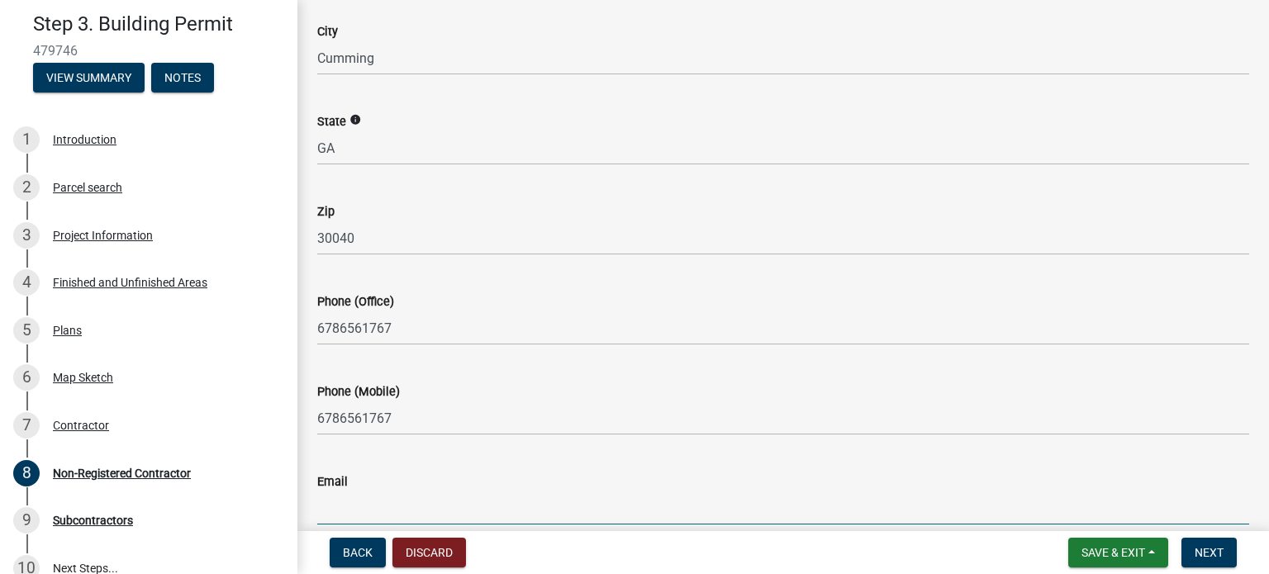
click at [390, 502] on input "Email" at bounding box center [783, 509] width 932 height 34
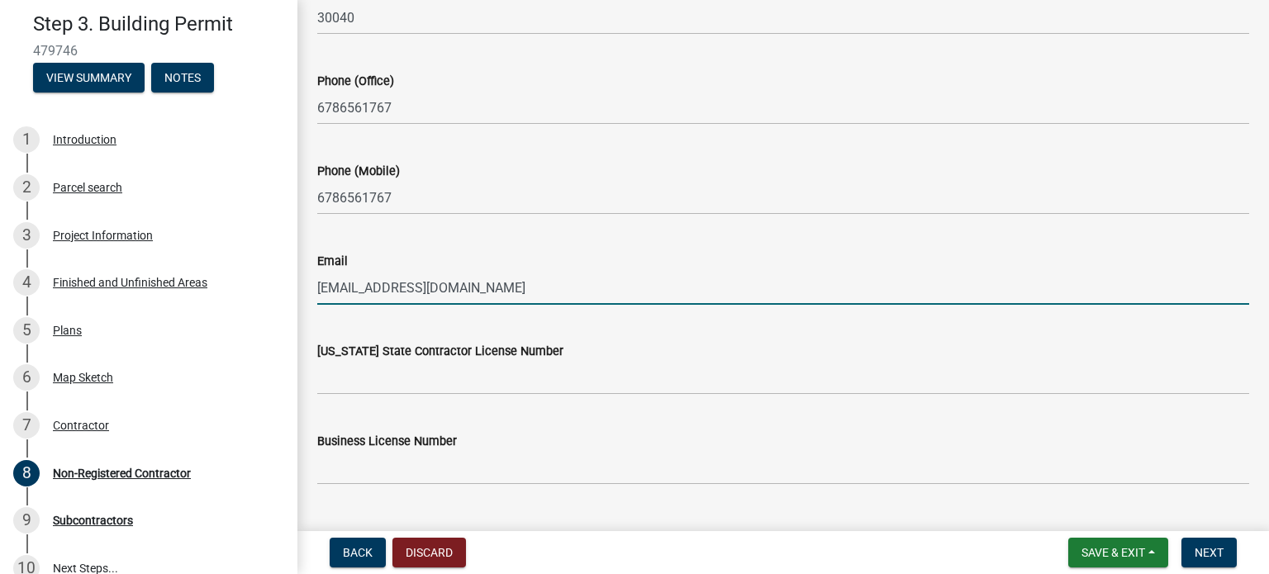
scroll to position [671, 0]
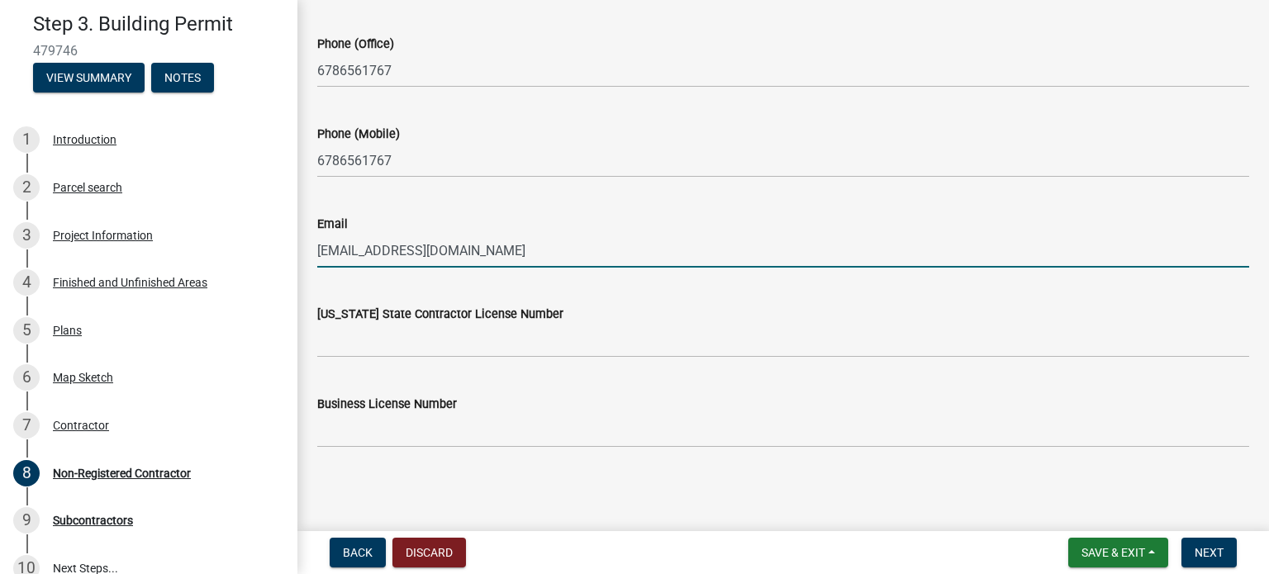
type input "[EMAIL_ADDRESS][DOMAIN_NAME]"
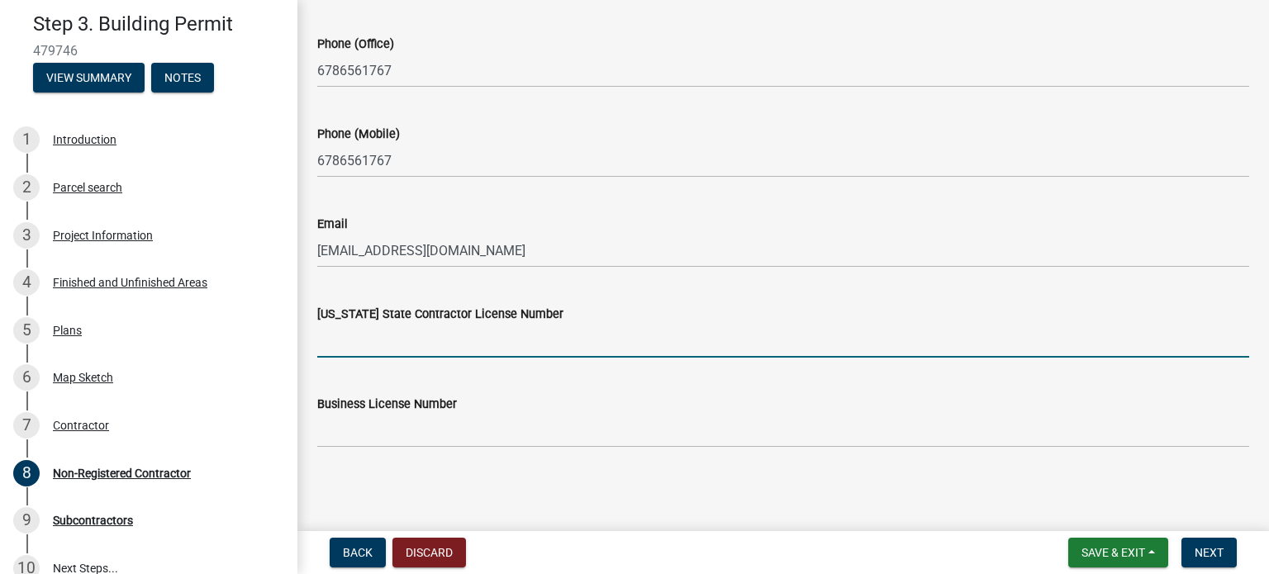
click at [458, 346] on input "[US_STATE] State Contractor License Number" at bounding box center [783, 341] width 932 height 34
type input "RBCO007709"
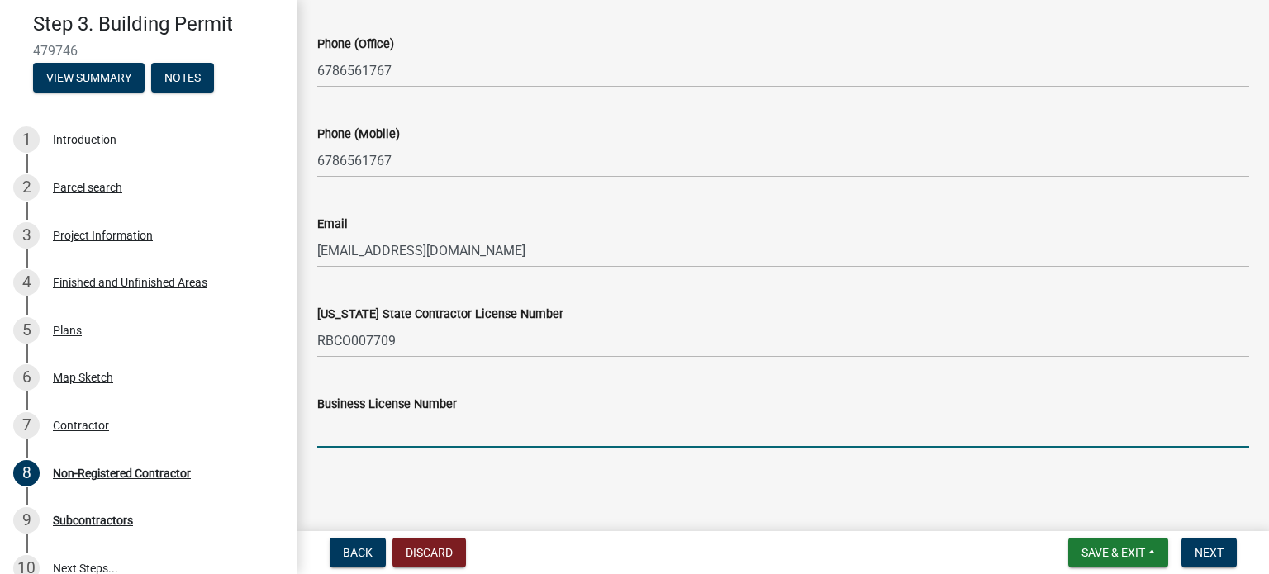
click at [425, 437] on input "Business License Number" at bounding box center [783, 431] width 932 height 34
type input "BL04063"
click at [1204, 553] on span "Next" at bounding box center [1209, 552] width 29 height 13
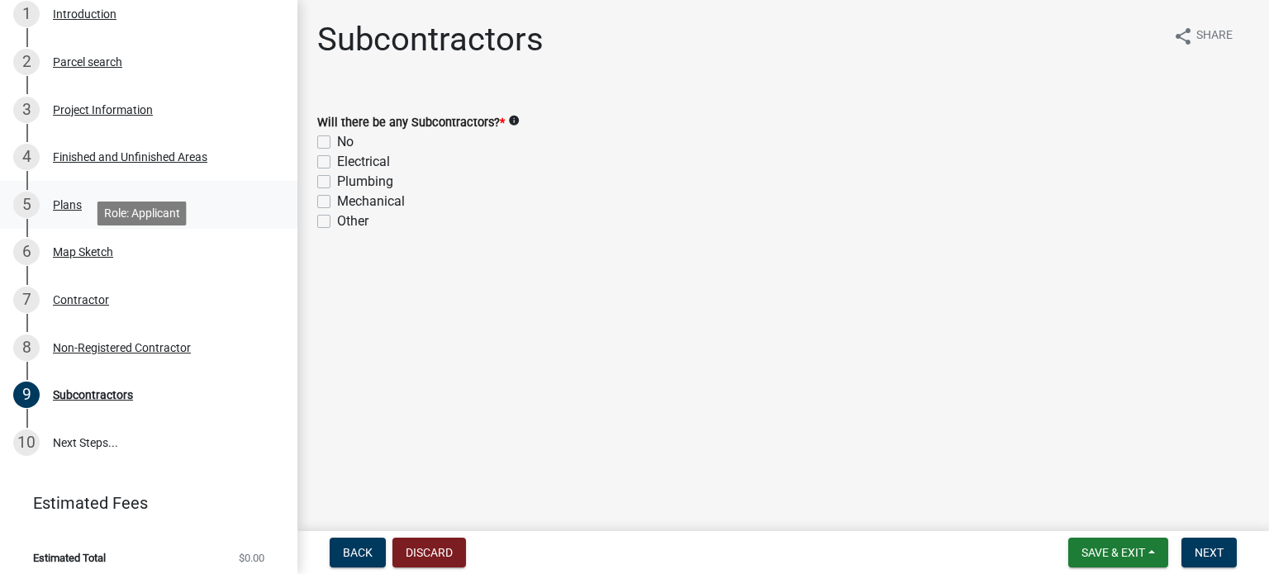
scroll to position [213, 0]
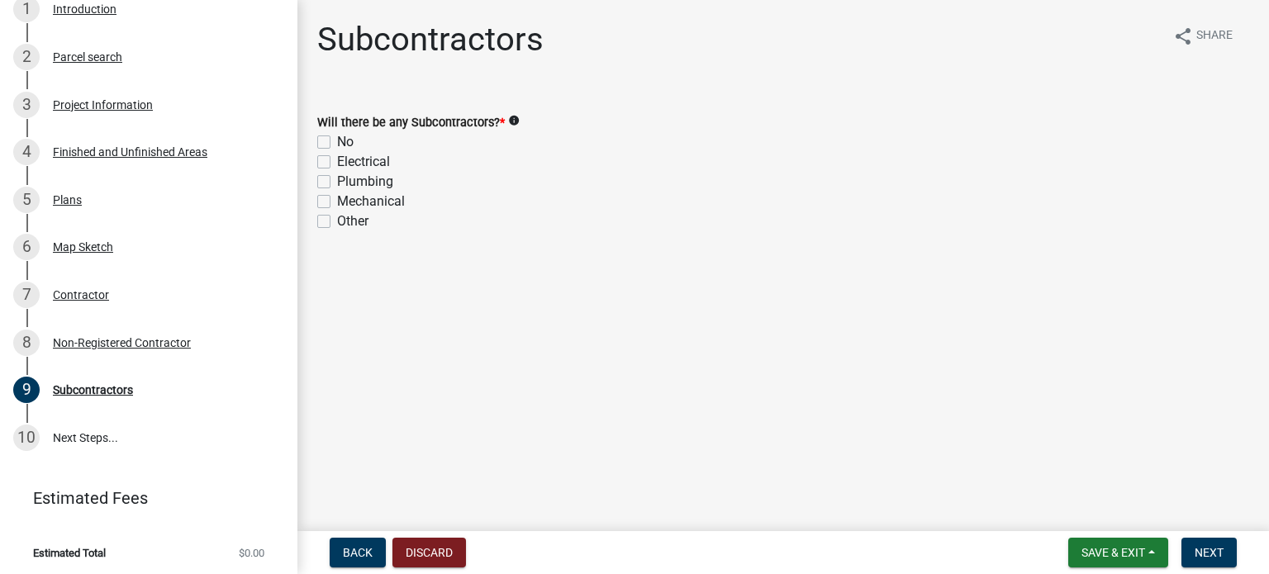
click at [337, 164] on label "Electrical" at bounding box center [363, 162] width 53 height 20
click at [337, 163] on input "Electrical" at bounding box center [342, 157] width 11 height 11
checkbox input "true"
checkbox input "false"
checkbox input "true"
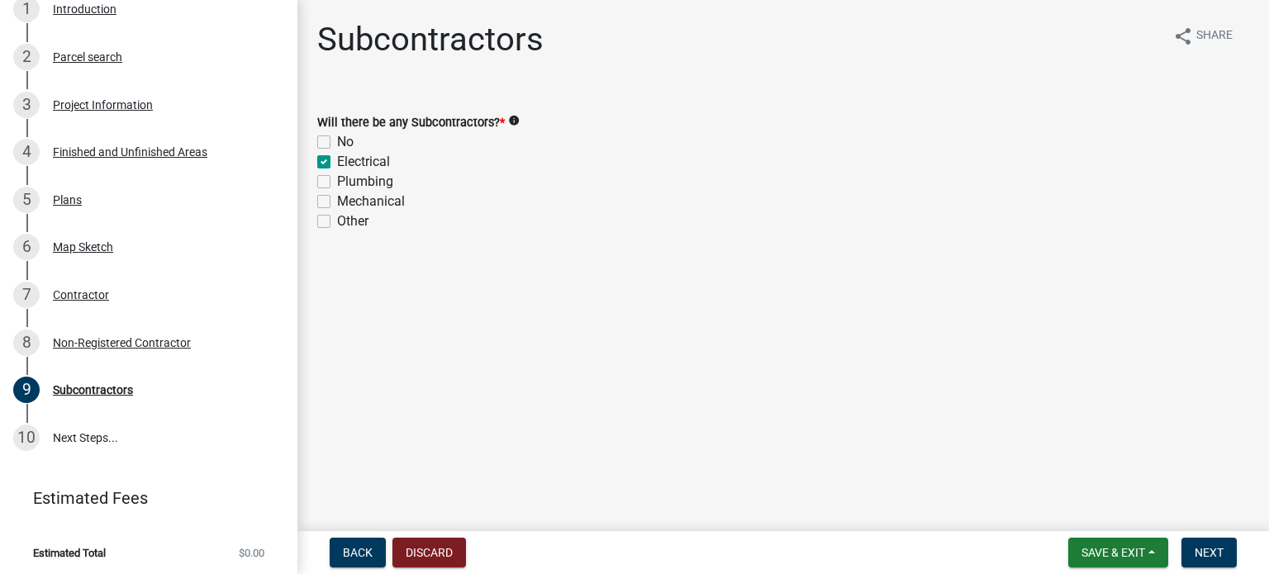
checkbox input "false"
click at [337, 185] on label "Plumbing" at bounding box center [365, 182] width 56 height 20
click at [337, 183] on input "Plumbing" at bounding box center [342, 177] width 11 height 11
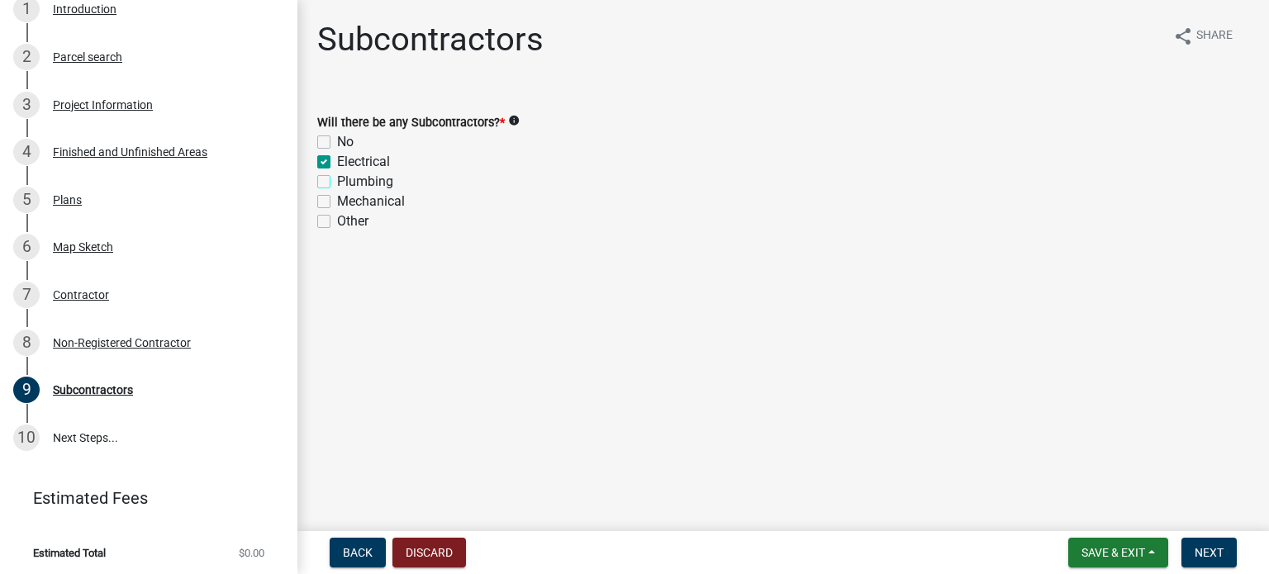
checkbox input "true"
checkbox input "false"
checkbox input "true"
checkbox input "false"
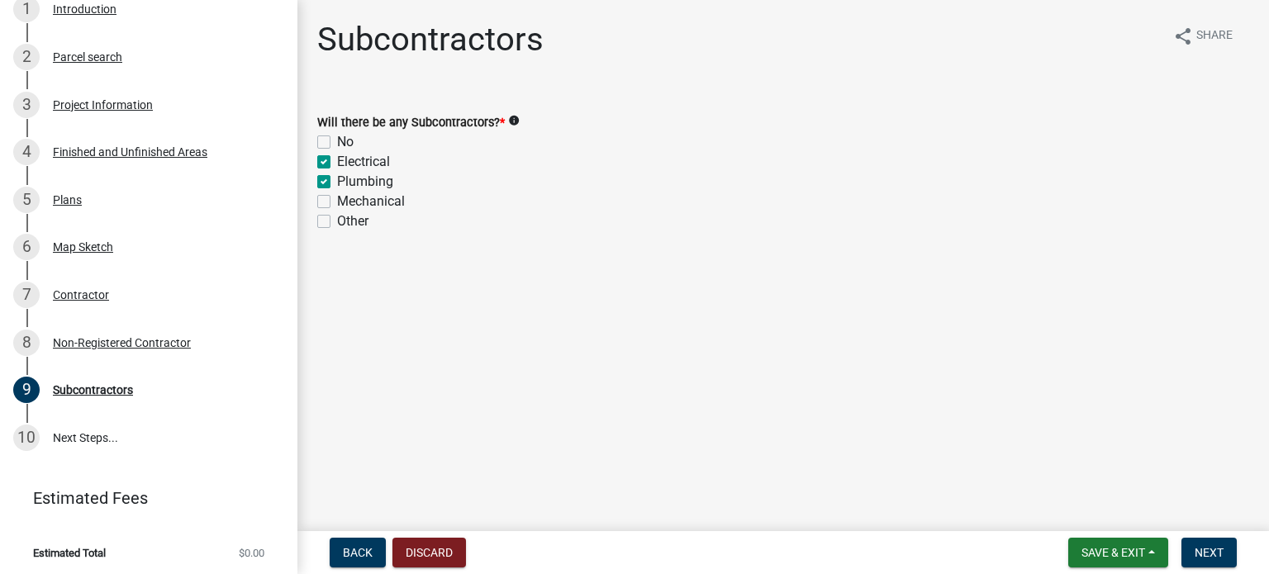
checkbox input "false"
click at [337, 200] on label "Mechanical" at bounding box center [371, 202] width 68 height 20
click at [337, 200] on input "Mechanical" at bounding box center [342, 197] width 11 height 11
checkbox input "true"
checkbox input "false"
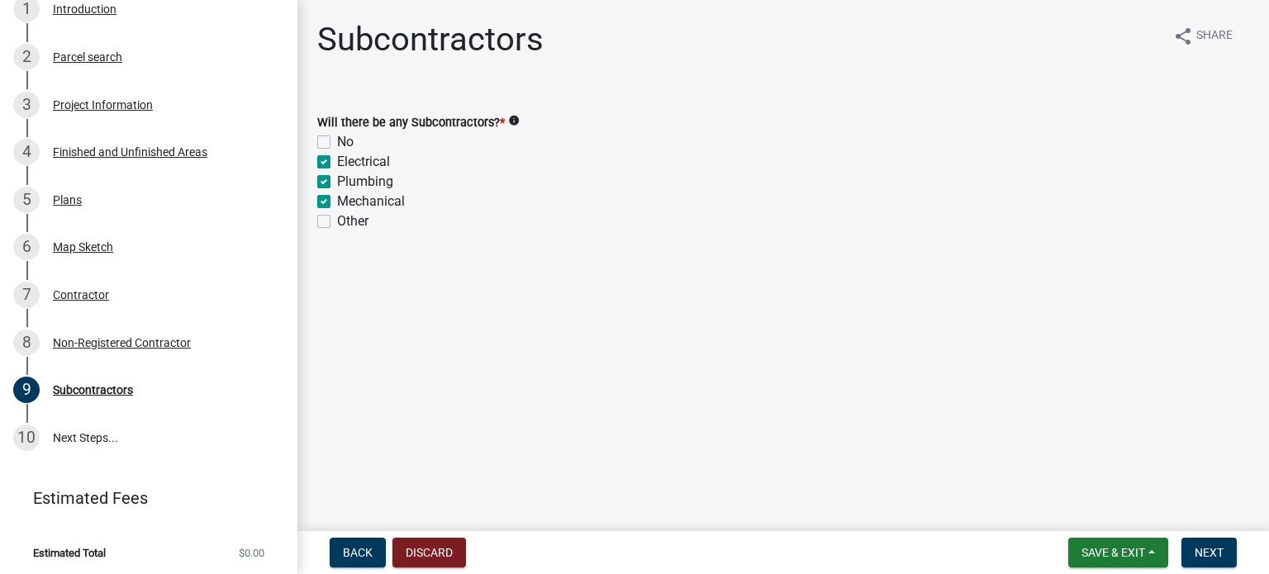
checkbox input "true"
checkbox input "false"
click at [1210, 546] on span "Next" at bounding box center [1209, 552] width 29 height 13
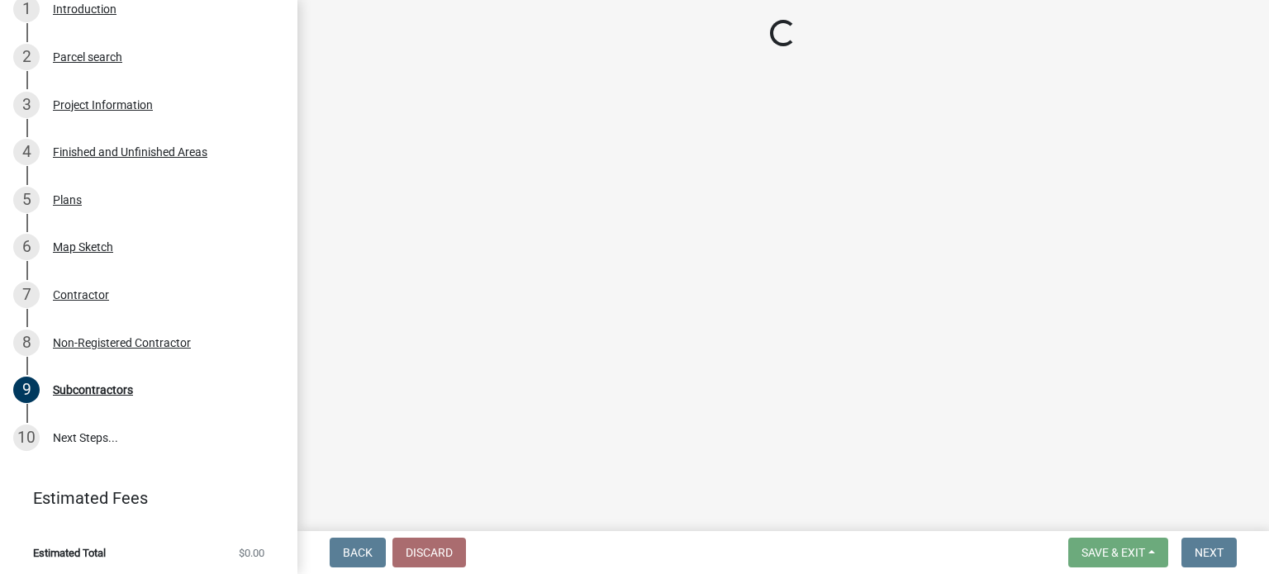
scroll to position [594, 0]
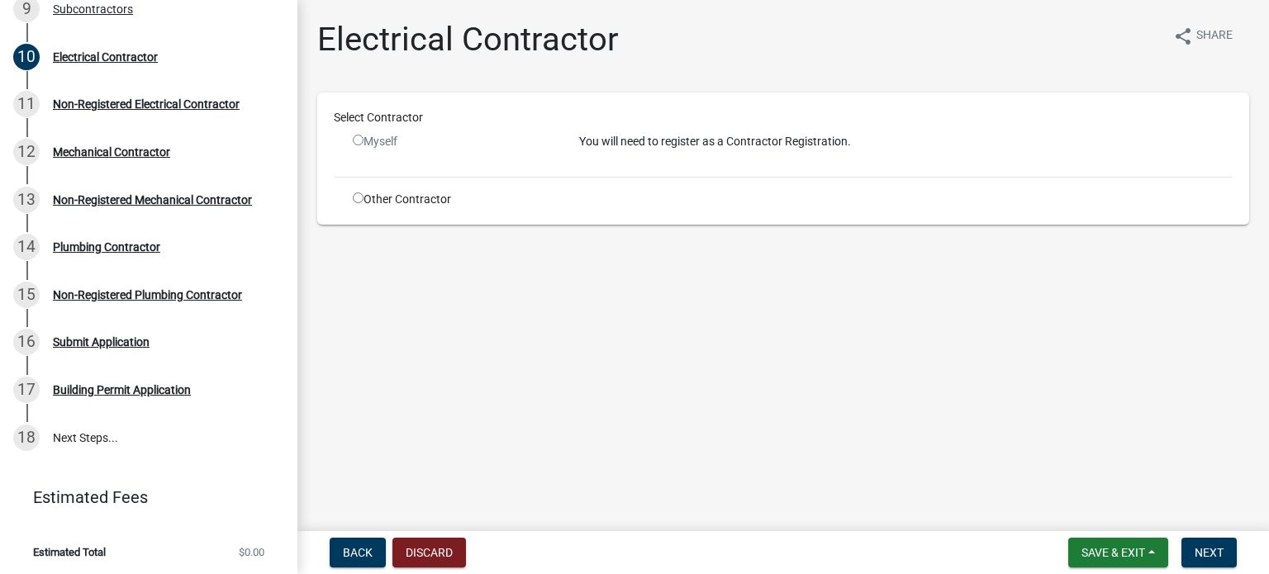
click at [359, 195] on input "radio" at bounding box center [358, 197] width 11 height 11
radio input "true"
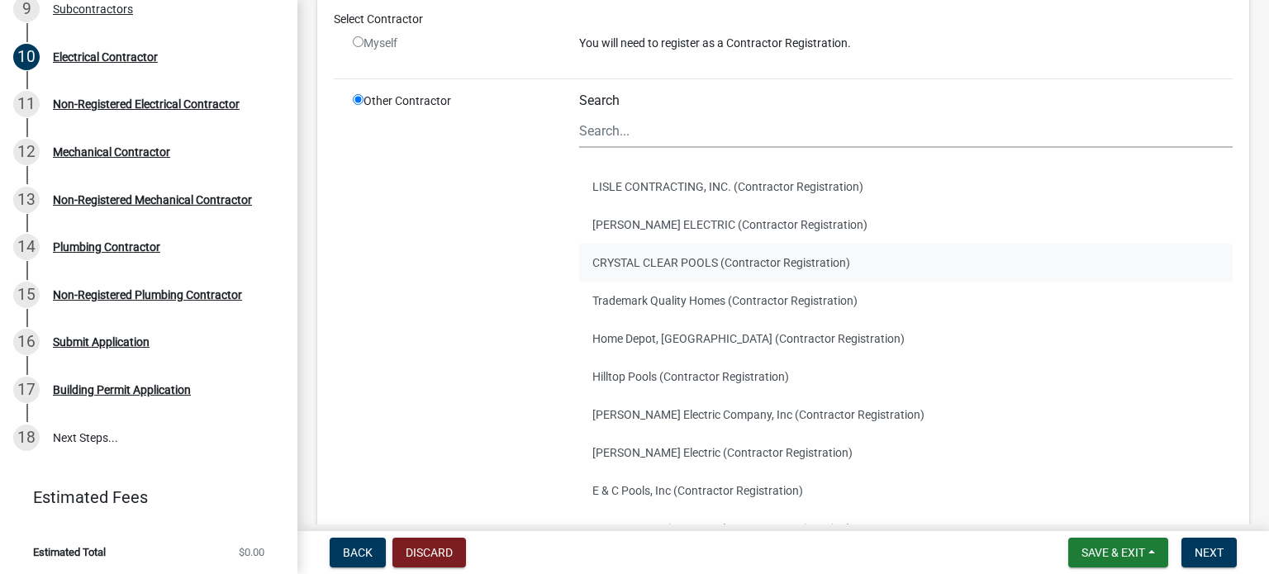
scroll to position [83, 0]
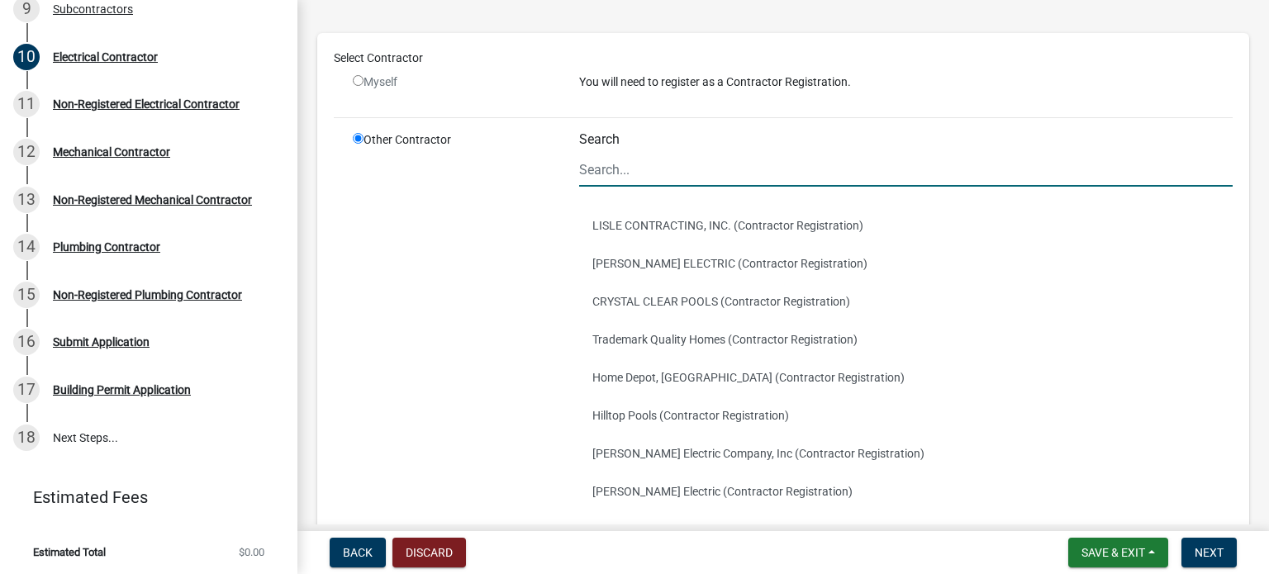
click at [671, 167] on input "Search" at bounding box center [905, 170] width 653 height 34
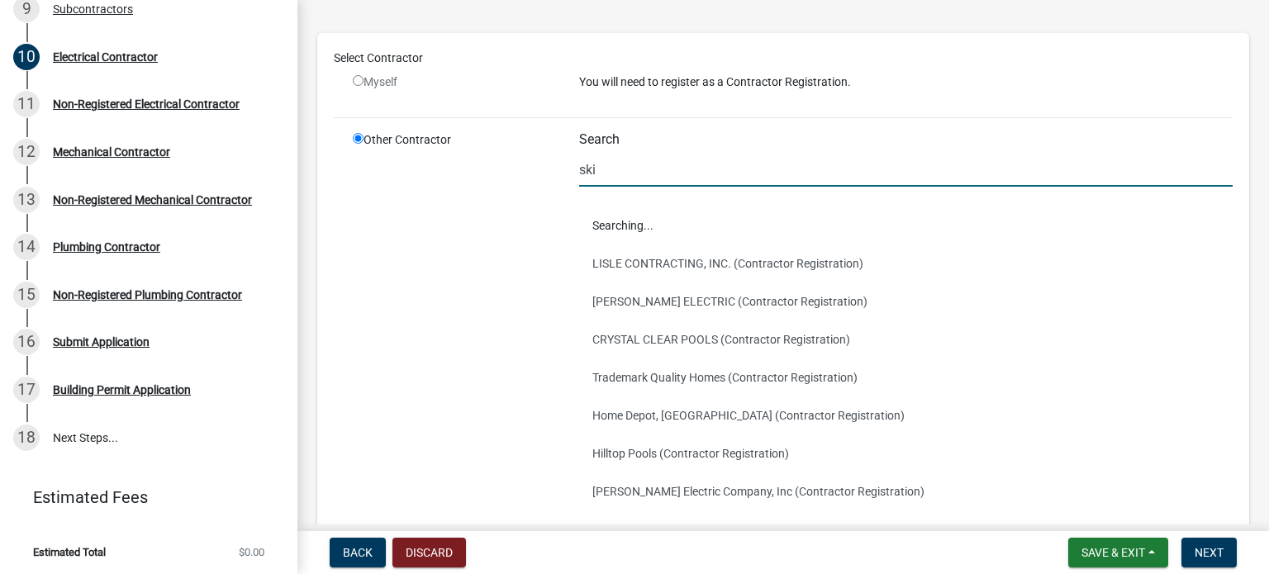
scroll to position [0, 0]
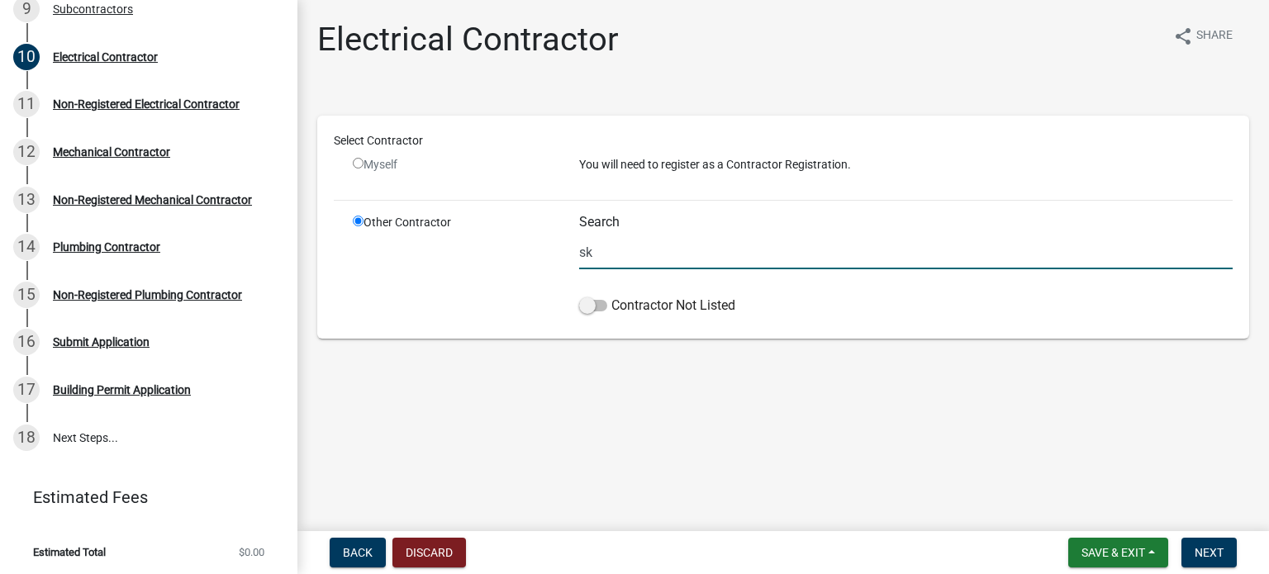
type input "s"
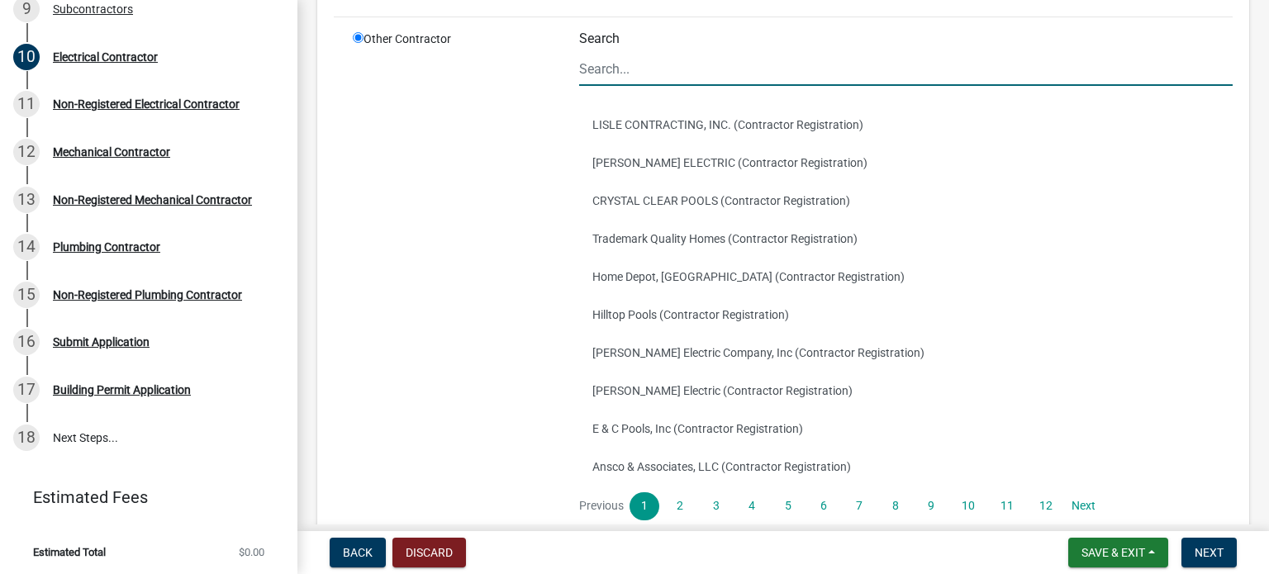
scroll to position [311, 0]
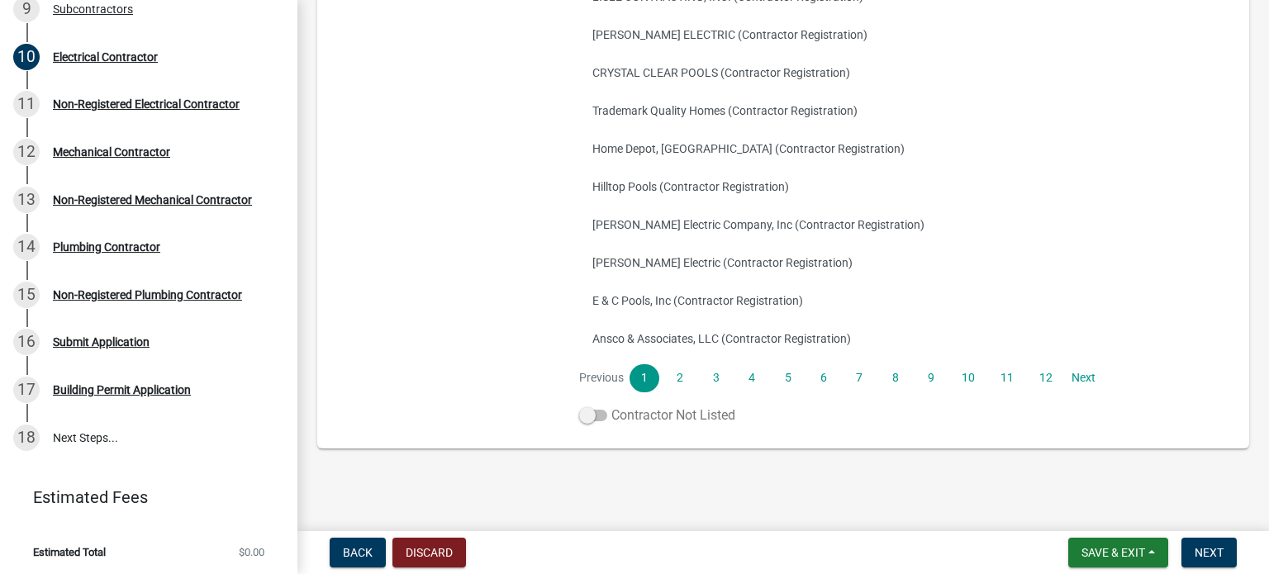
click at [596, 417] on span at bounding box center [593, 416] width 28 height 12
click at [611, 406] on input "Contractor Not Listed" at bounding box center [611, 406] width 0 height 0
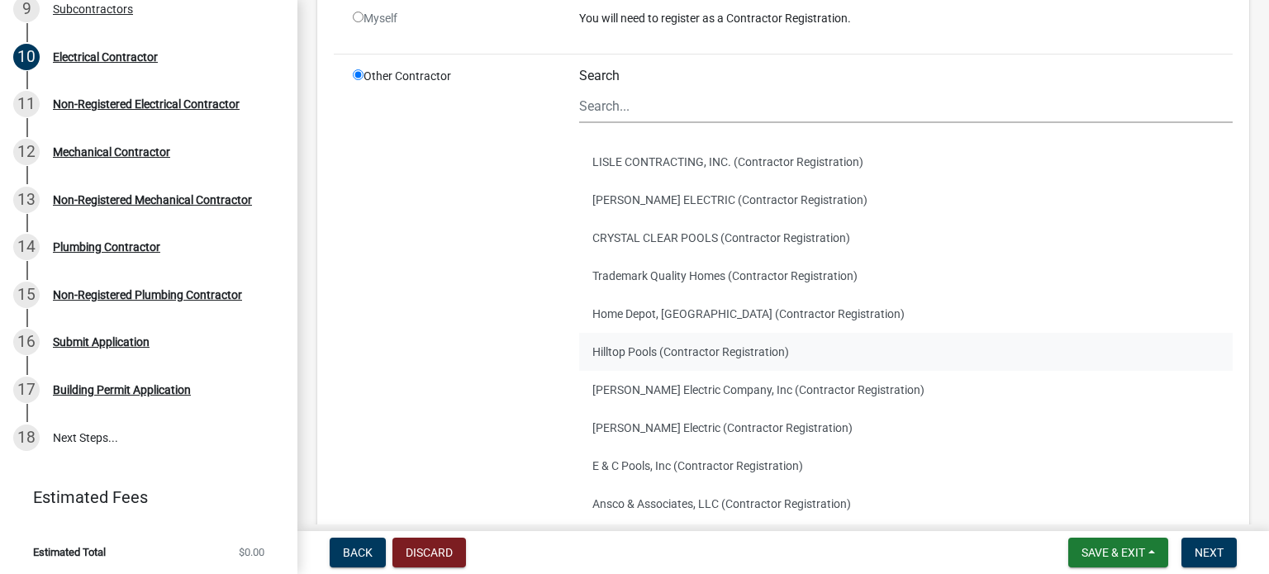
scroll to position [229, 0]
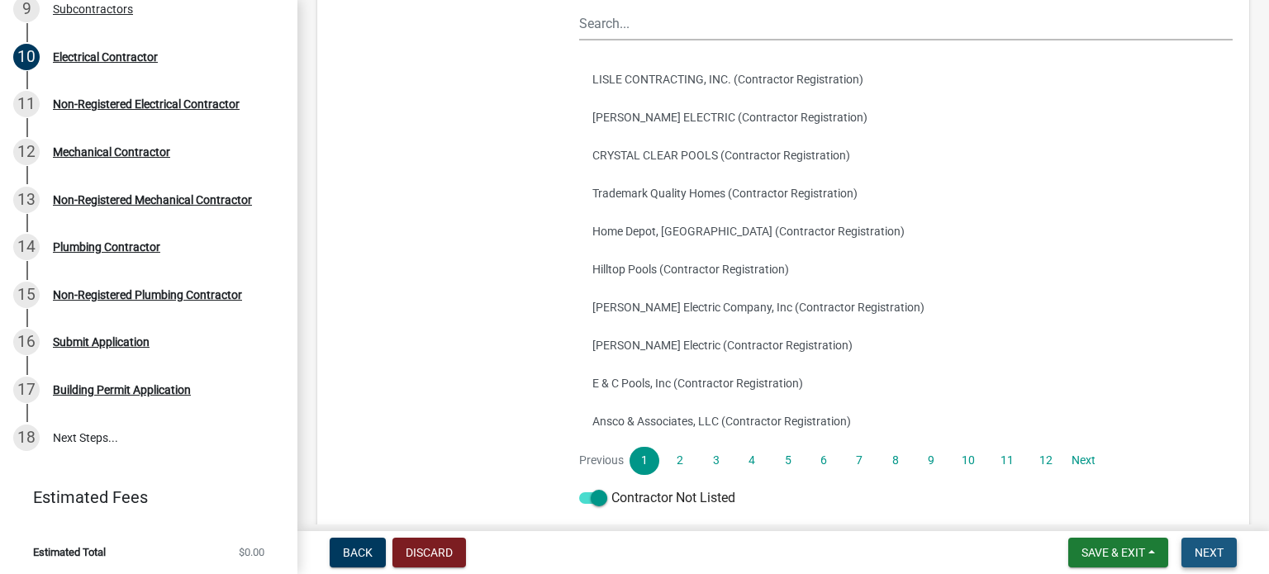
click at [1218, 549] on span "Next" at bounding box center [1209, 552] width 29 height 13
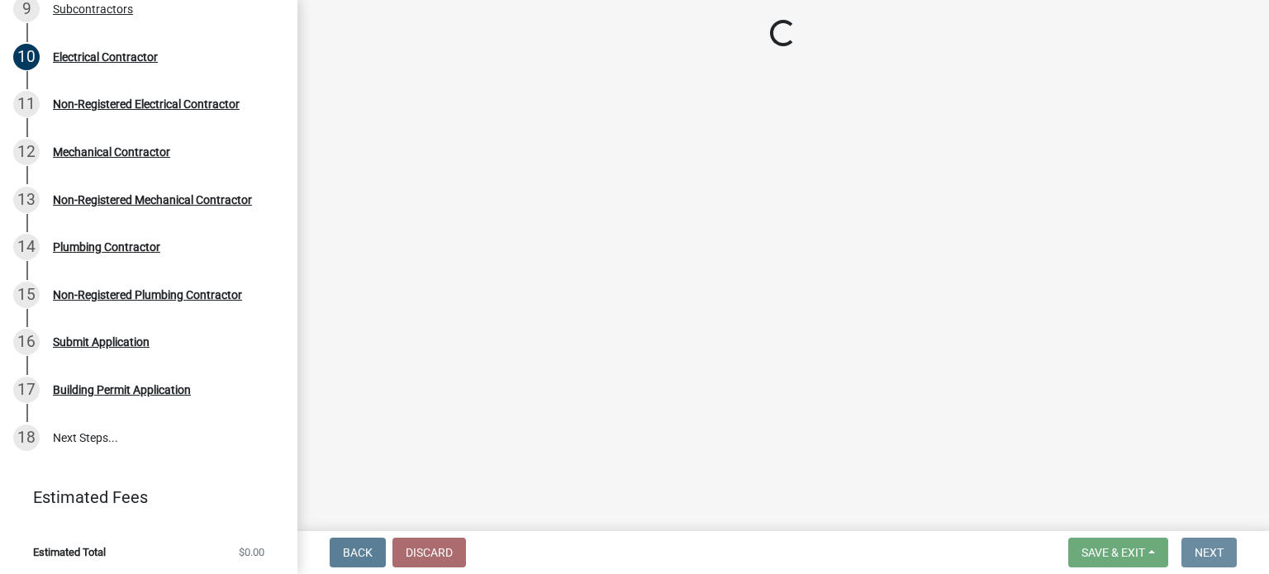
scroll to position [0, 0]
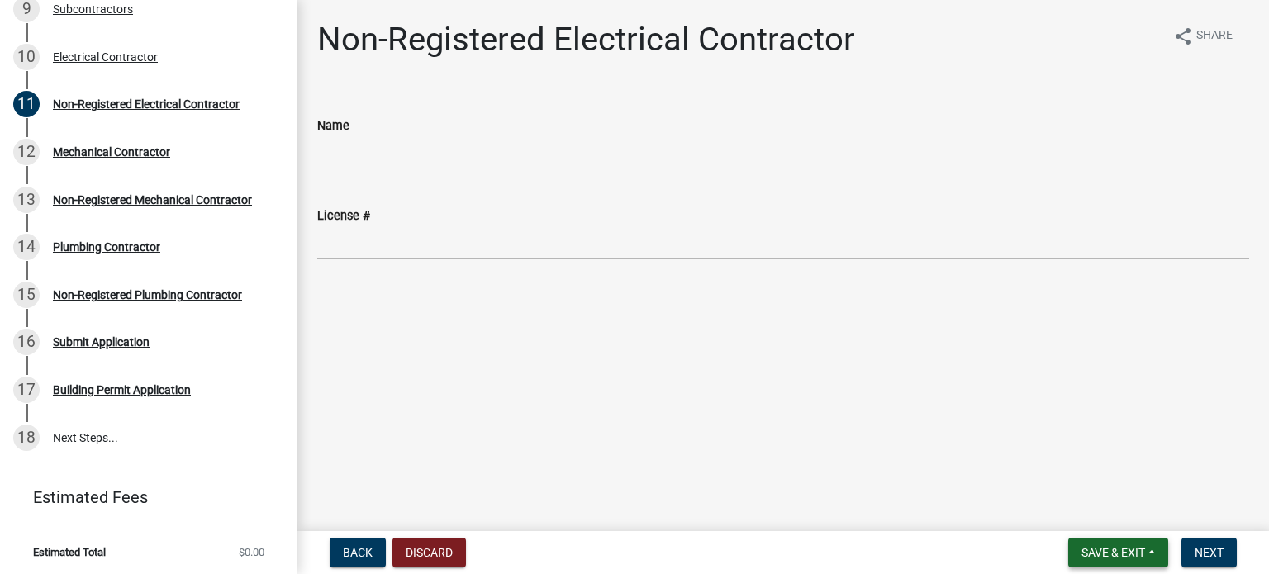
click at [1143, 548] on span "Save & Exit" at bounding box center [1113, 552] width 64 height 13
click at [1113, 505] on button "Save & Exit" at bounding box center [1102, 510] width 132 height 40
